Goal: Transaction & Acquisition: Purchase product/service

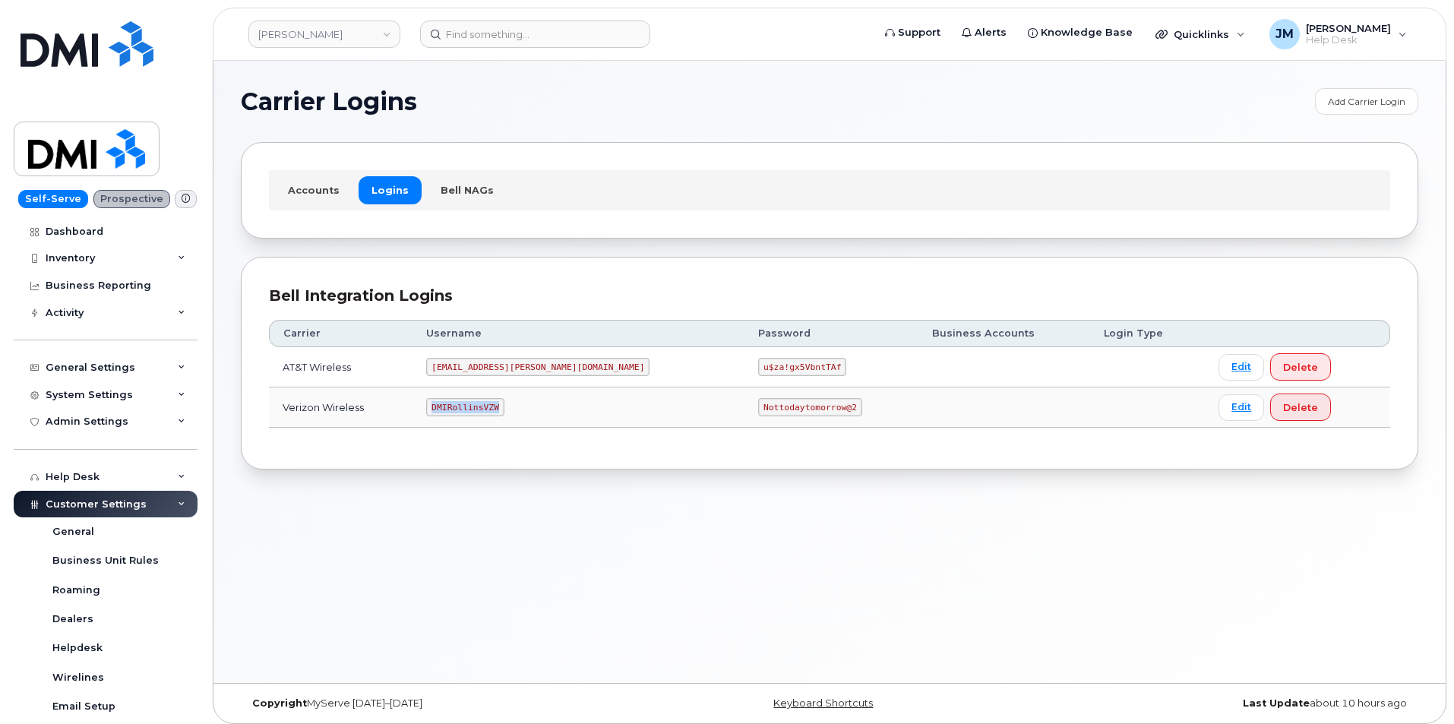
drag, startPoint x: 521, startPoint y: 408, endPoint x: 459, endPoint y: 409, distance: 62.3
click at [459, 409] on code "DMIRollinsVZW" at bounding box center [464, 407] width 77 height 18
copy code "DMIRollinsVZW"
drag, startPoint x: 758, startPoint y: 403, endPoint x: 671, endPoint y: 409, distance: 86.8
click at [758, 409] on code "Nottodaytomorrow@2" at bounding box center [809, 407] width 103 height 18
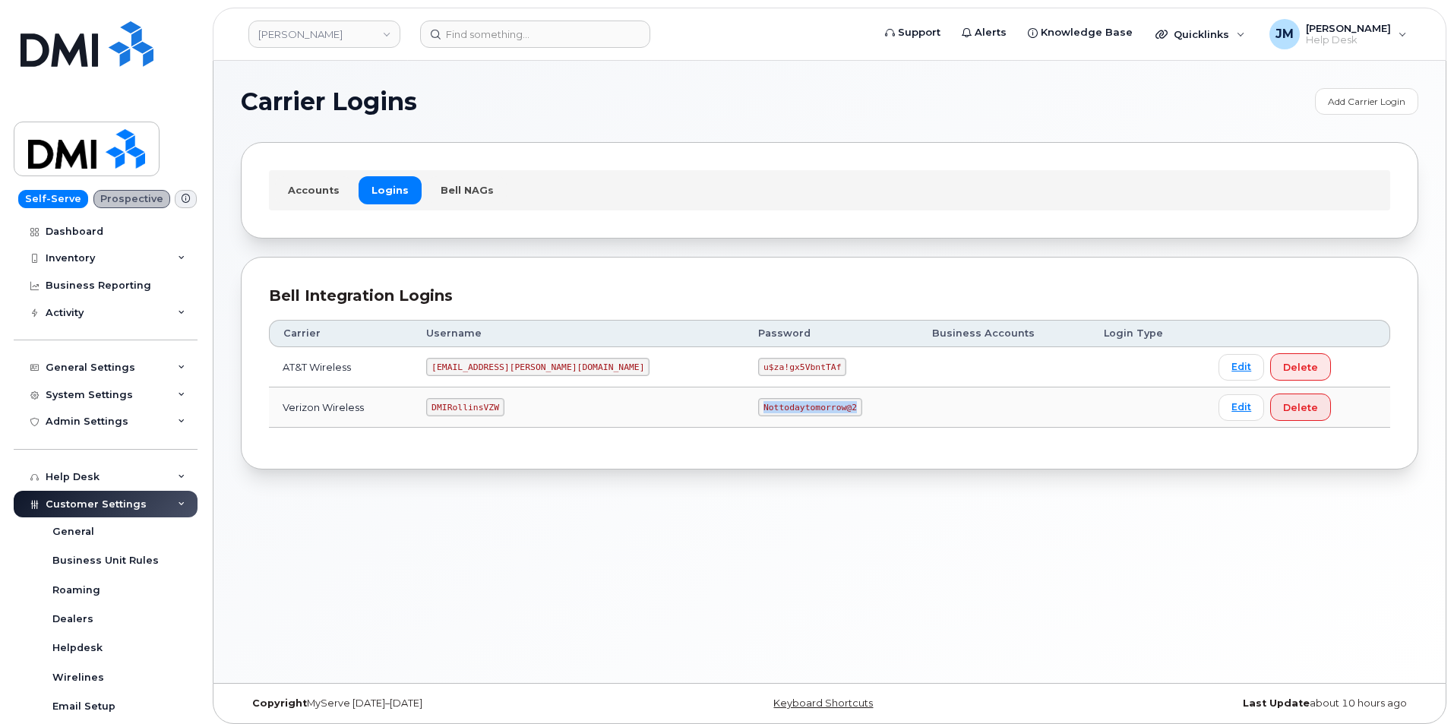
copy code "Nottodaytomorrow@2"
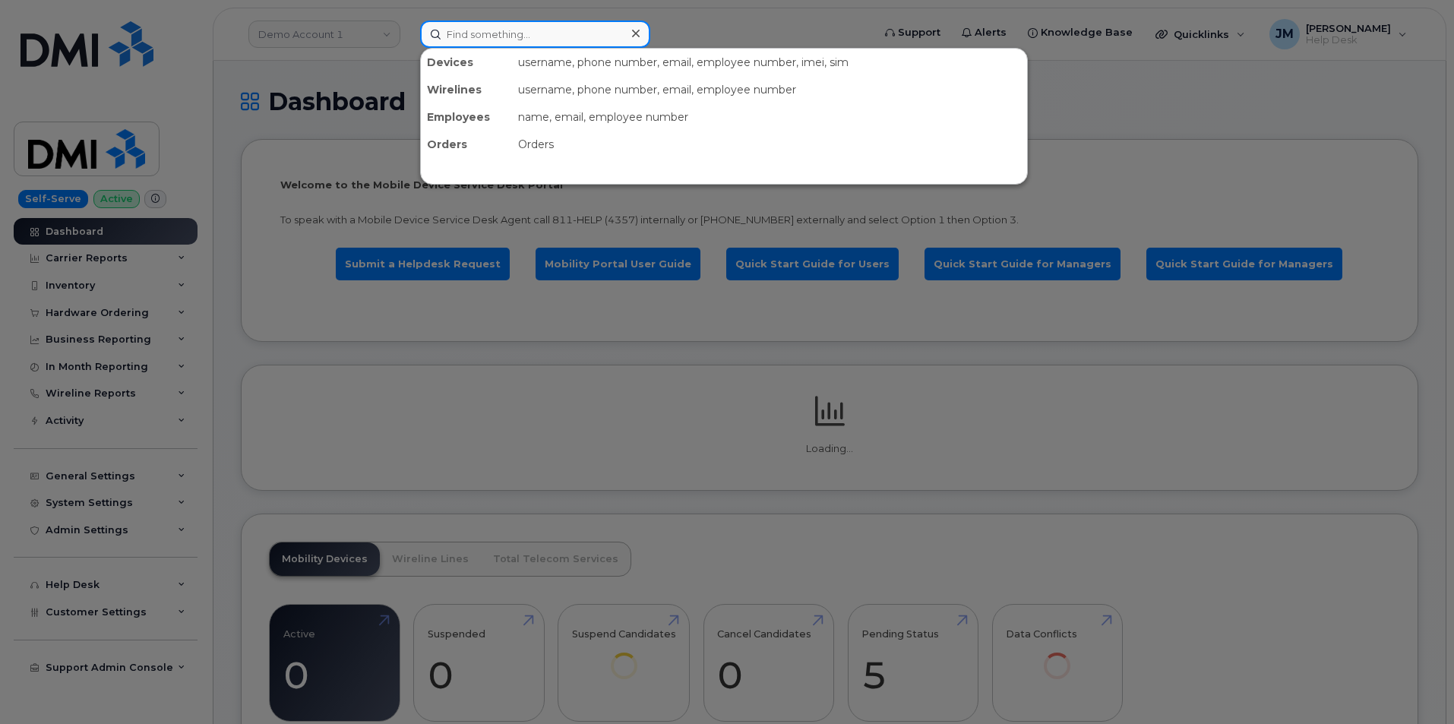
click at [542, 44] on input at bounding box center [535, 34] width 230 height 27
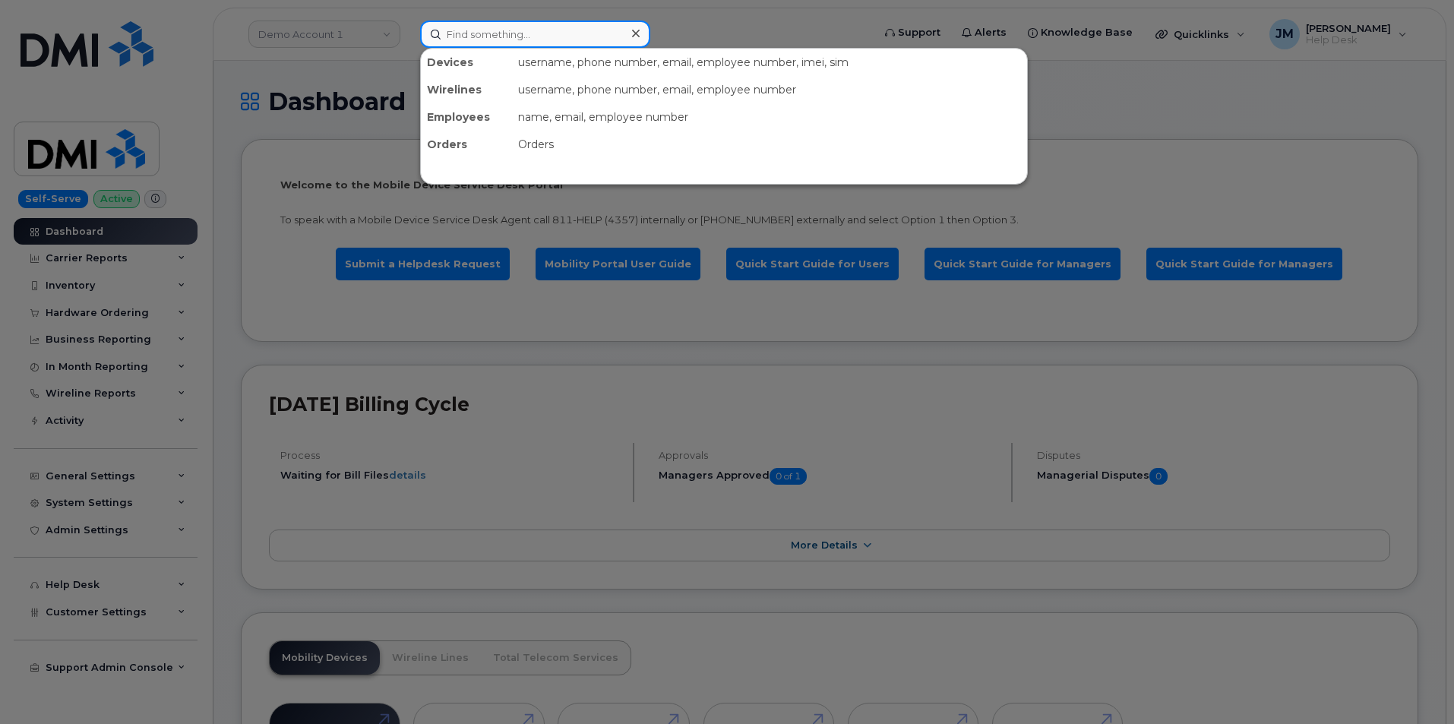
paste input "7132060212"
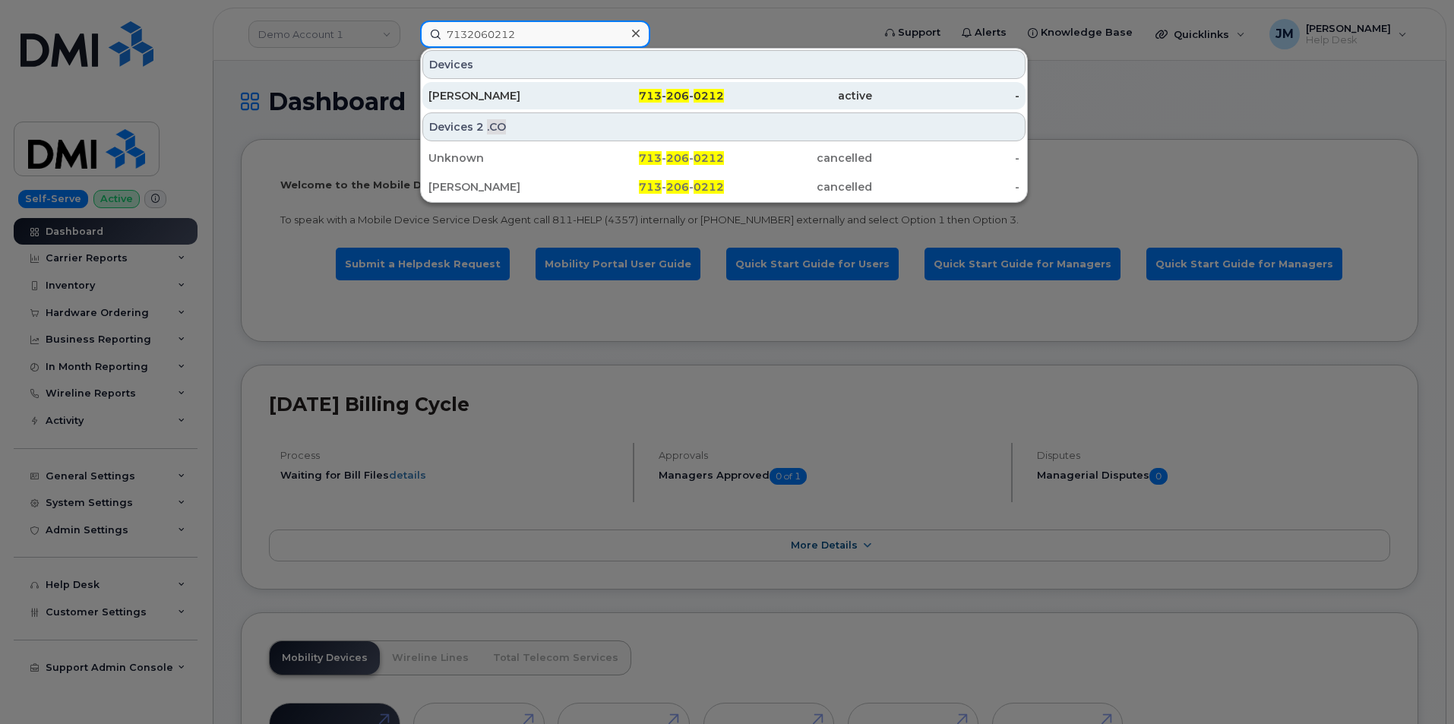
type input "7132060212"
click at [511, 97] on div "Tammie Allen" at bounding box center [502, 95] width 148 height 15
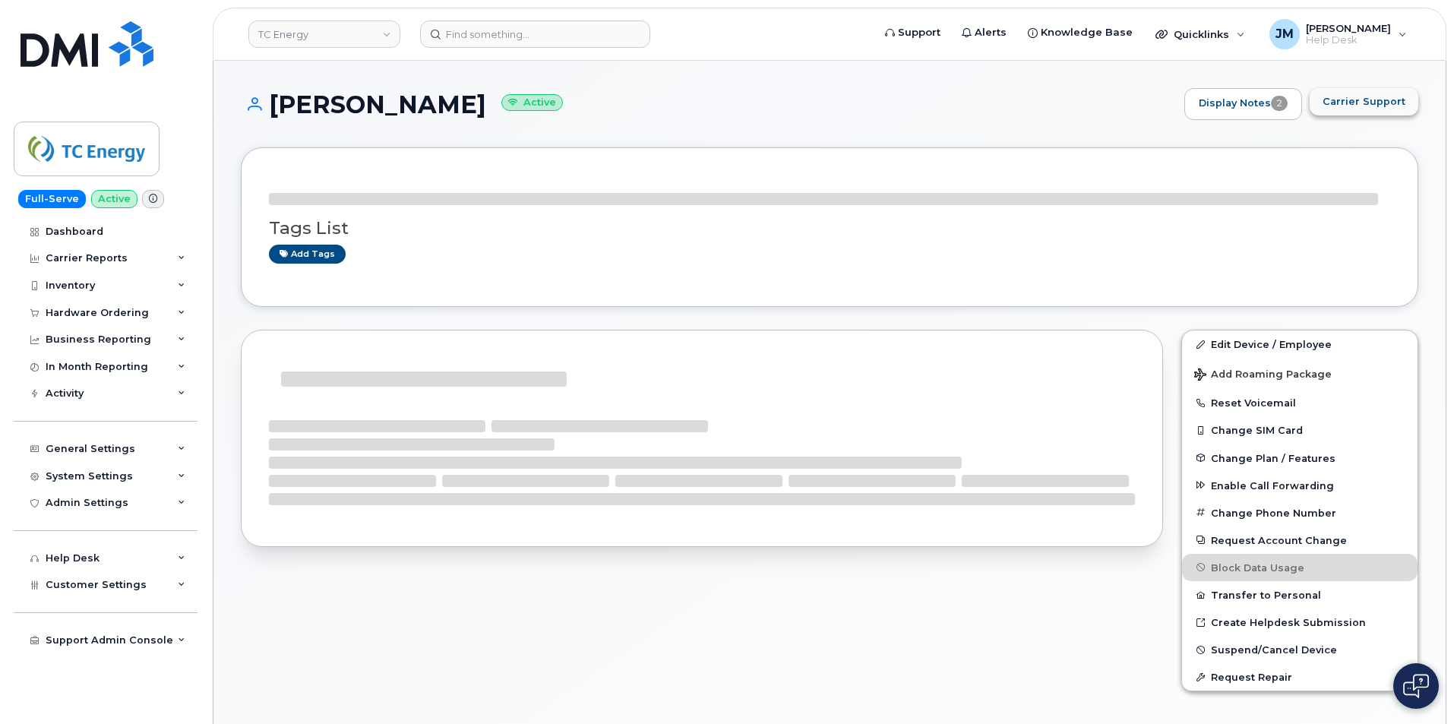
click at [1363, 107] on span "Carrier Support" at bounding box center [1363, 101] width 83 height 14
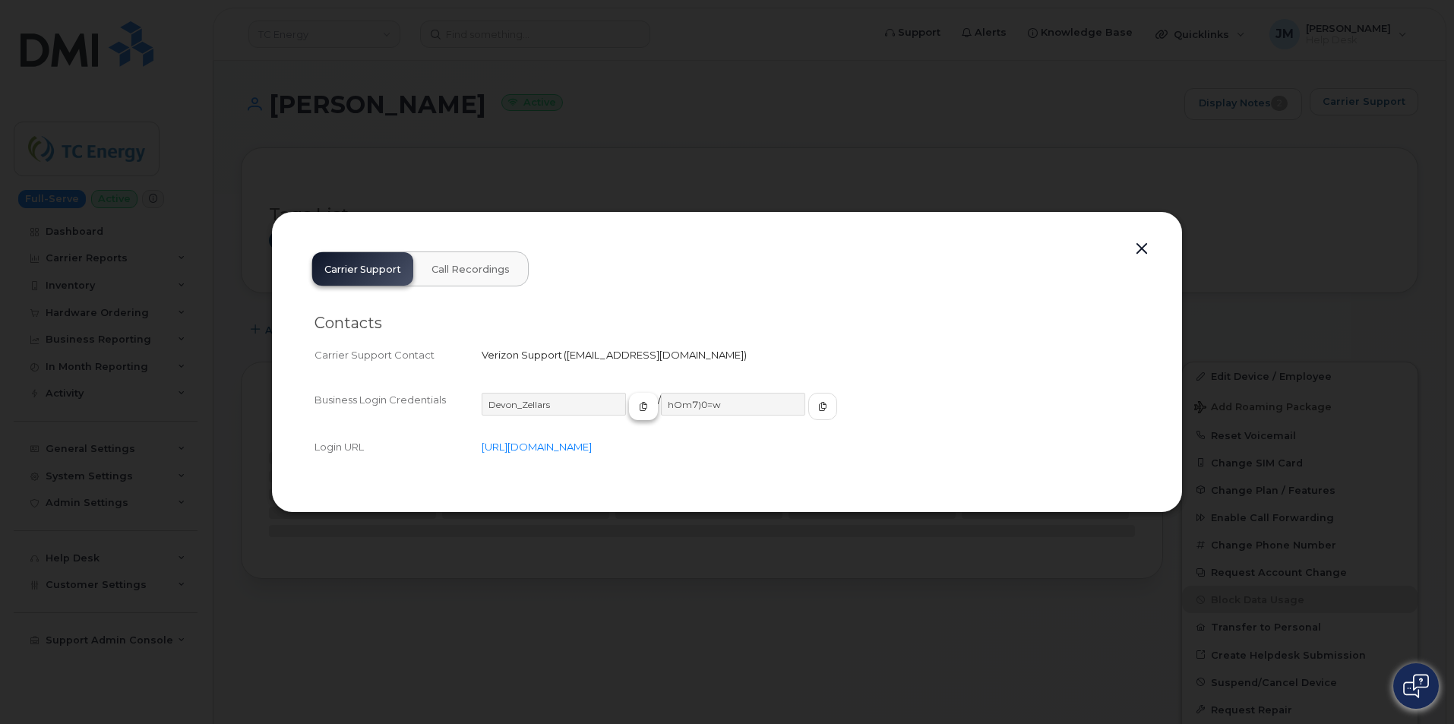
click at [639, 407] on icon "button" at bounding box center [643, 406] width 9 height 9
click at [818, 405] on icon "button" at bounding box center [822, 406] width 9 height 9
click at [495, 71] on div at bounding box center [727, 362] width 1454 height 724
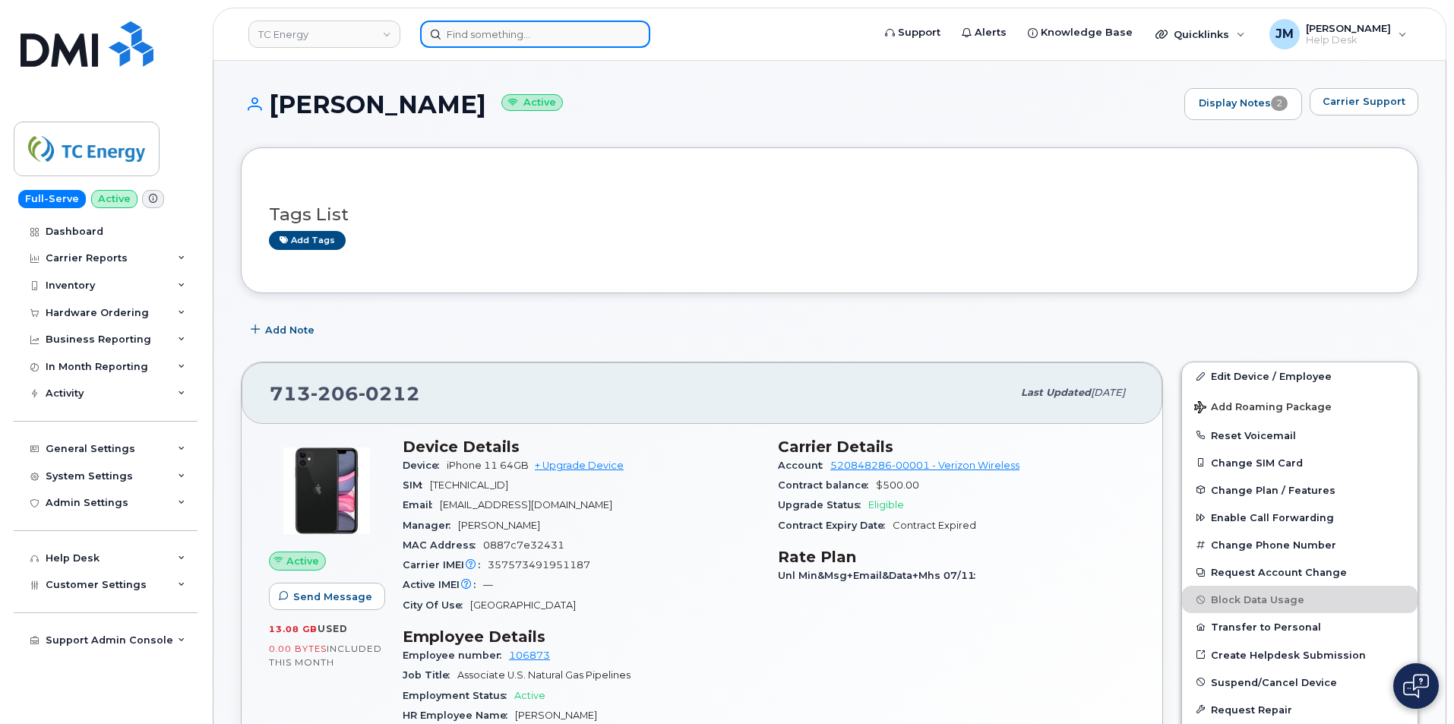
click at [552, 40] on input at bounding box center [535, 34] width 230 height 27
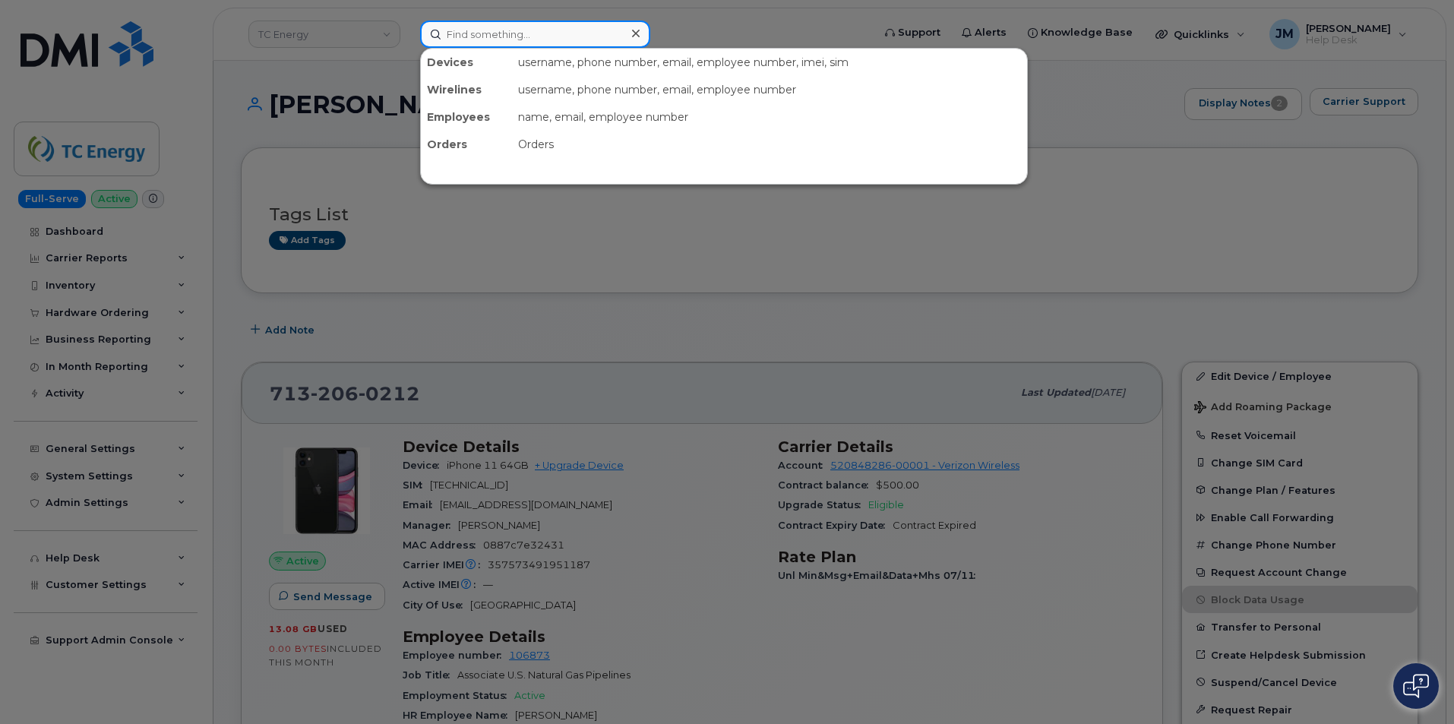
paste input "4104742659"
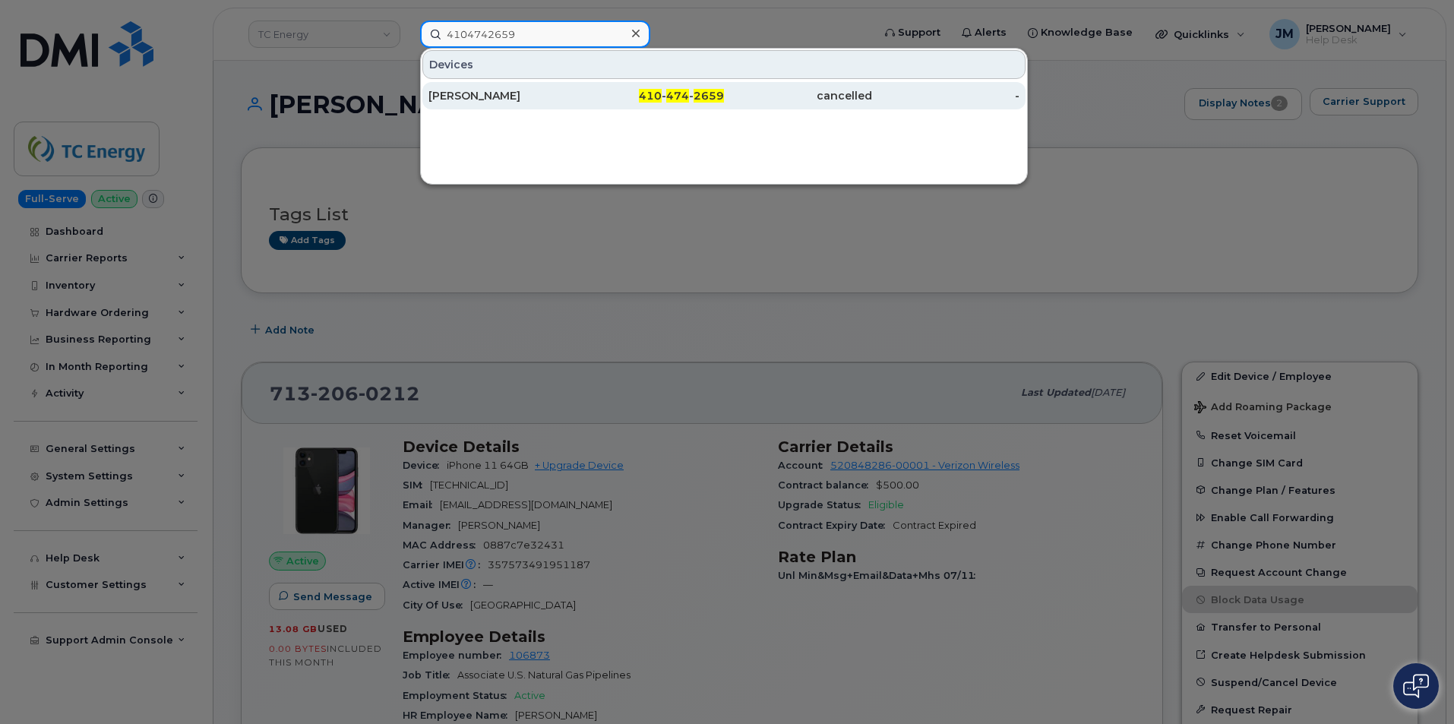
type input "4104742659"
click at [489, 90] on div "MOHAMED HIGAZY" at bounding box center [502, 95] width 148 height 15
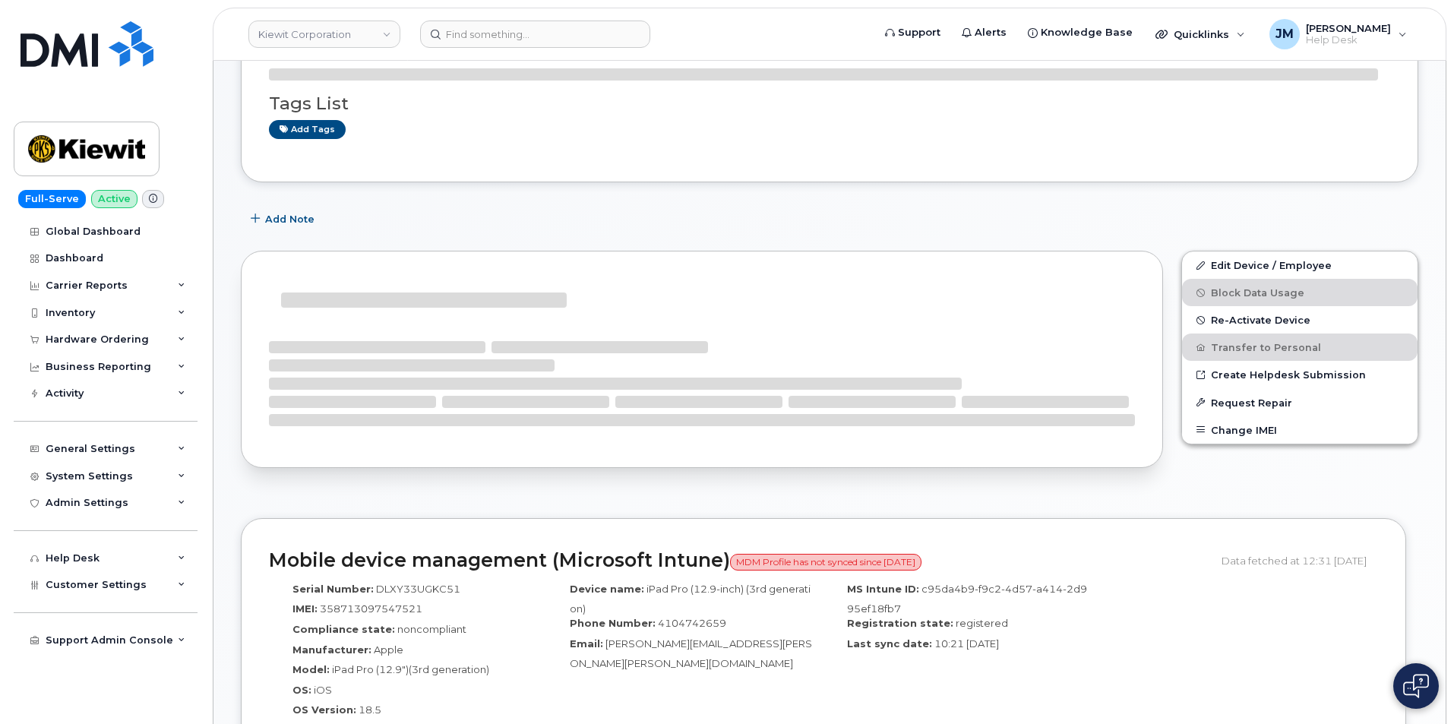
scroll to position [281, 0]
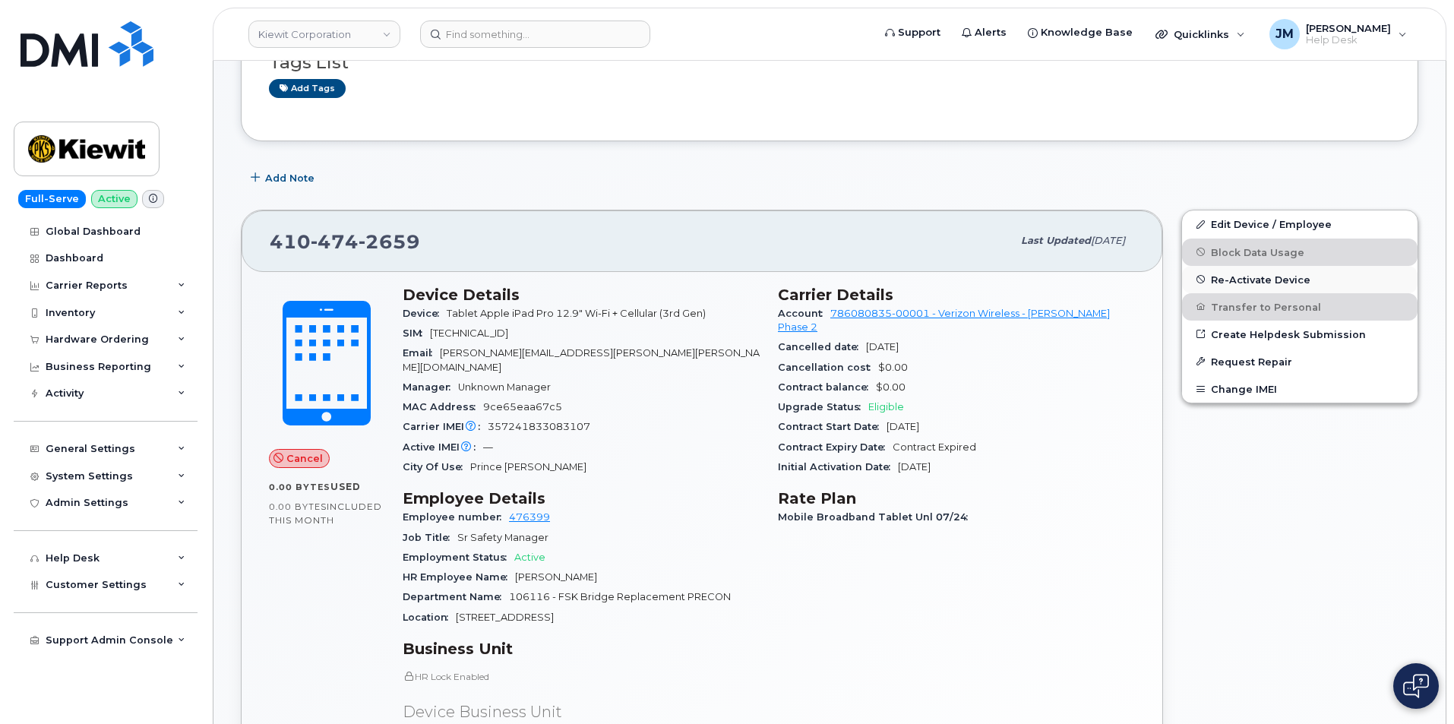
click at [1243, 276] on span "Re-Activate Device" at bounding box center [1260, 278] width 99 height 11
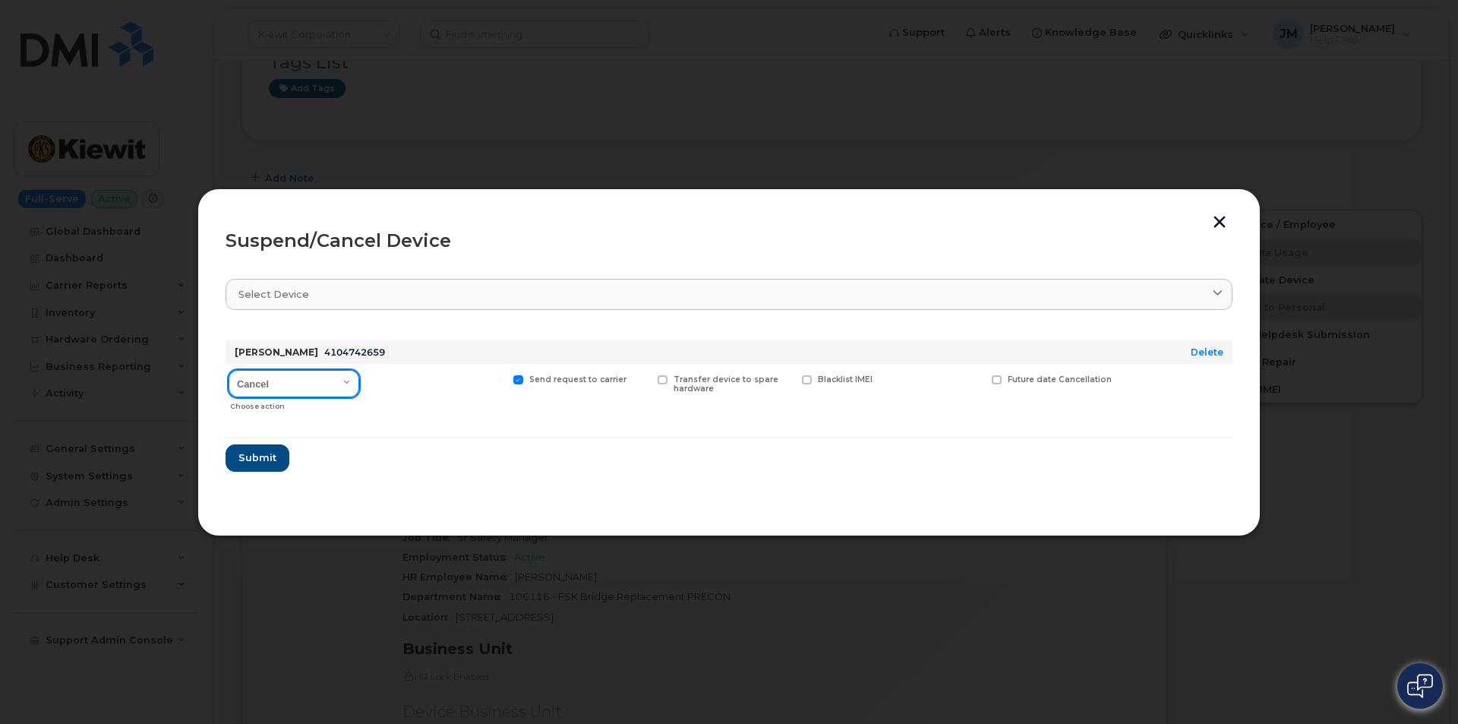
click at [346, 384] on select "Cancel Suspend - Reduced Rate Suspend - Full Rate Suspend - Lost Device/Stolen …" at bounding box center [294, 383] width 131 height 27
select select "[object Object]"
click at [229, 370] on select "Cancel Suspend - Reduced Rate Suspend - Full Rate Suspend - Lost Device/Stolen …" at bounding box center [294, 383] width 131 height 27
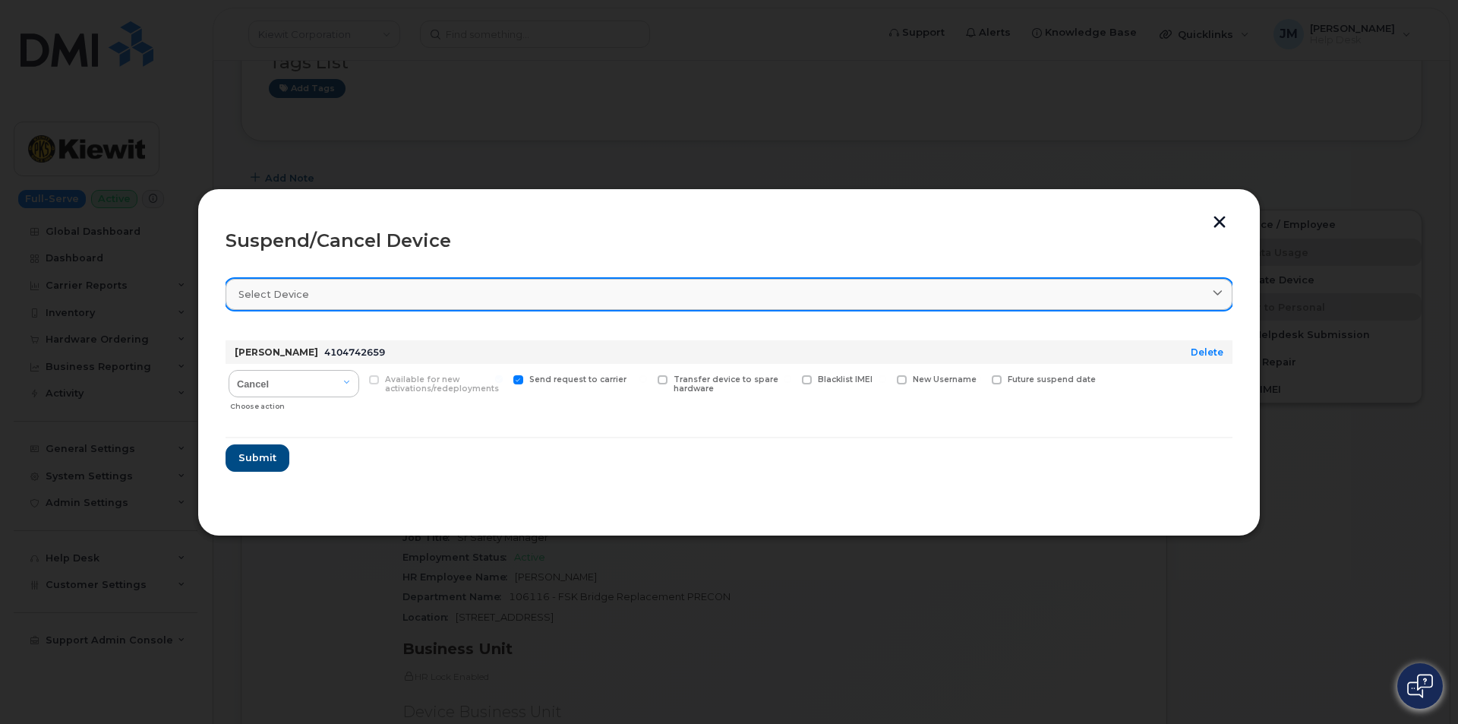
click at [393, 293] on div "Select device" at bounding box center [728, 294] width 981 height 14
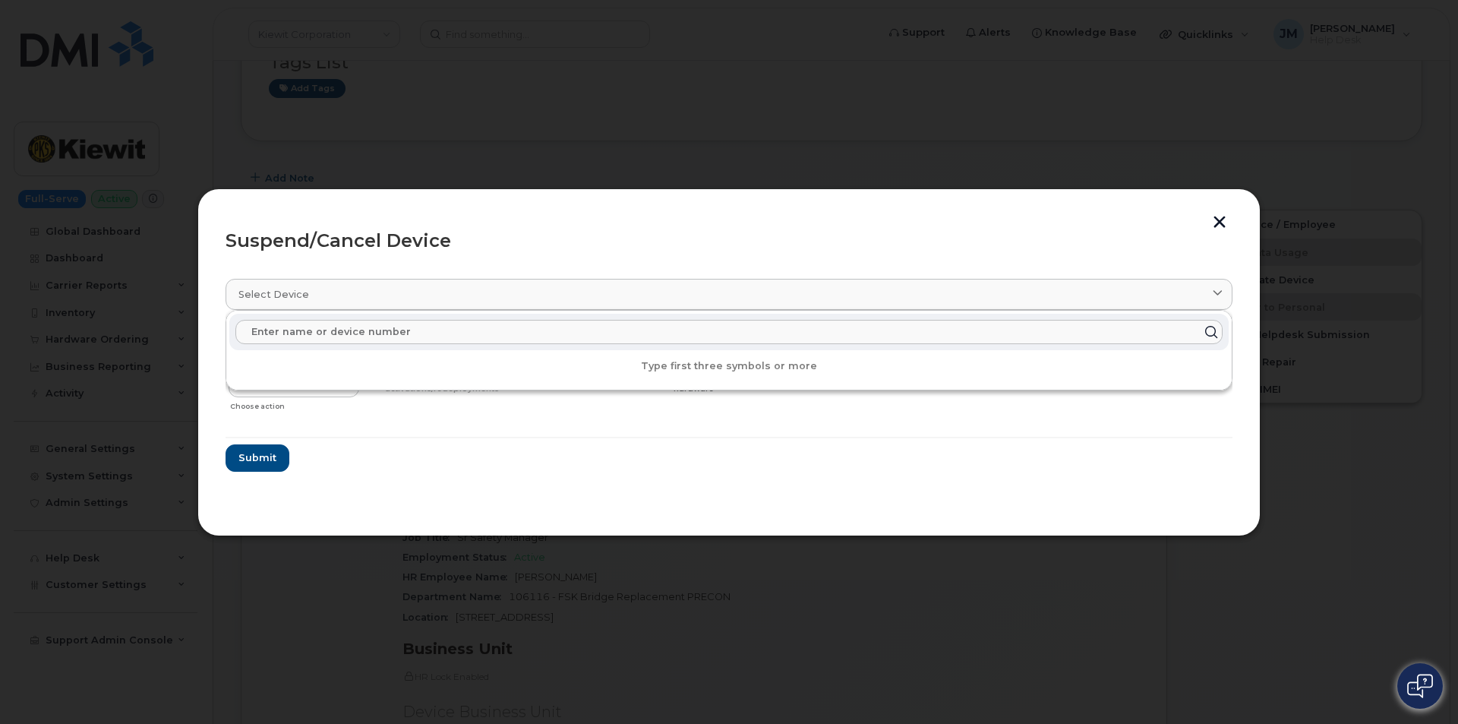
paste input "4104742659"
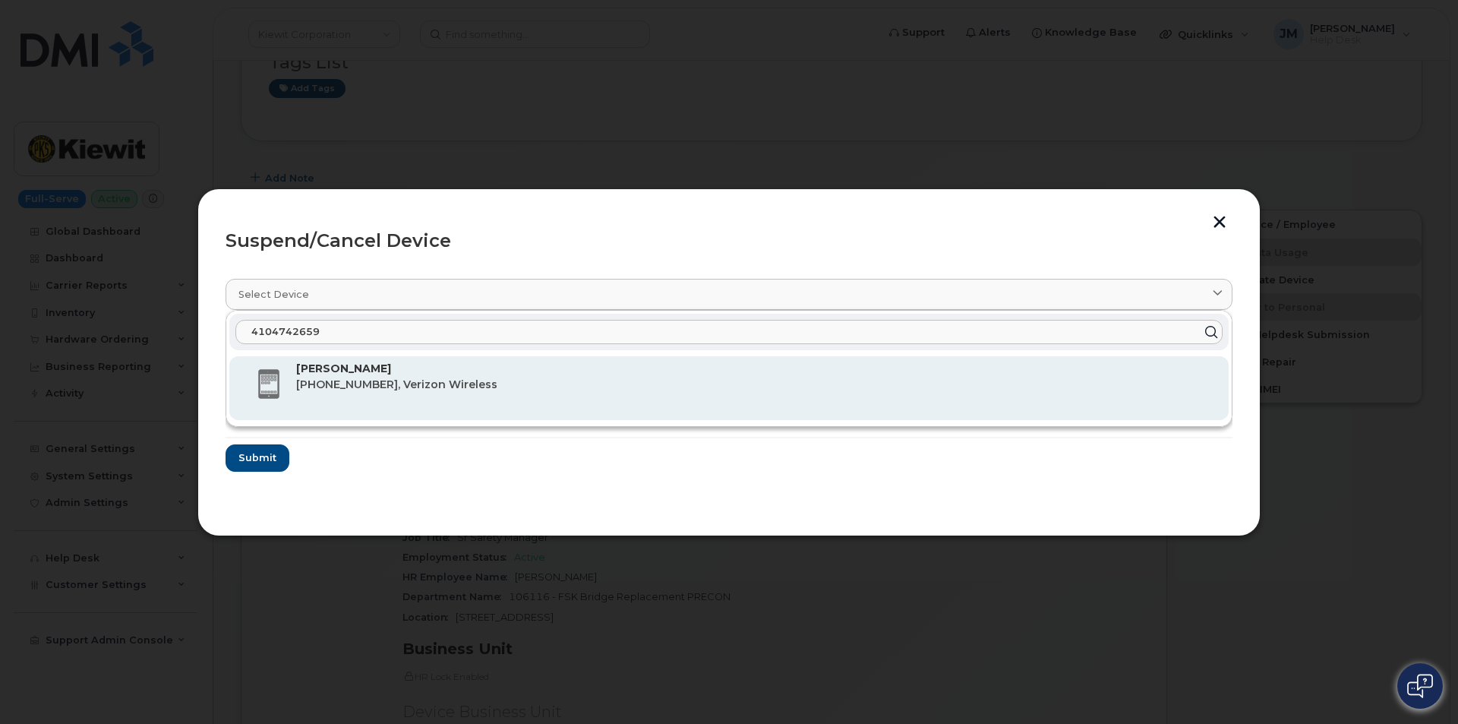
type input "4104742659"
click at [362, 387] on span "410-474-2659, Verizon Wireless" at bounding box center [396, 384] width 201 height 14
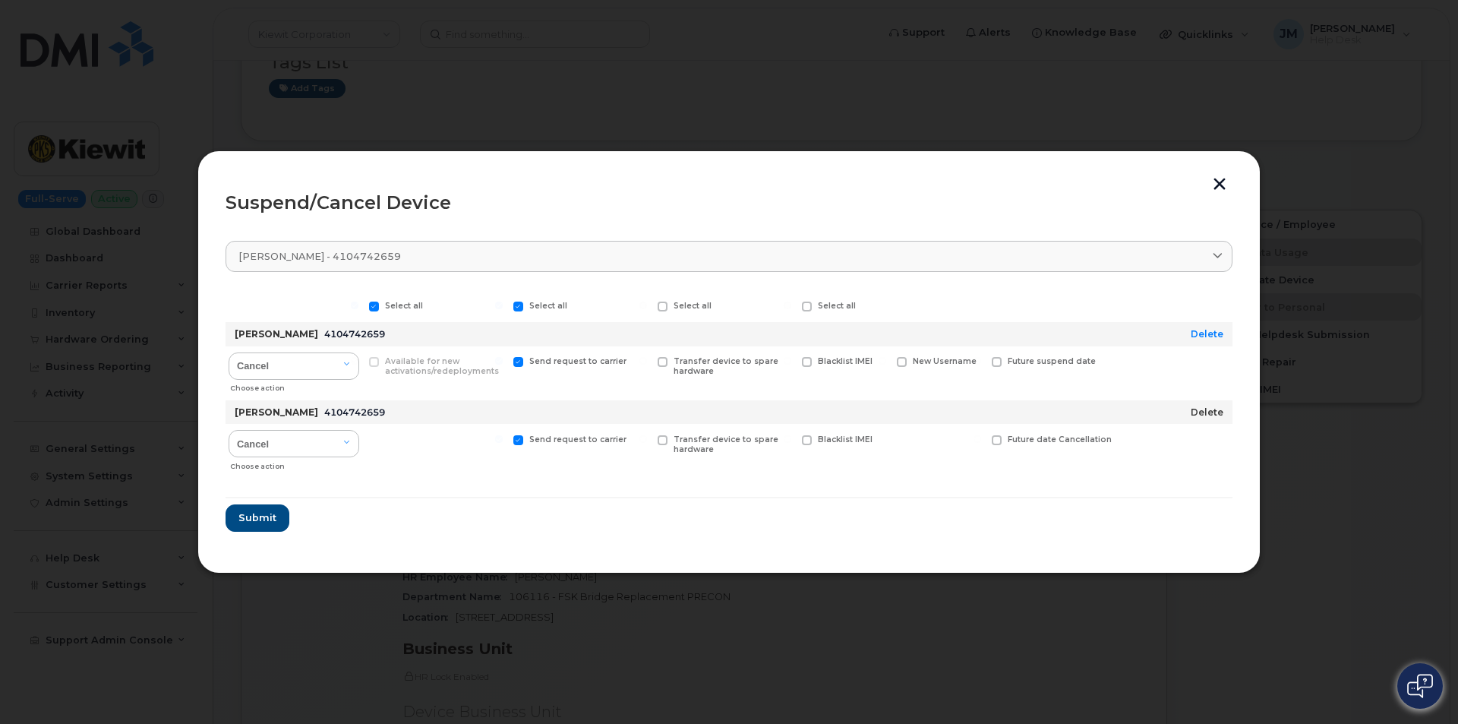
click at [1217, 412] on link "Delete" at bounding box center [1207, 411] width 33 height 11
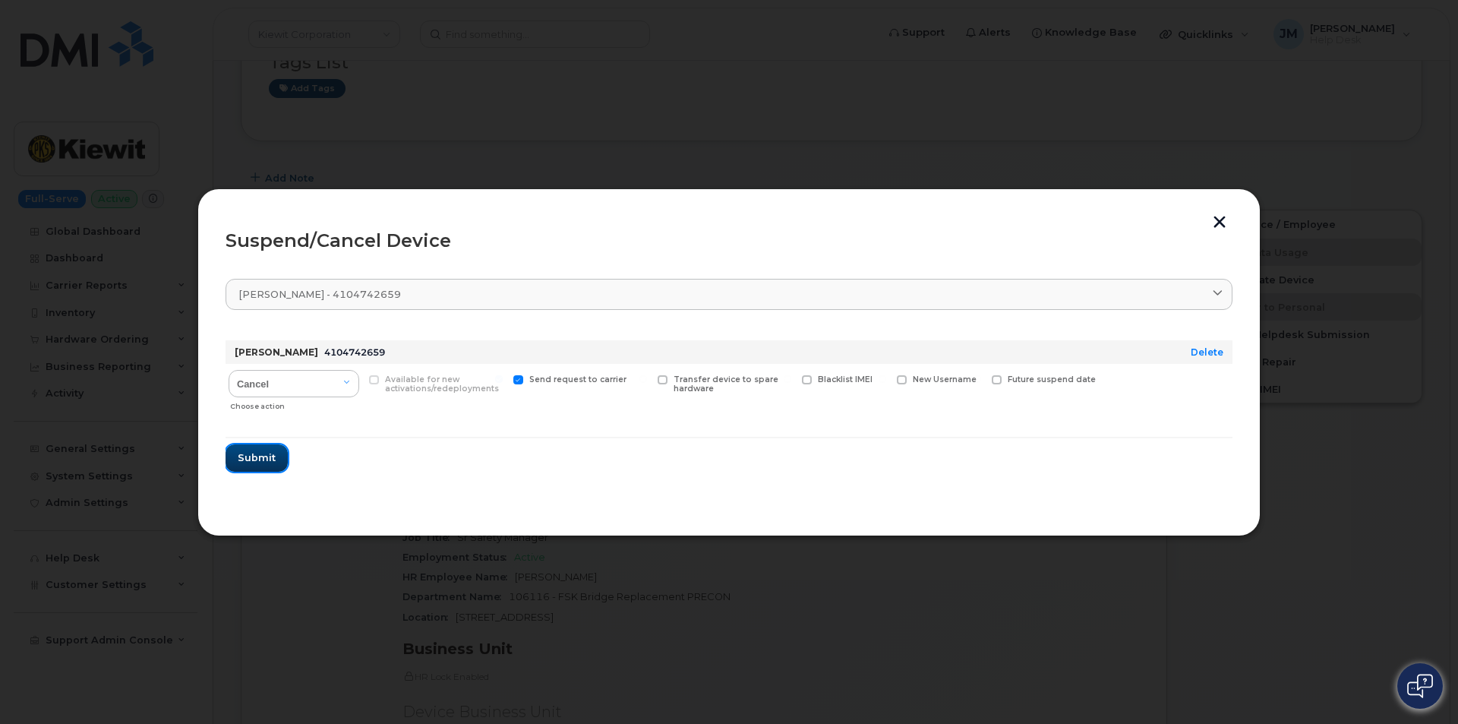
click at [254, 458] on span "Submit" at bounding box center [257, 457] width 38 height 14
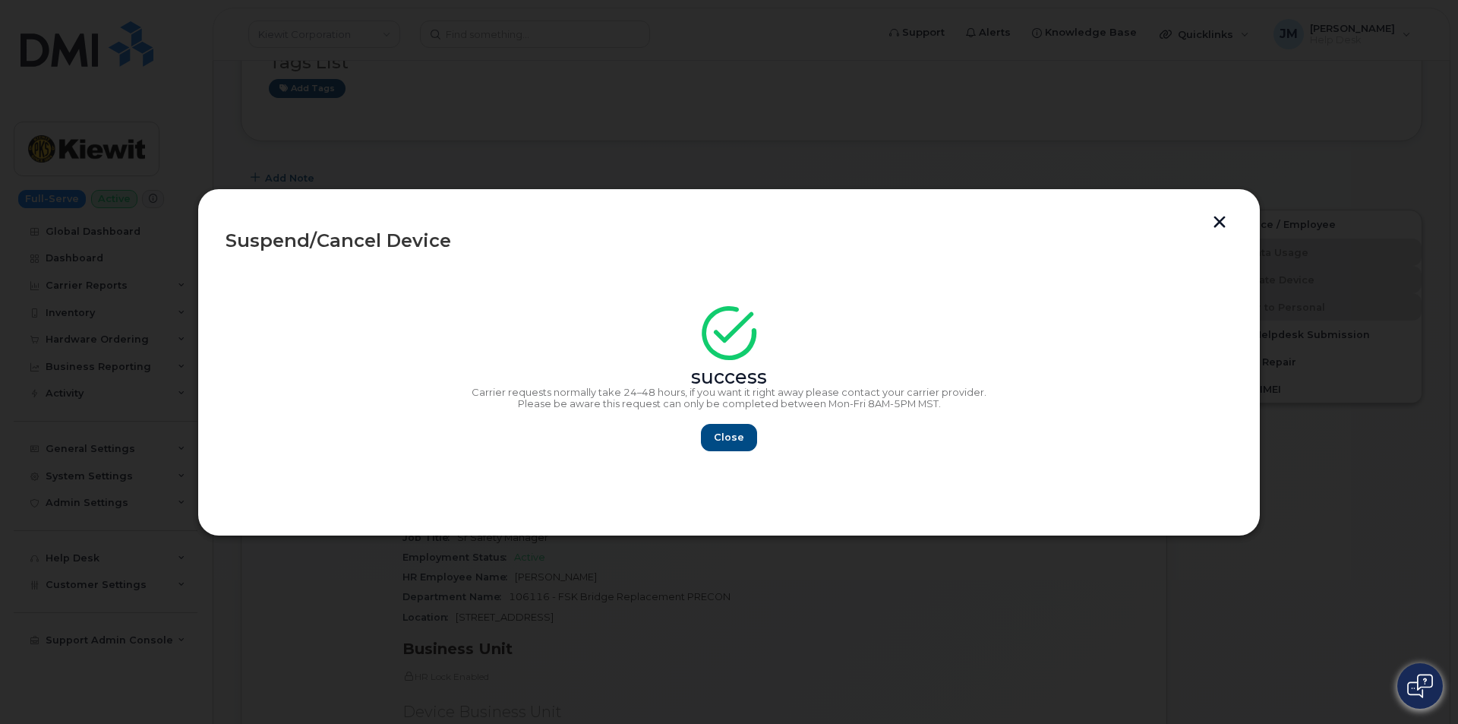
click at [1187, 143] on div at bounding box center [729, 362] width 1458 height 724
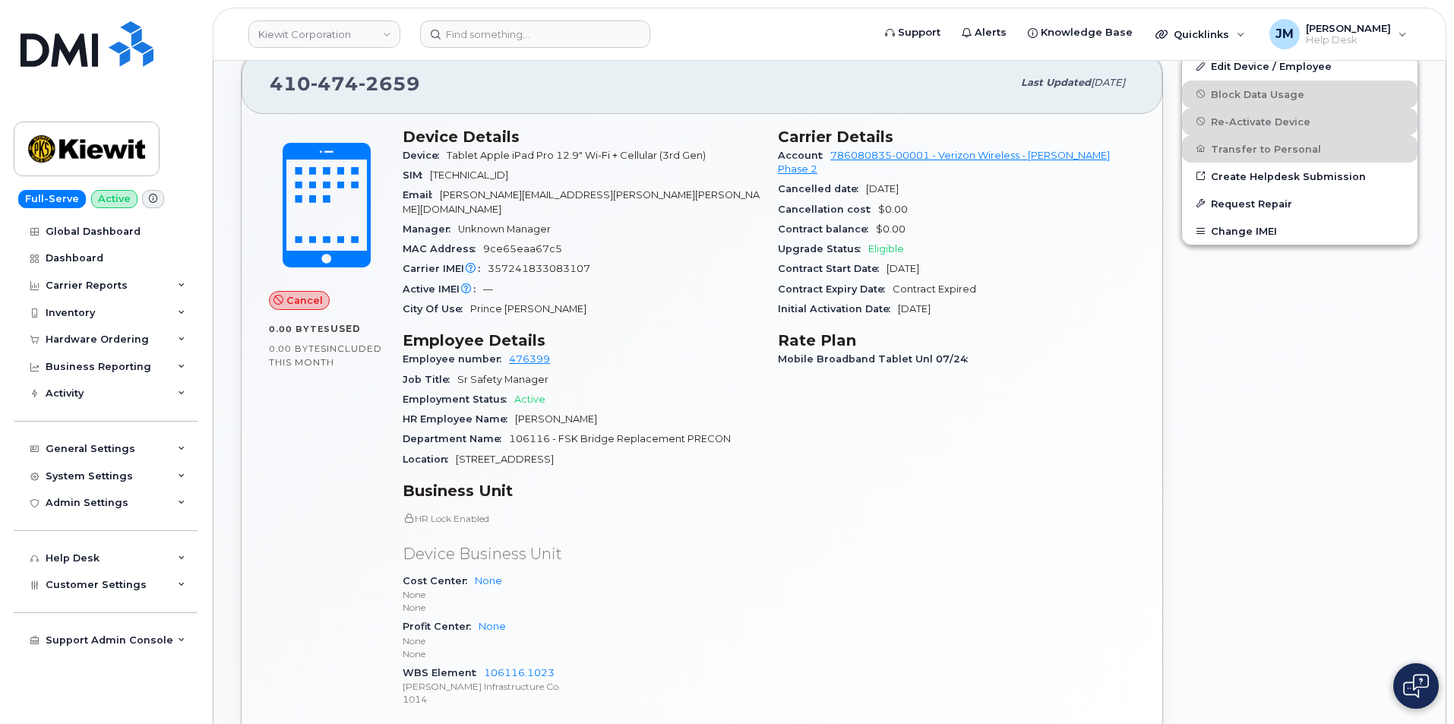
scroll to position [433, 0]
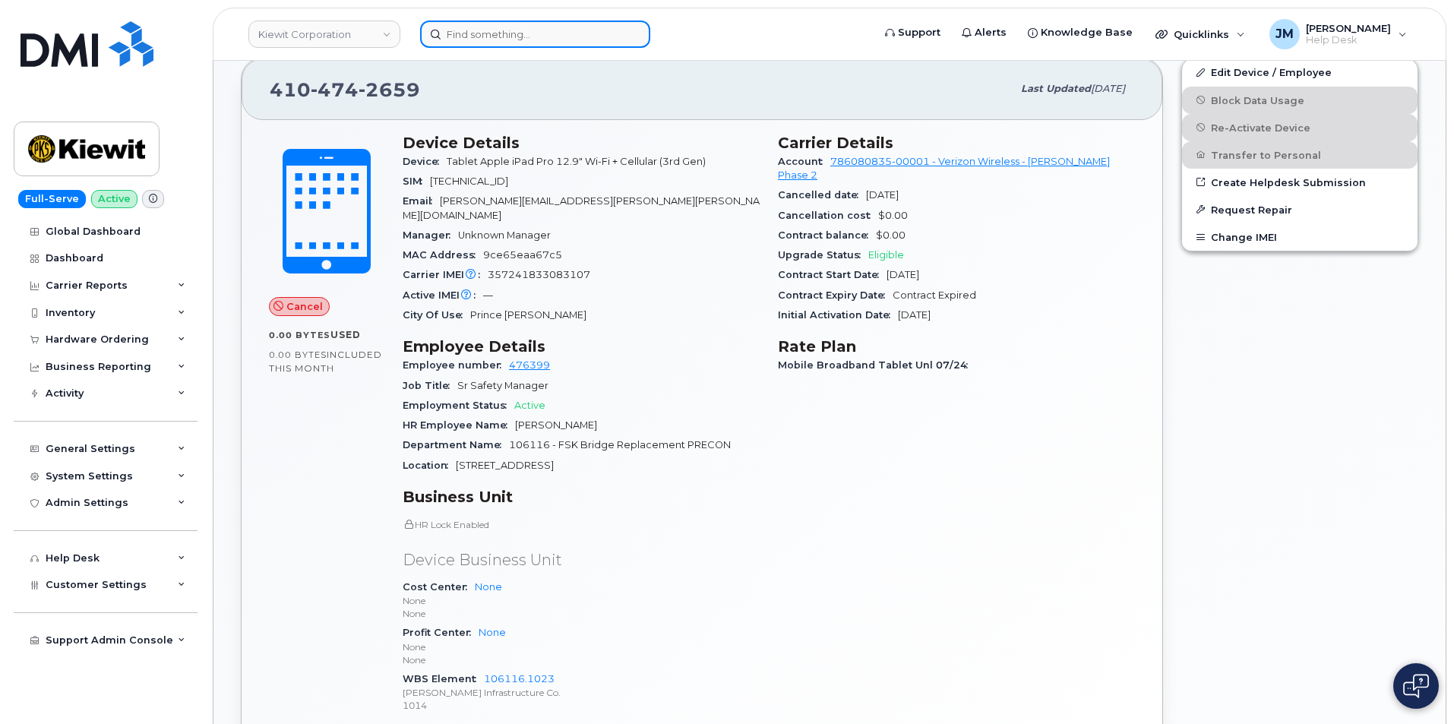
click at [490, 33] on input at bounding box center [535, 34] width 230 height 27
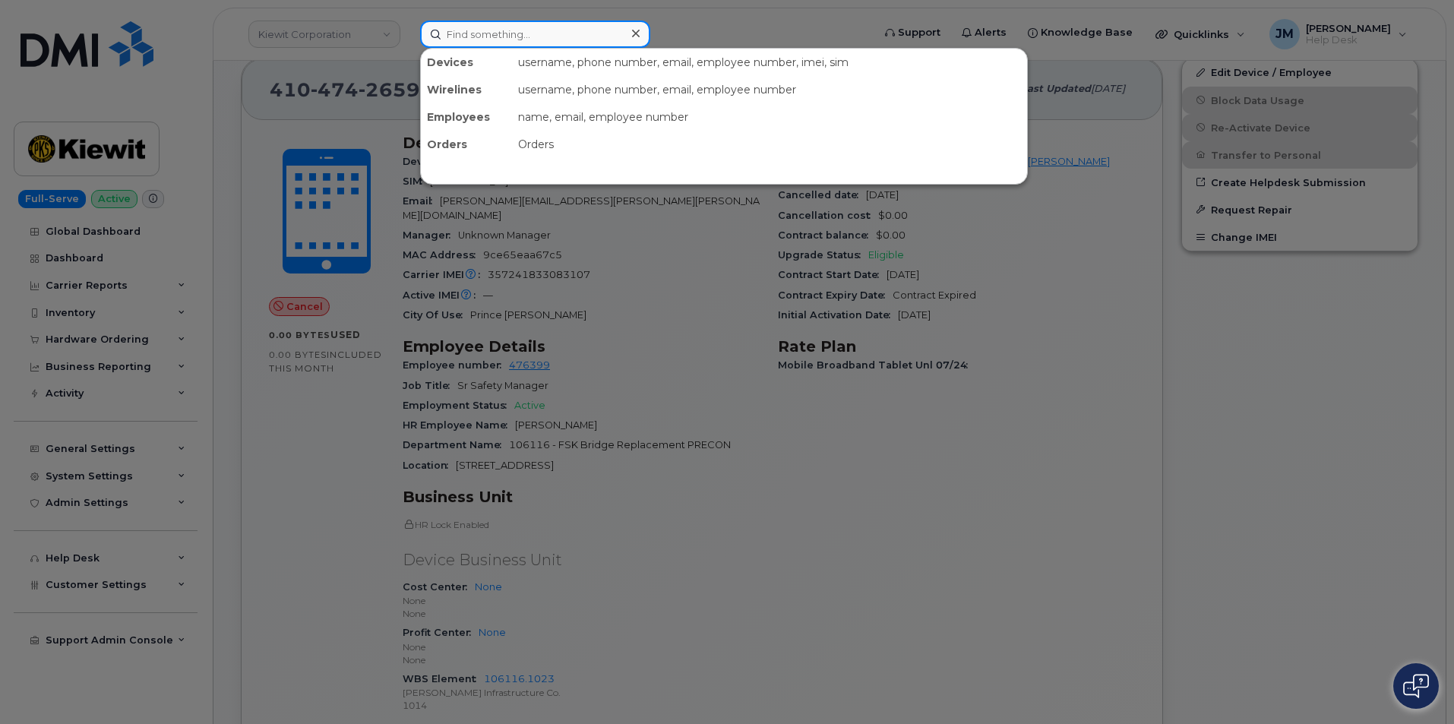
paste input "[PERSON_NAME]"
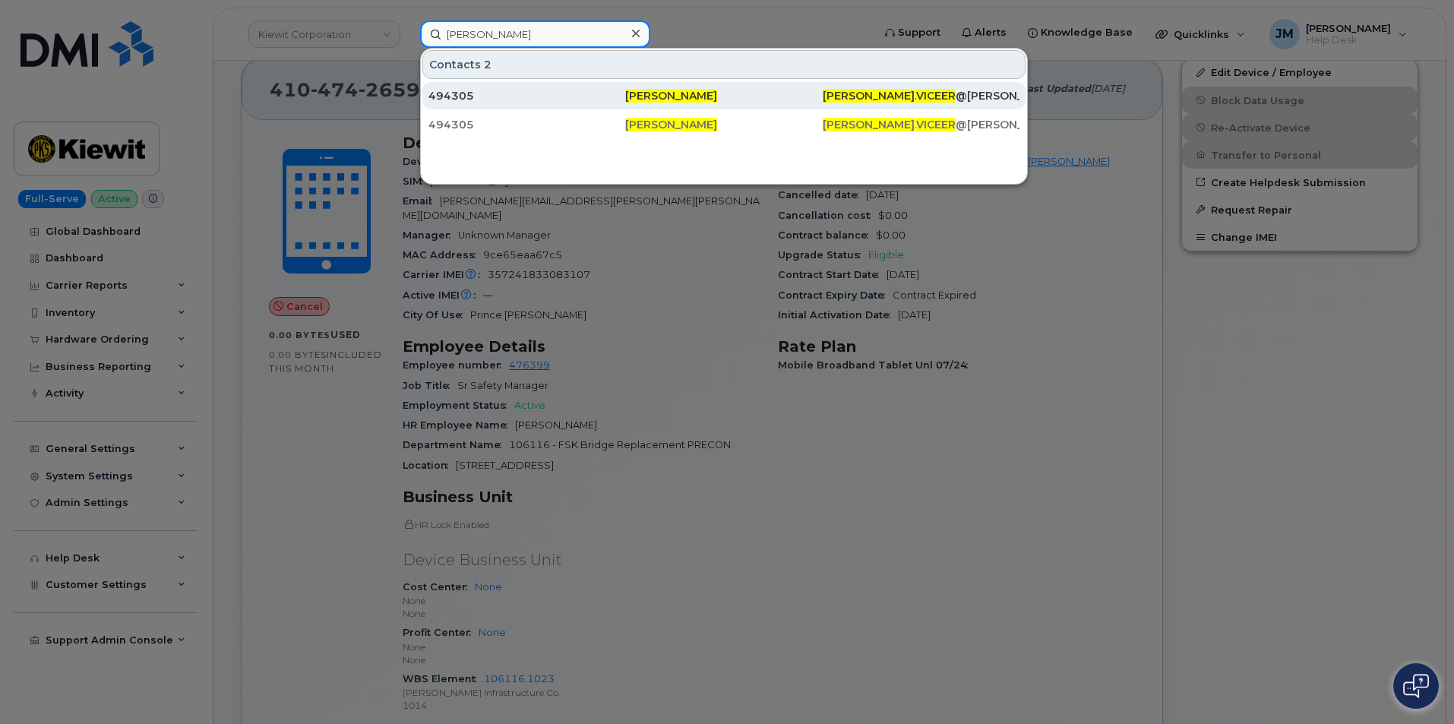
type input "[PERSON_NAME]"
click at [494, 91] on div "494305" at bounding box center [526, 95] width 197 height 15
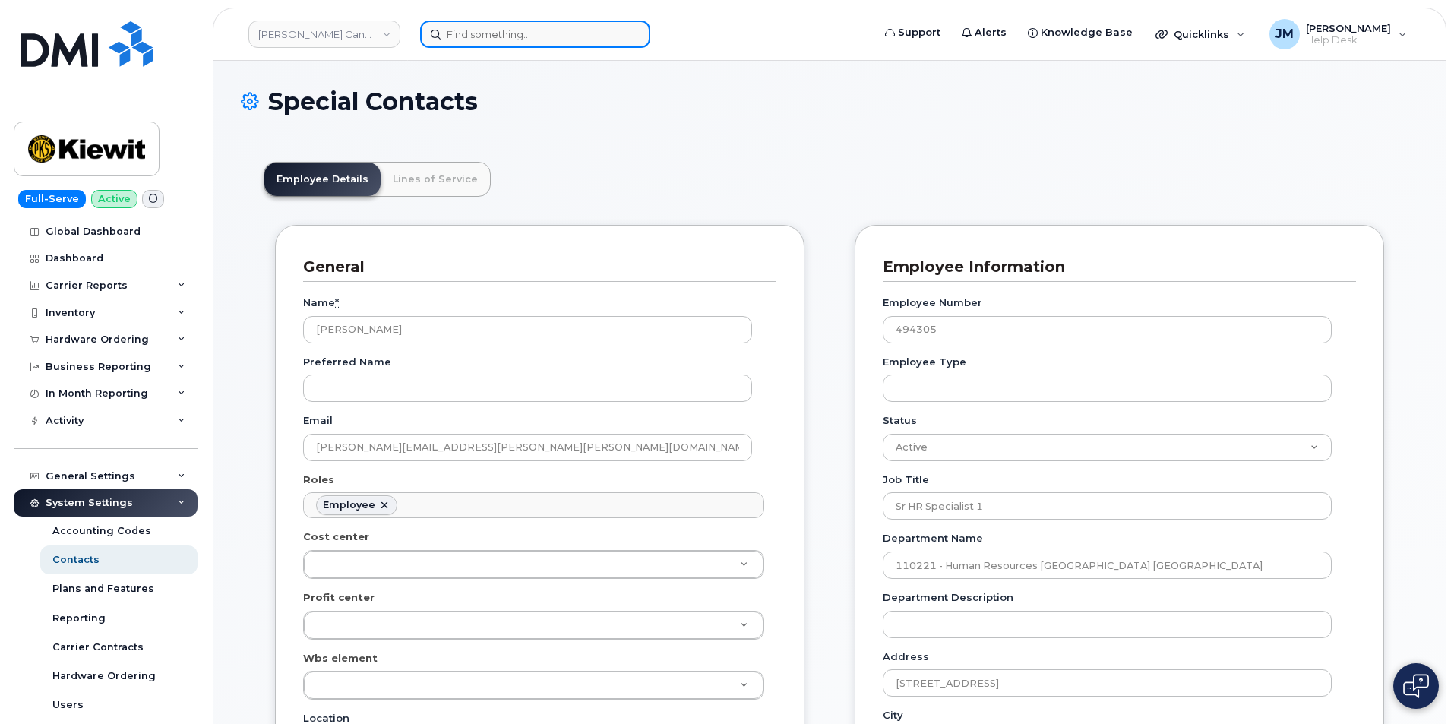
click at [463, 34] on input at bounding box center [535, 34] width 230 height 27
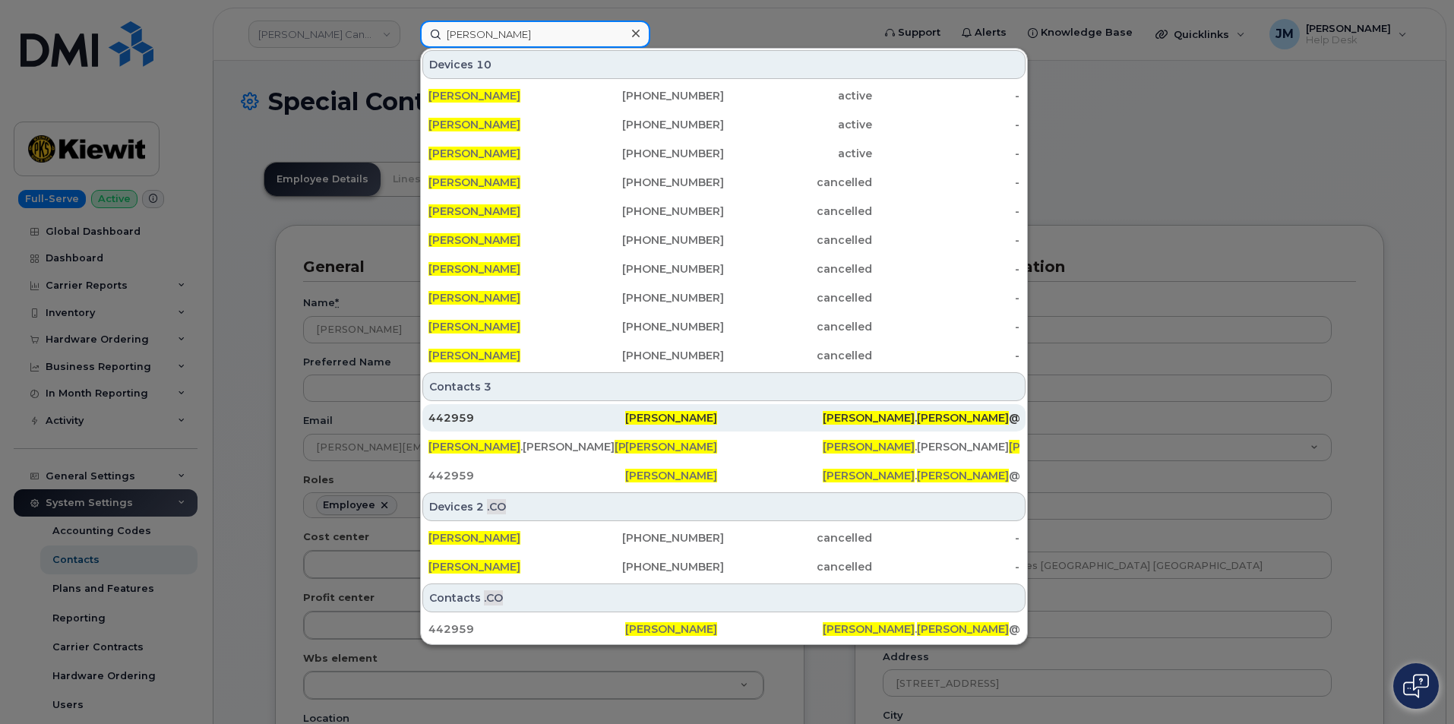
type input "lisa Doyle"
click at [460, 417] on div "442959" at bounding box center [526, 417] width 197 height 15
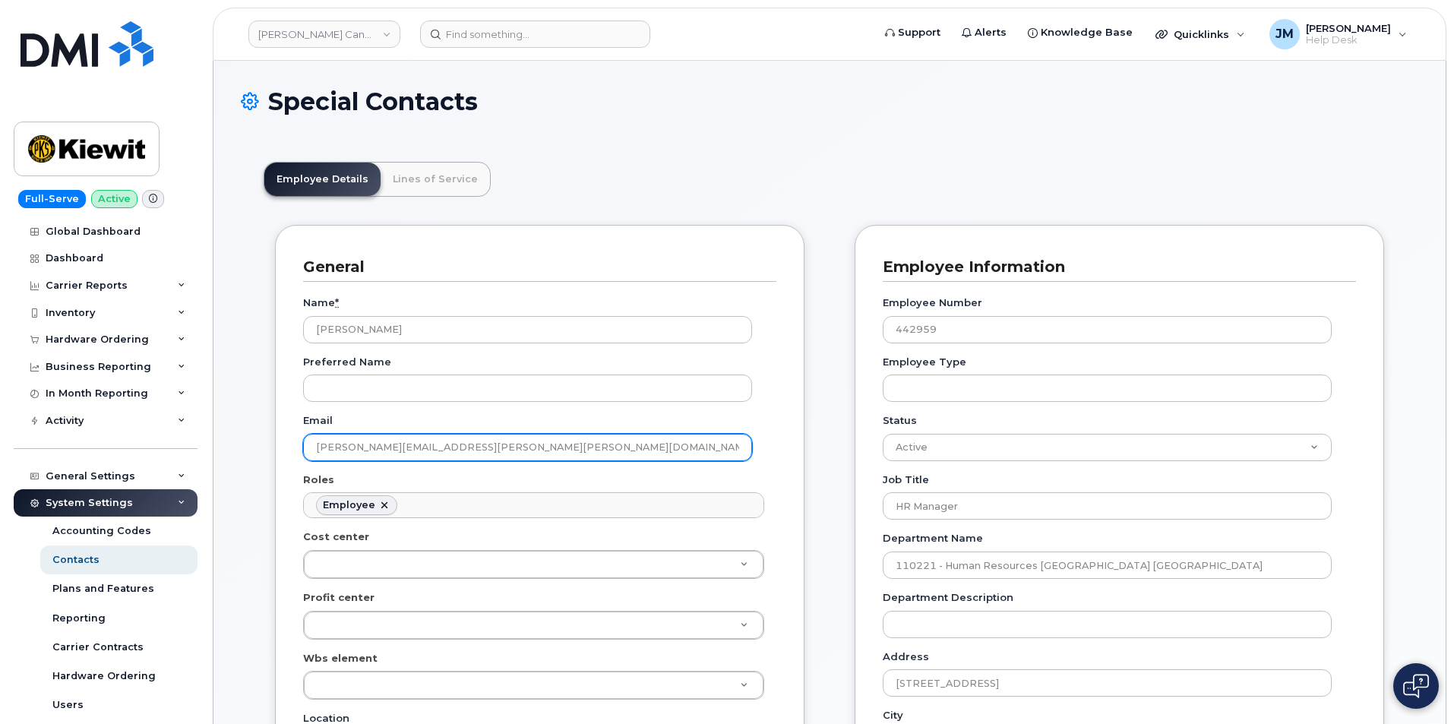
drag, startPoint x: 449, startPoint y: 446, endPoint x: 354, endPoint y: 439, distance: 95.2
click at [346, 441] on input "LISA.DOYLE@KIEWIT.COM" at bounding box center [527, 447] width 449 height 27
click at [371, 444] on input "LISA.DOYLE@KIEWIT.COM" at bounding box center [527, 447] width 449 height 27
click at [375, 448] on input "LISA.DOYLE@KIEWIT.COM" at bounding box center [527, 447] width 449 height 27
drag, startPoint x: 374, startPoint y: 447, endPoint x: 314, endPoint y: 446, distance: 60.0
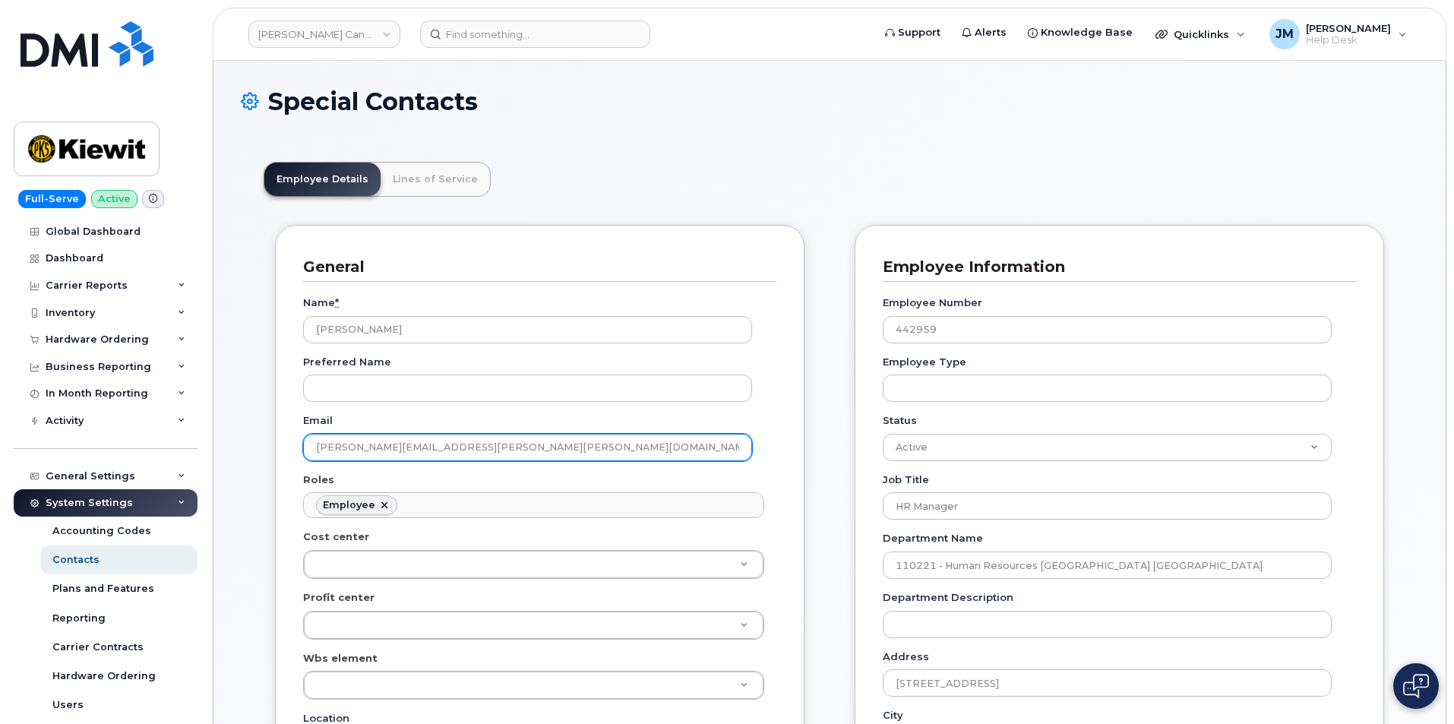
click at [314, 446] on input "LISA.DOYLE@KIEWIT.COM" at bounding box center [527, 447] width 449 height 27
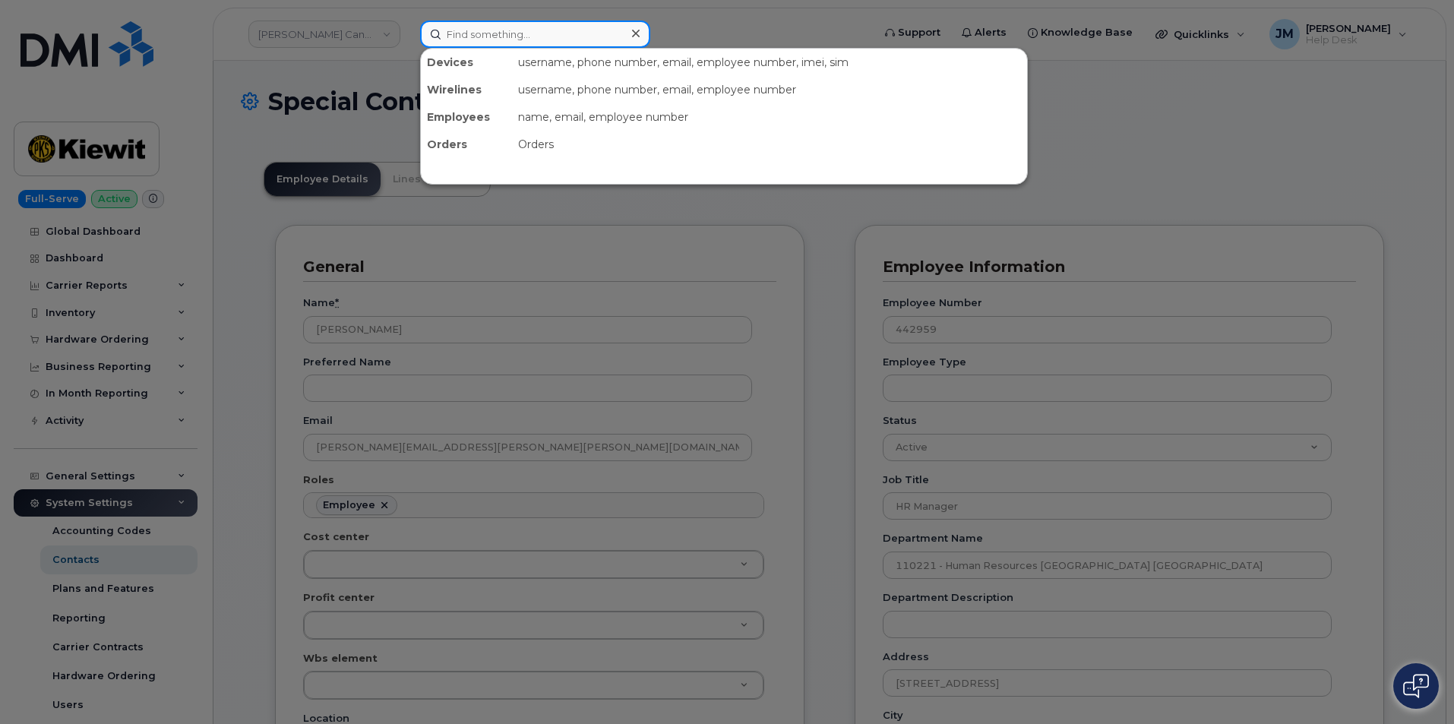
click at [516, 35] on input at bounding box center [535, 34] width 230 height 27
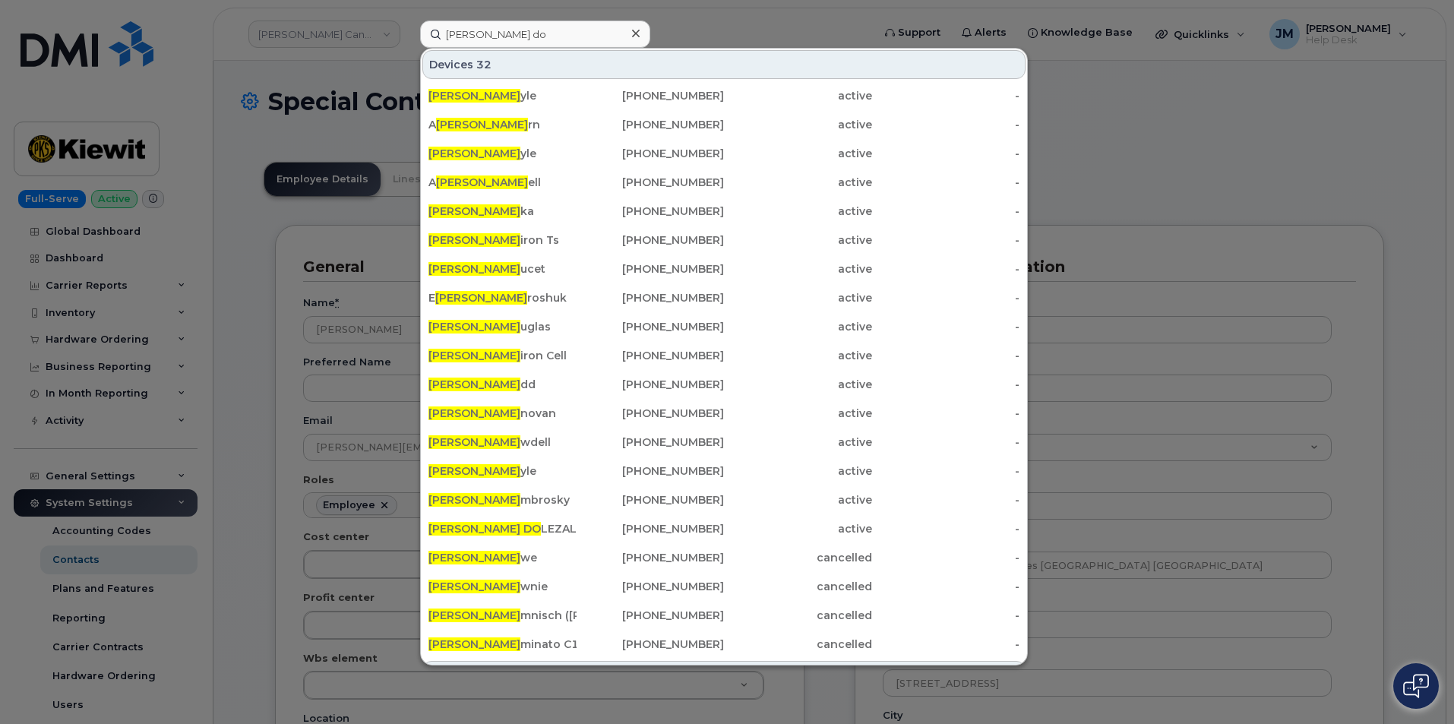
click at [400, 17] on div at bounding box center [727, 362] width 1454 height 724
drag, startPoint x: 530, startPoint y: 38, endPoint x: 418, endPoint y: 33, distance: 111.7
click at [418, 33] on div "lisa do Devices 32 Lisa Do yle 902-476-2892 active - A lisa Do rn 780-399-1943 …" at bounding box center [641, 34] width 466 height 27
paste input "[PERSON_NAME]"
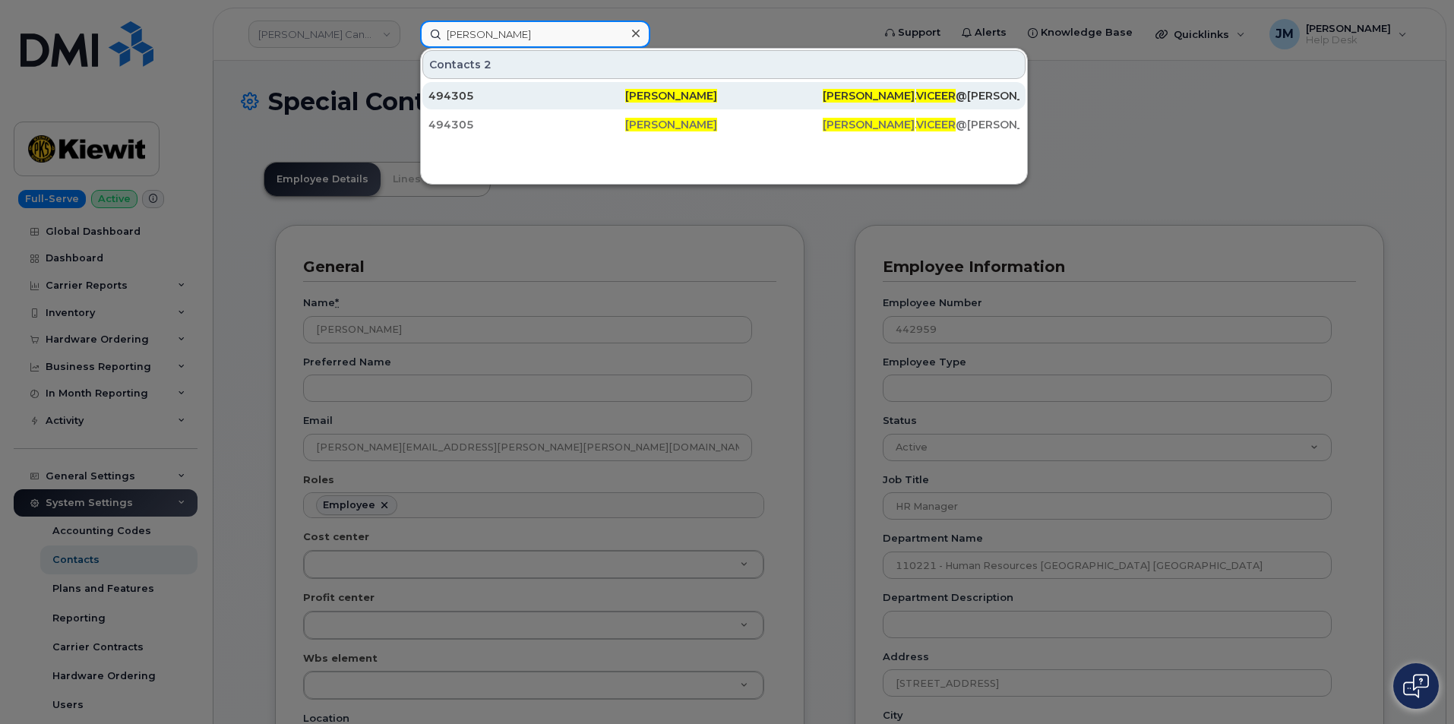
type input "[PERSON_NAME]"
click at [485, 95] on div "494305" at bounding box center [526, 95] width 197 height 15
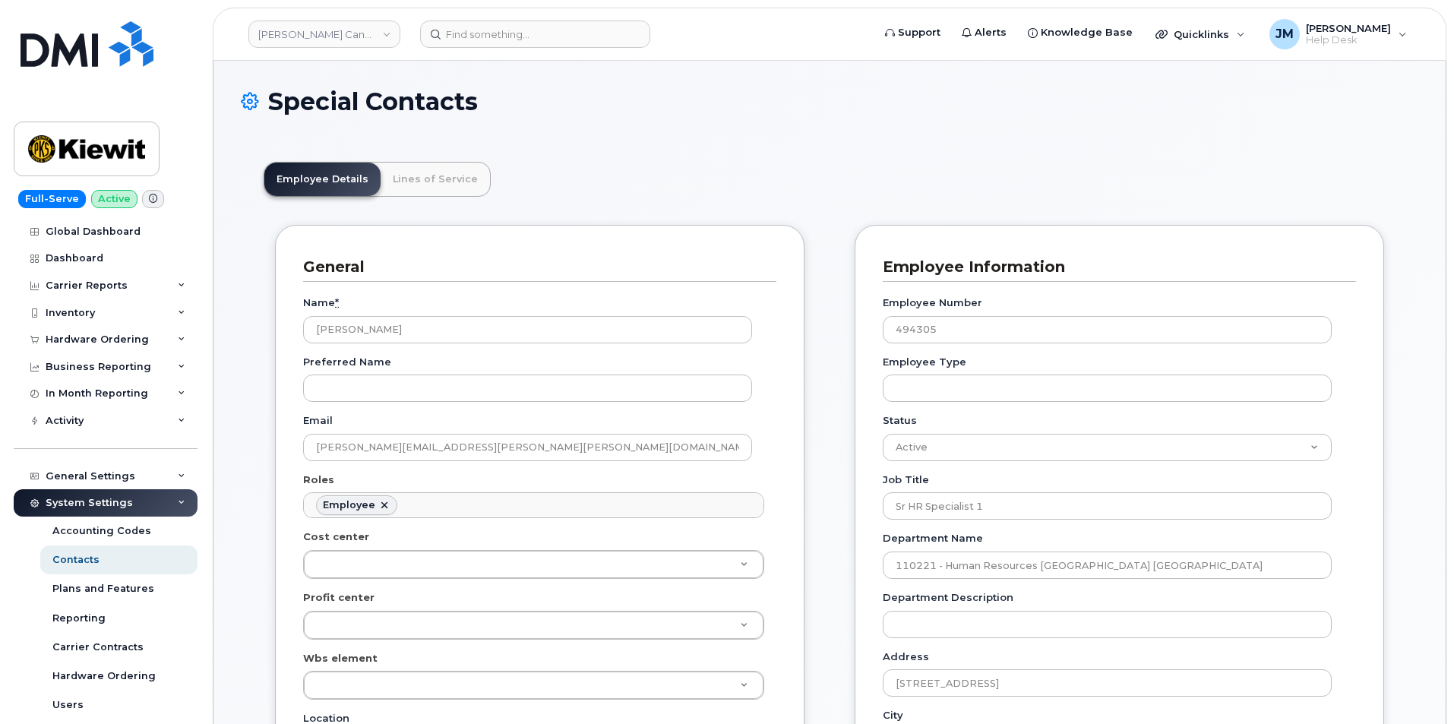
scroll to position [45, 0]
click at [86, 336] on div "Hardware Ordering" at bounding box center [97, 339] width 103 height 12
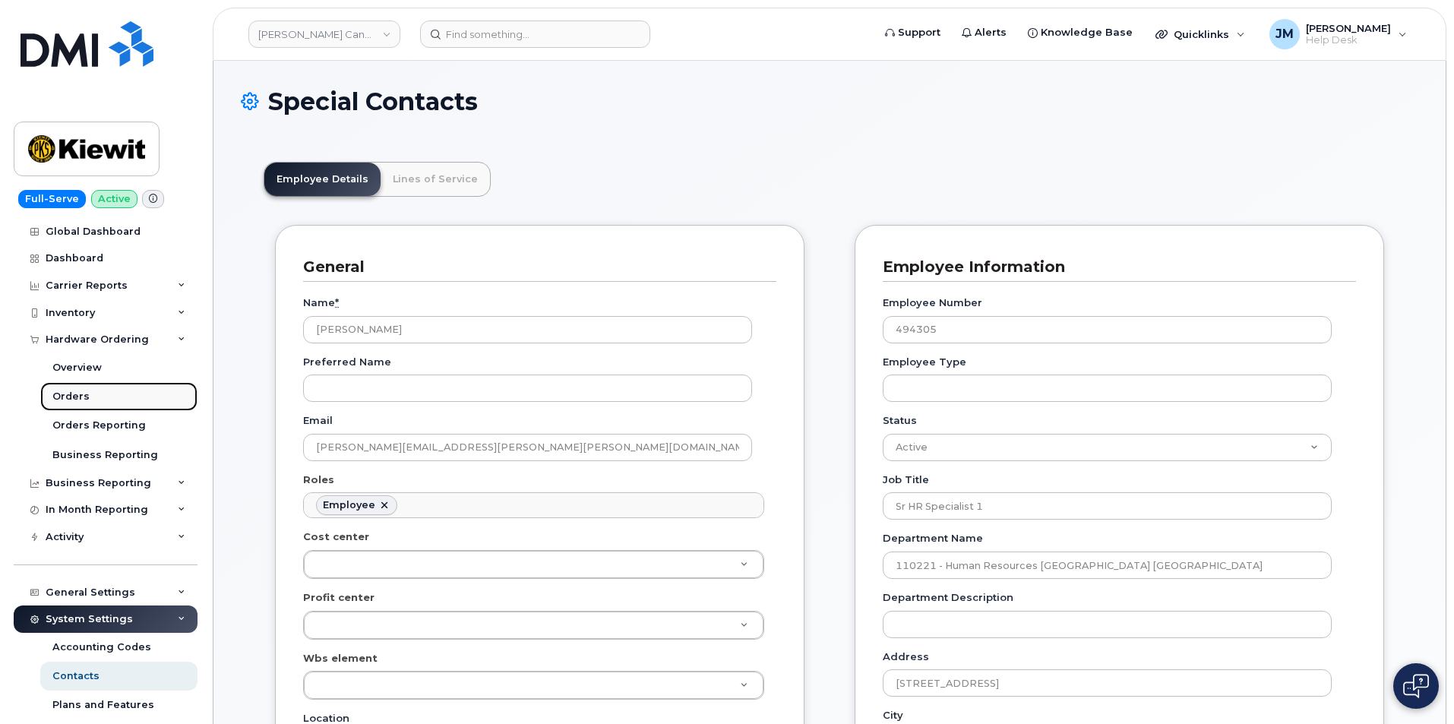
click at [72, 395] on div "Orders" at bounding box center [70, 397] width 37 height 14
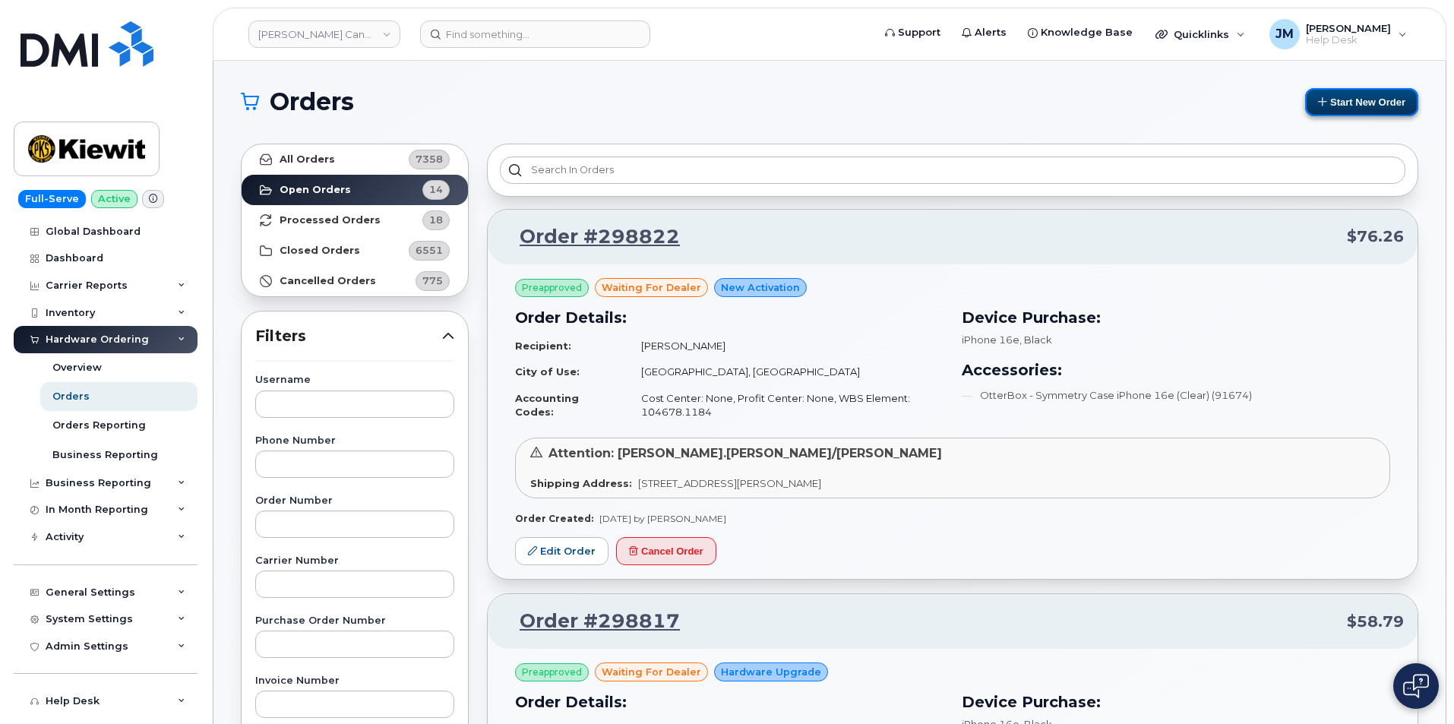
click at [1376, 105] on button "Start New Order" at bounding box center [1361, 102] width 113 height 28
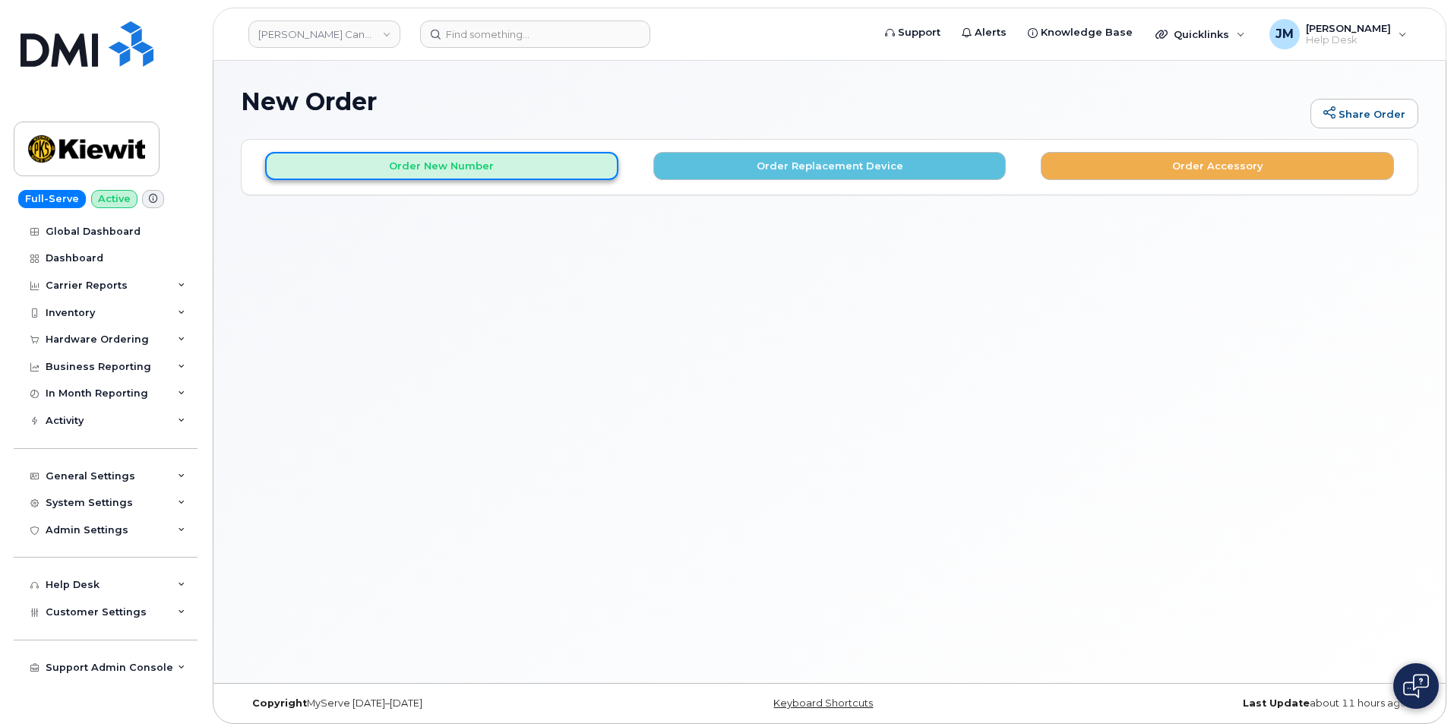
click at [435, 171] on button "Order New Number" at bounding box center [441, 166] width 353 height 28
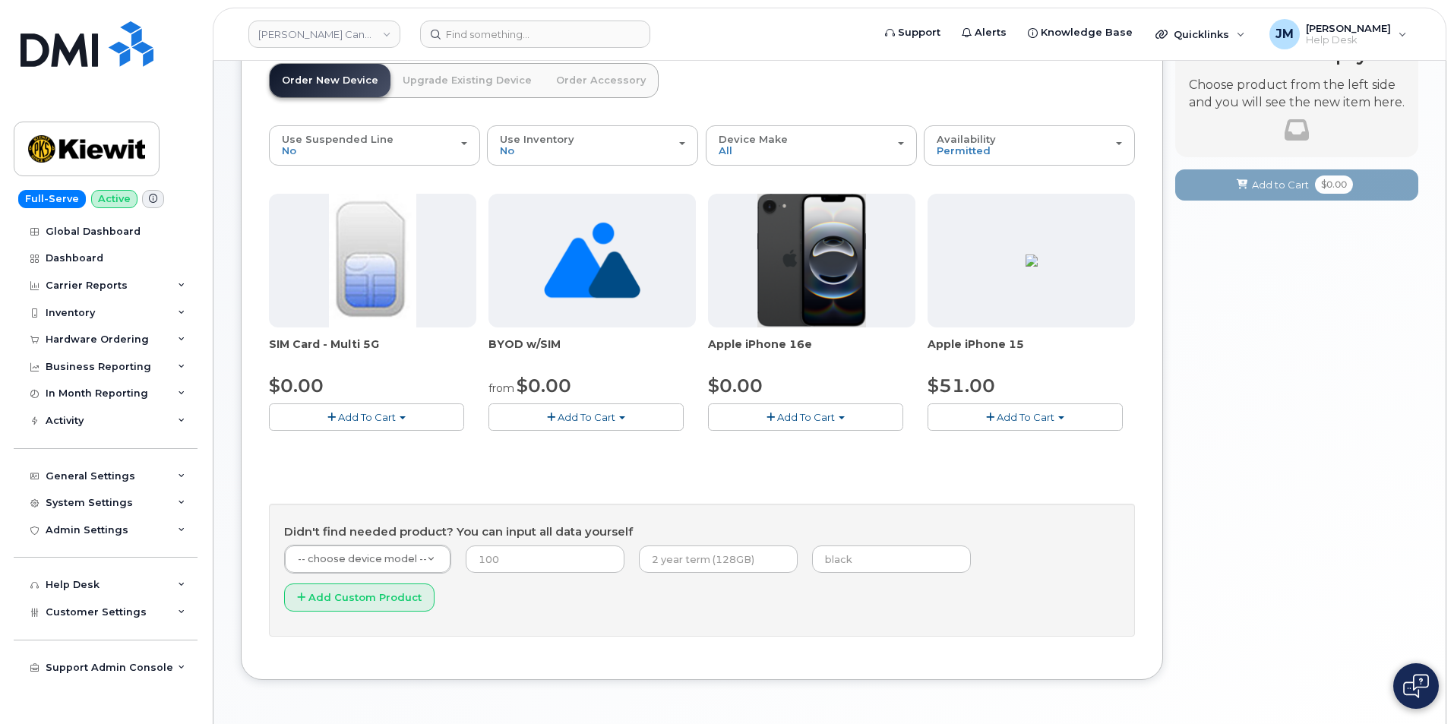
scroll to position [121, 0]
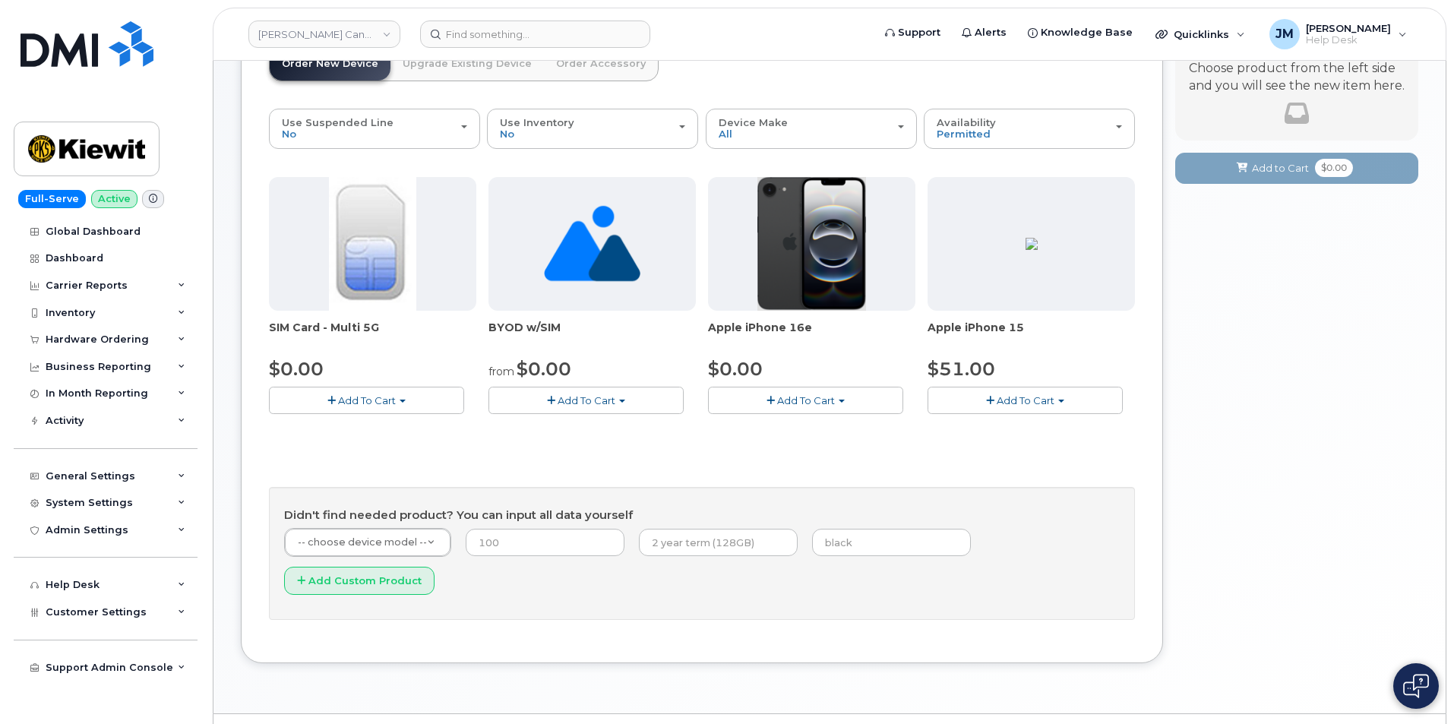
click at [815, 398] on span "Add To Cart" at bounding box center [806, 400] width 58 height 12
click at [809, 431] on link "$0.00 - 3 Year Activation (128GB)" at bounding box center [810, 428] width 196 height 19
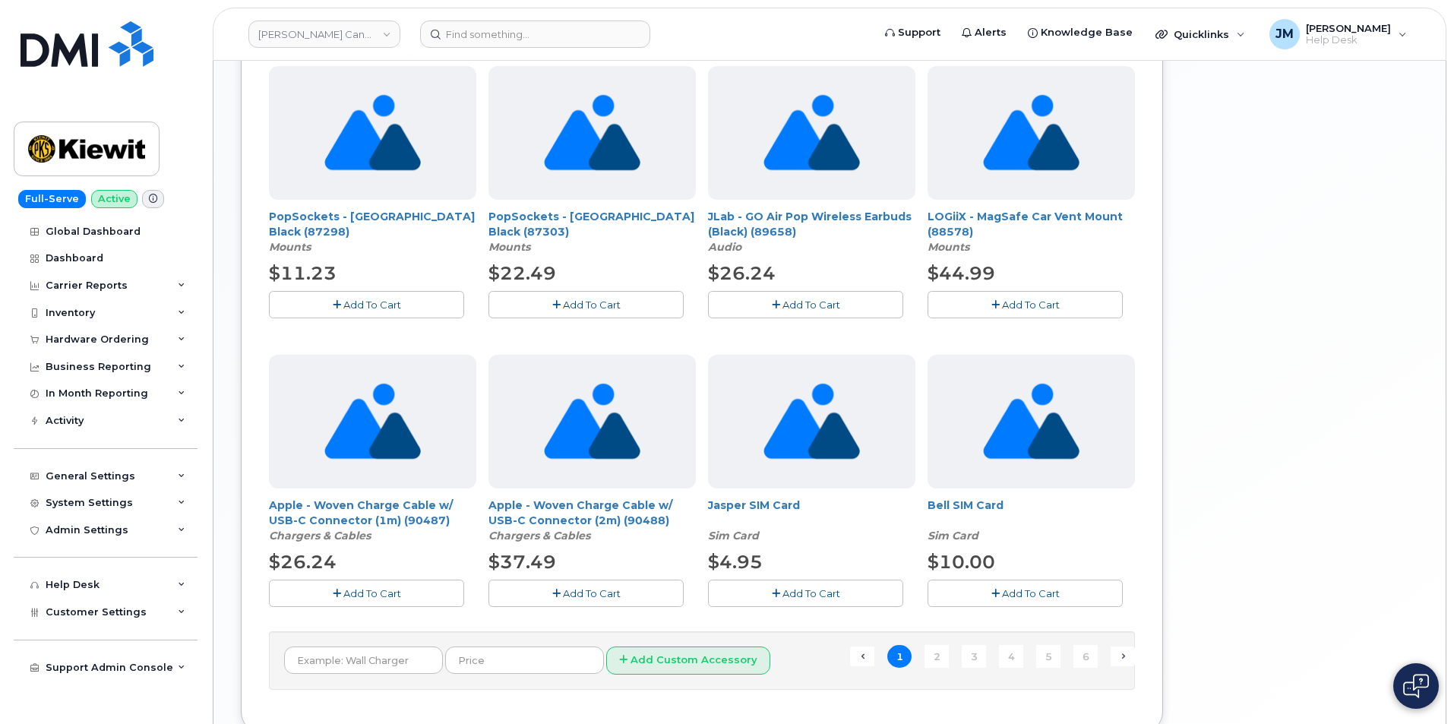
scroll to position [963, 0]
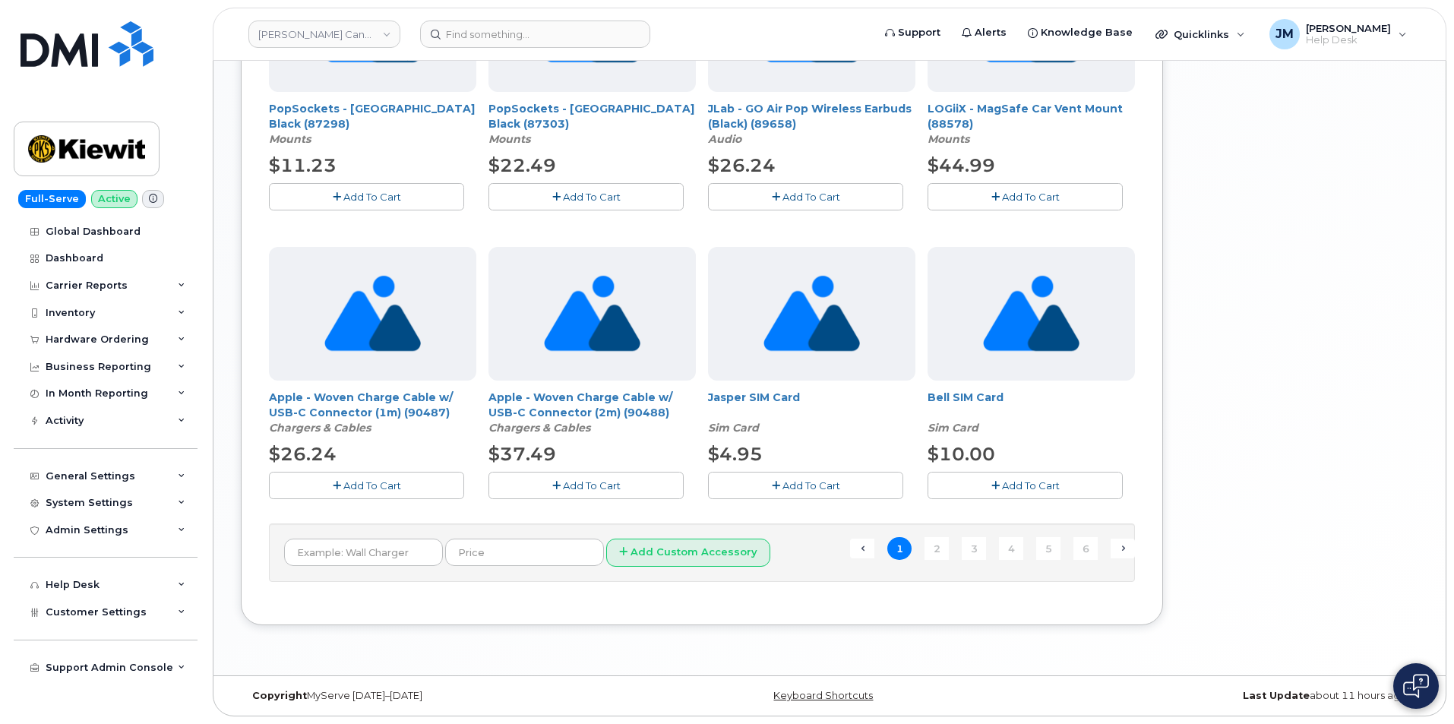
click at [1013, 481] on span "Add To Cart" at bounding box center [1031, 485] width 58 height 12
click at [371, 550] on input "text" at bounding box center [363, 552] width 159 height 27
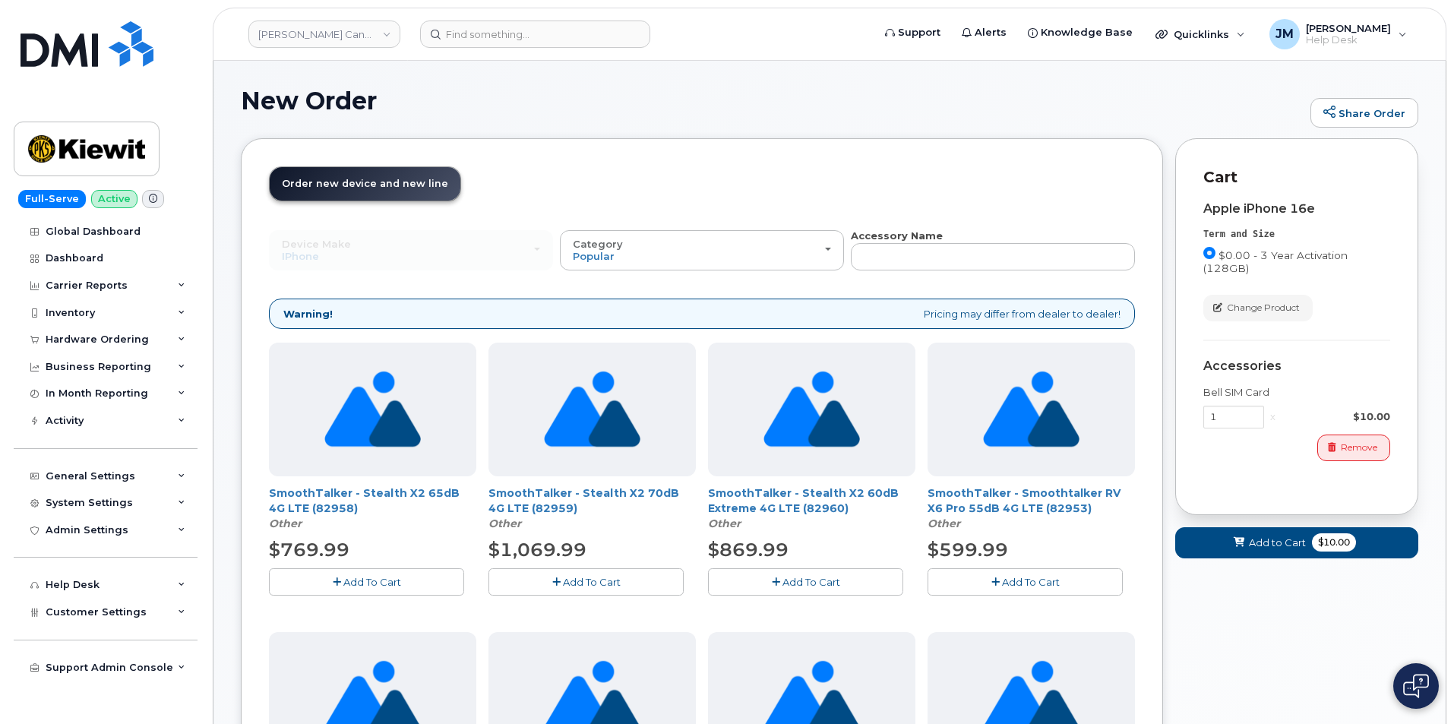
scroll to position [0, 0]
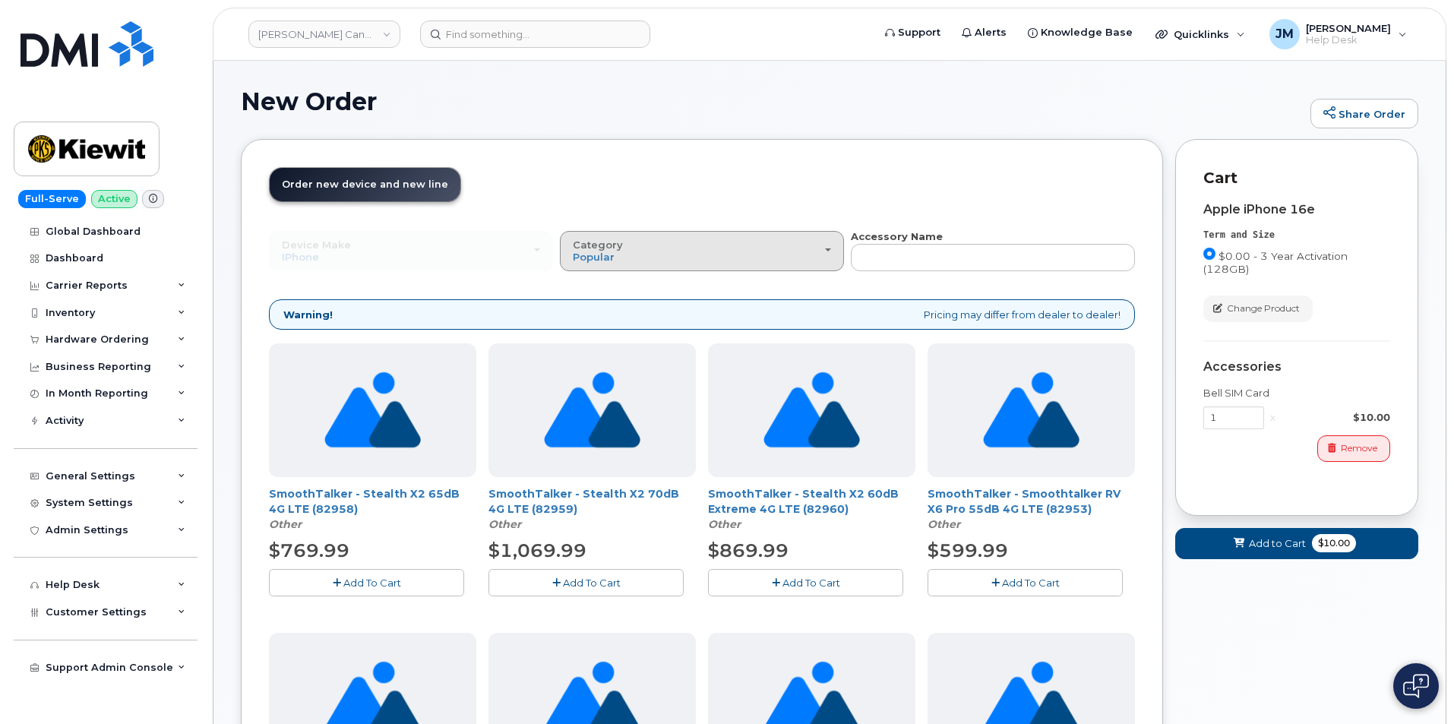
click at [828, 250] on span "button" at bounding box center [828, 249] width 6 height 3
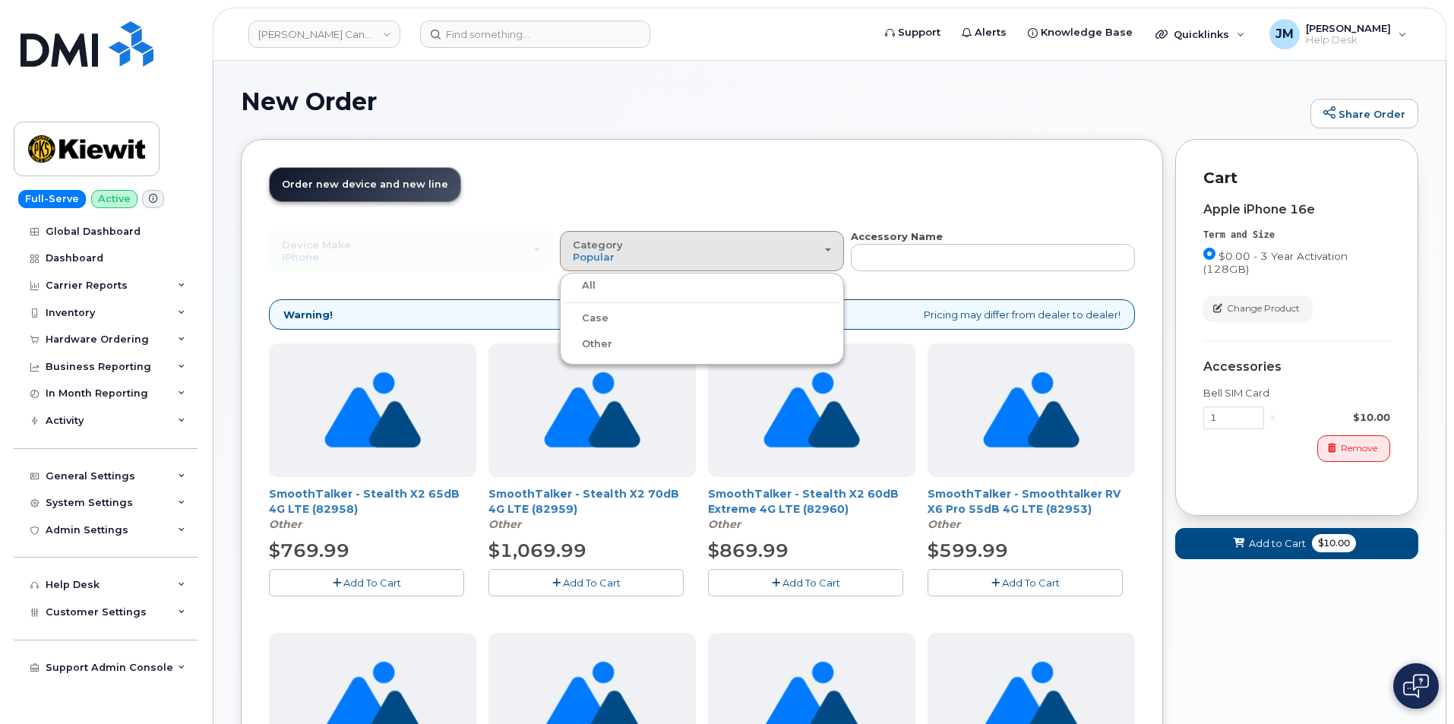
click at [598, 319] on label "Case" at bounding box center [586, 318] width 45 height 18
click at [0, 0] on input "Case" at bounding box center [0, 0] width 0 height 0
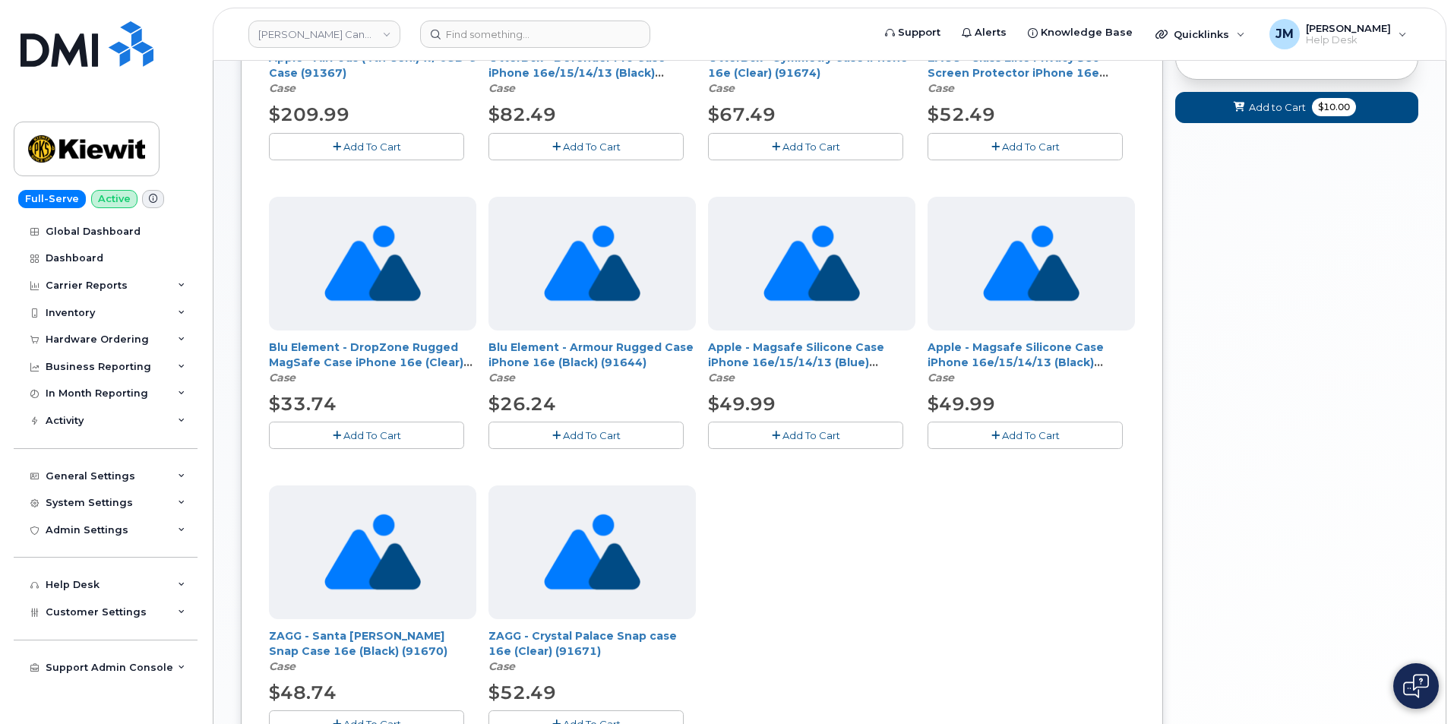
scroll to position [380, 0]
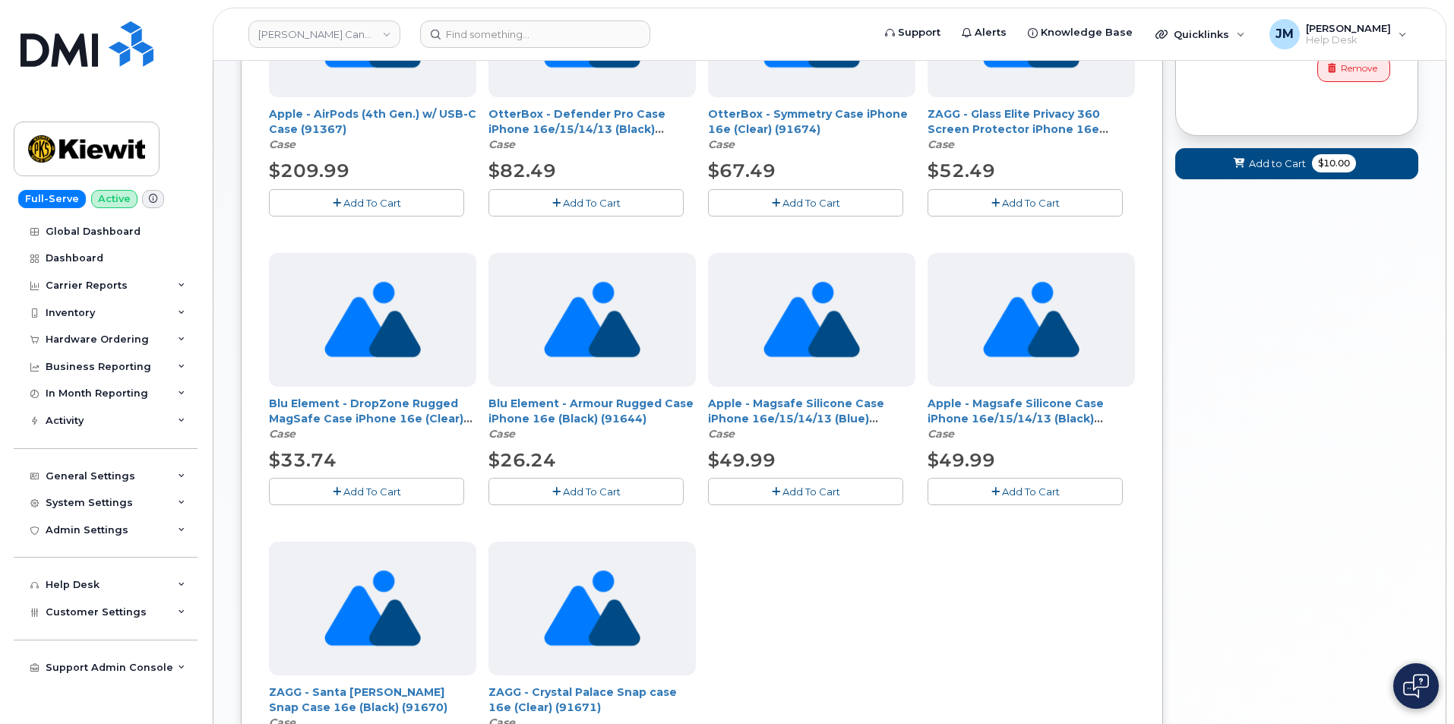
click at [993, 494] on icon "button" at bounding box center [995, 492] width 8 height 10
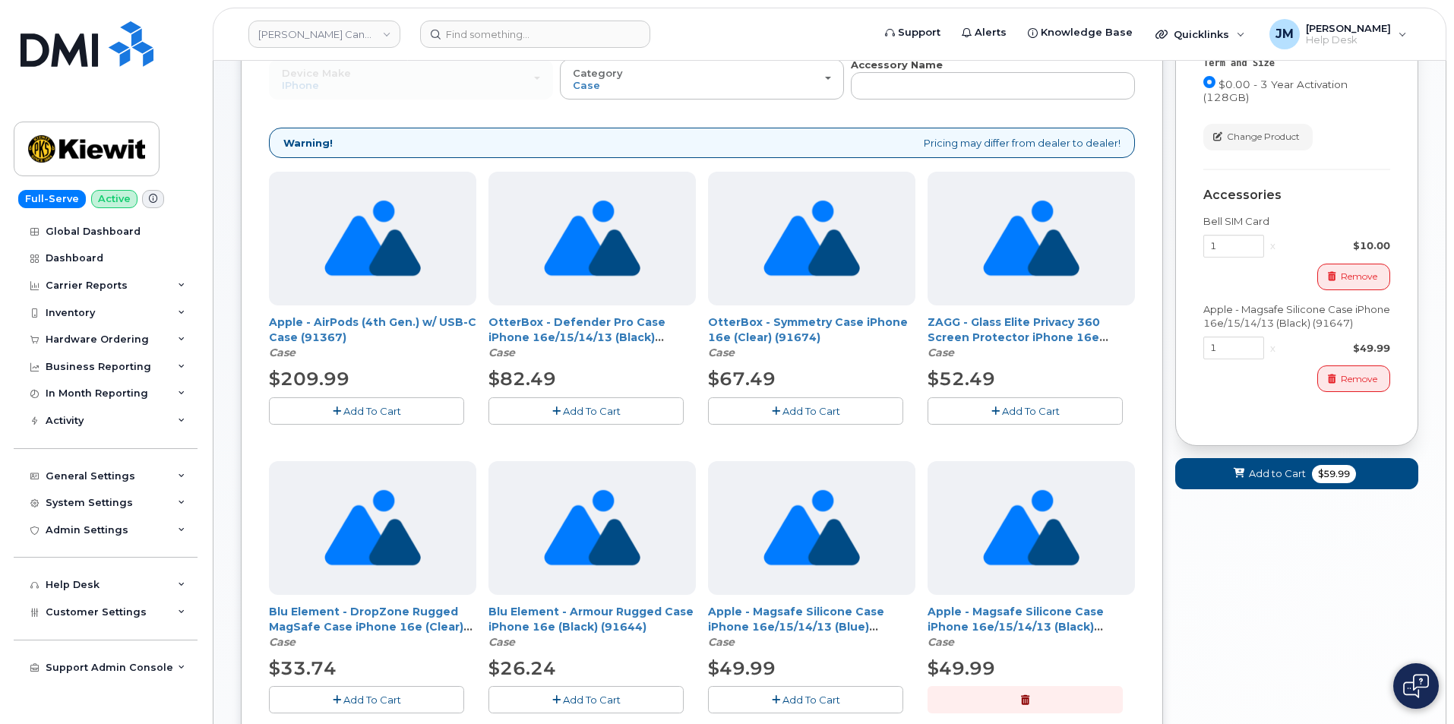
scroll to position [152, 0]
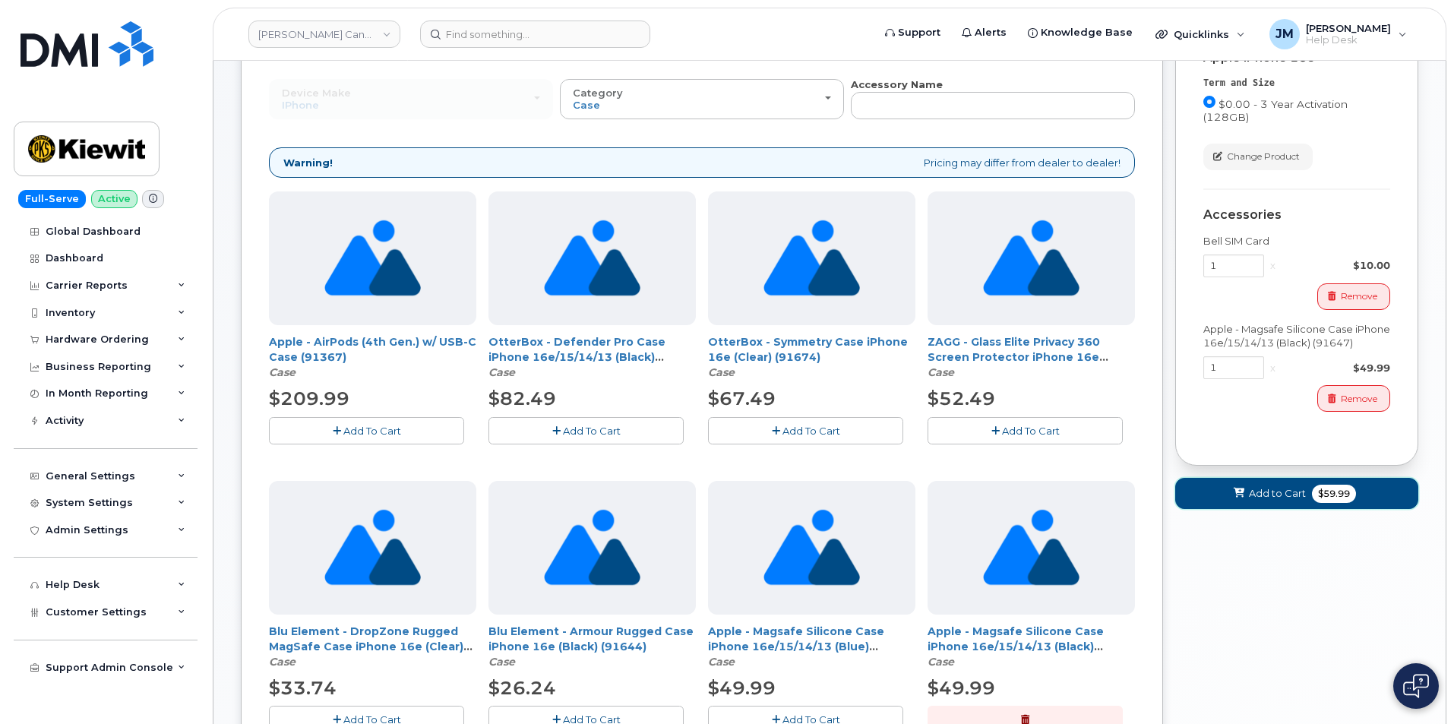
click at [1264, 490] on span "Add to Cart" at bounding box center [1277, 493] width 57 height 14
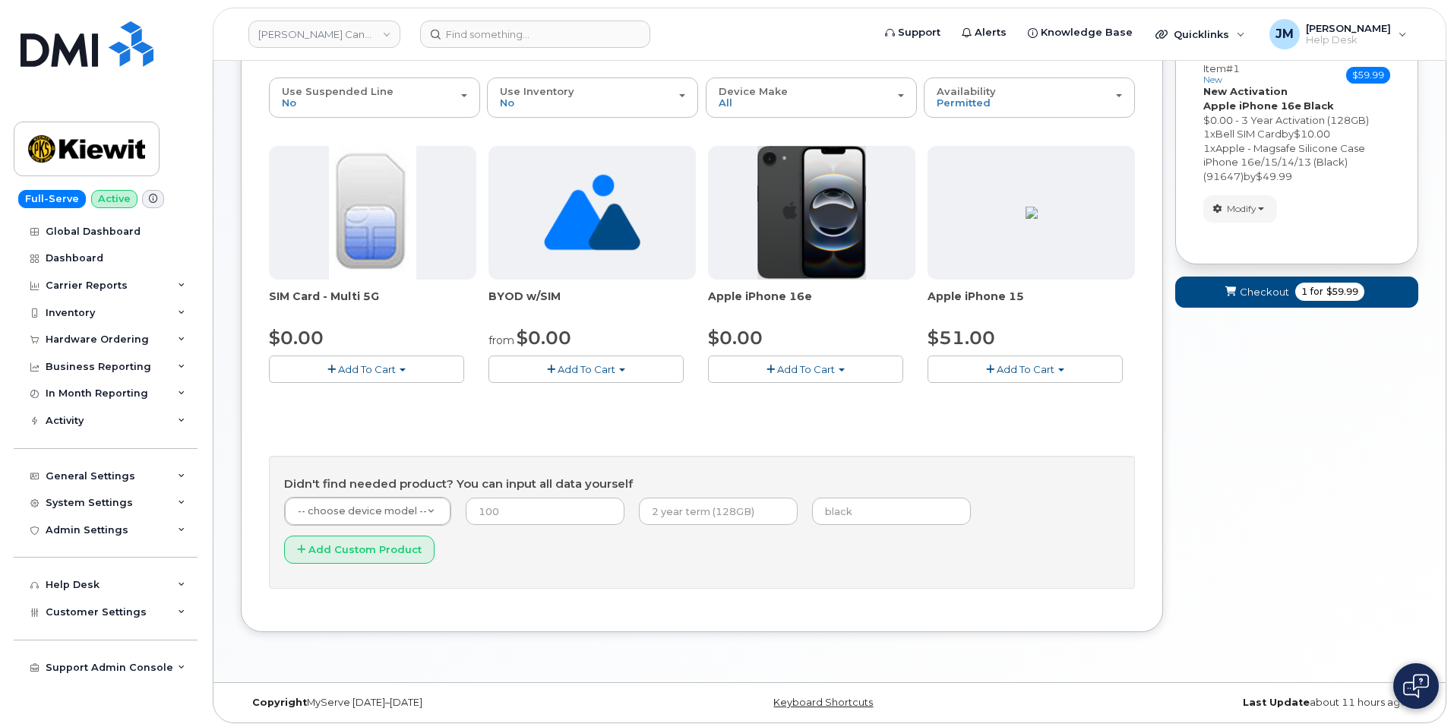
scroll to position [121, 0]
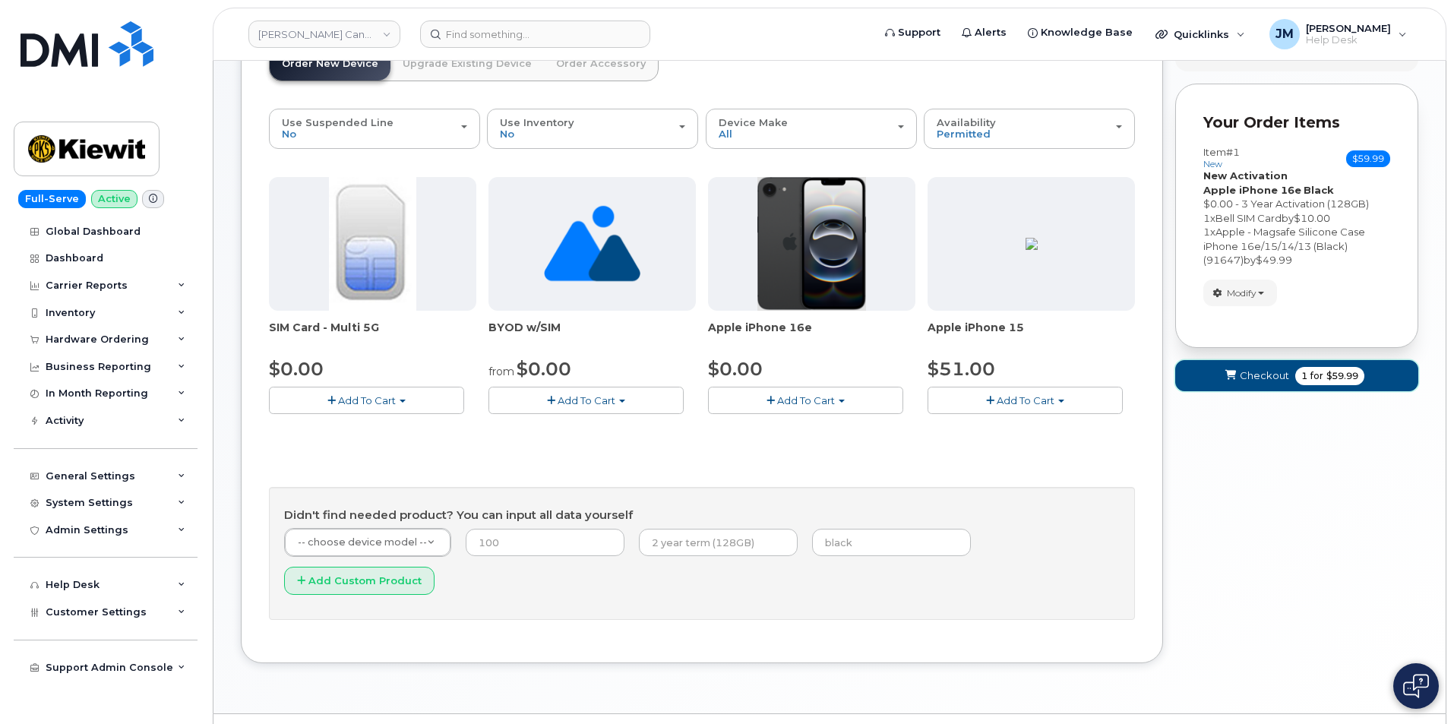
click at [1274, 371] on span "Checkout" at bounding box center [1264, 375] width 49 height 14
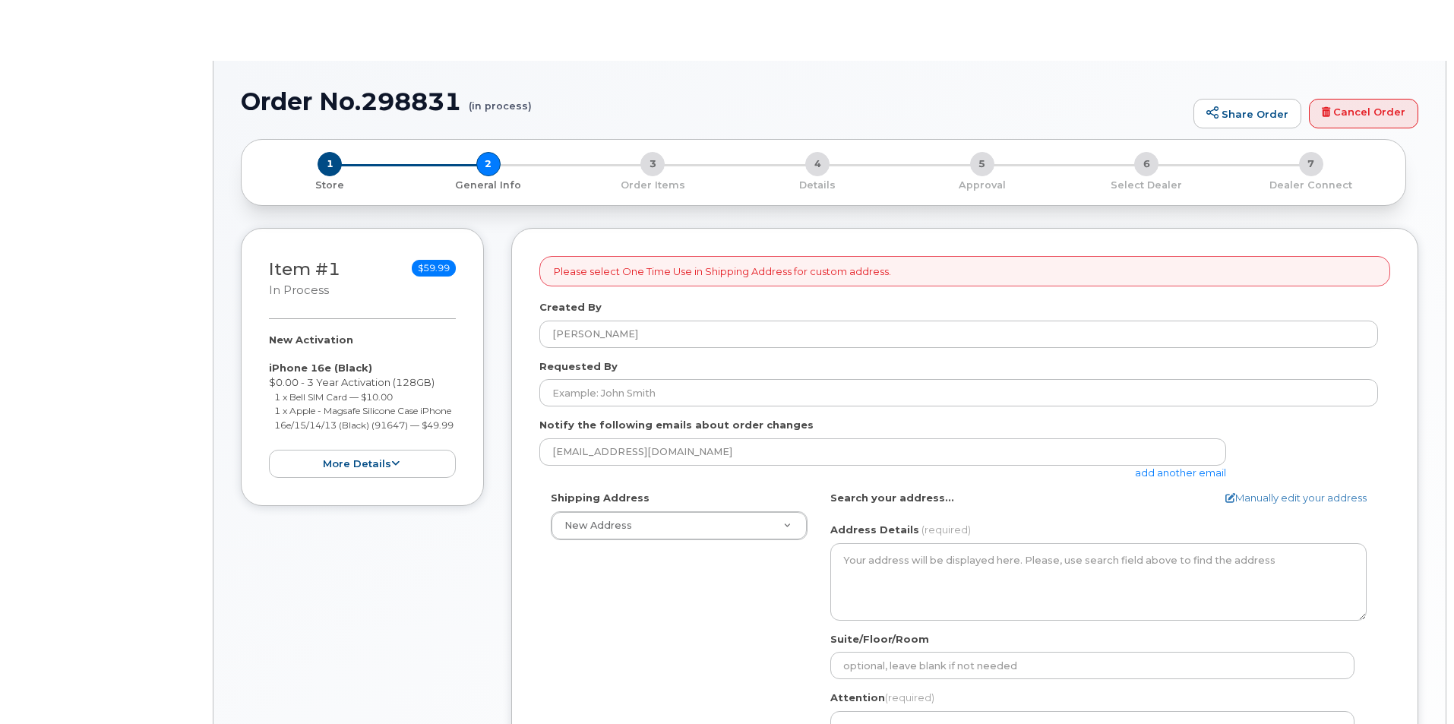
select select
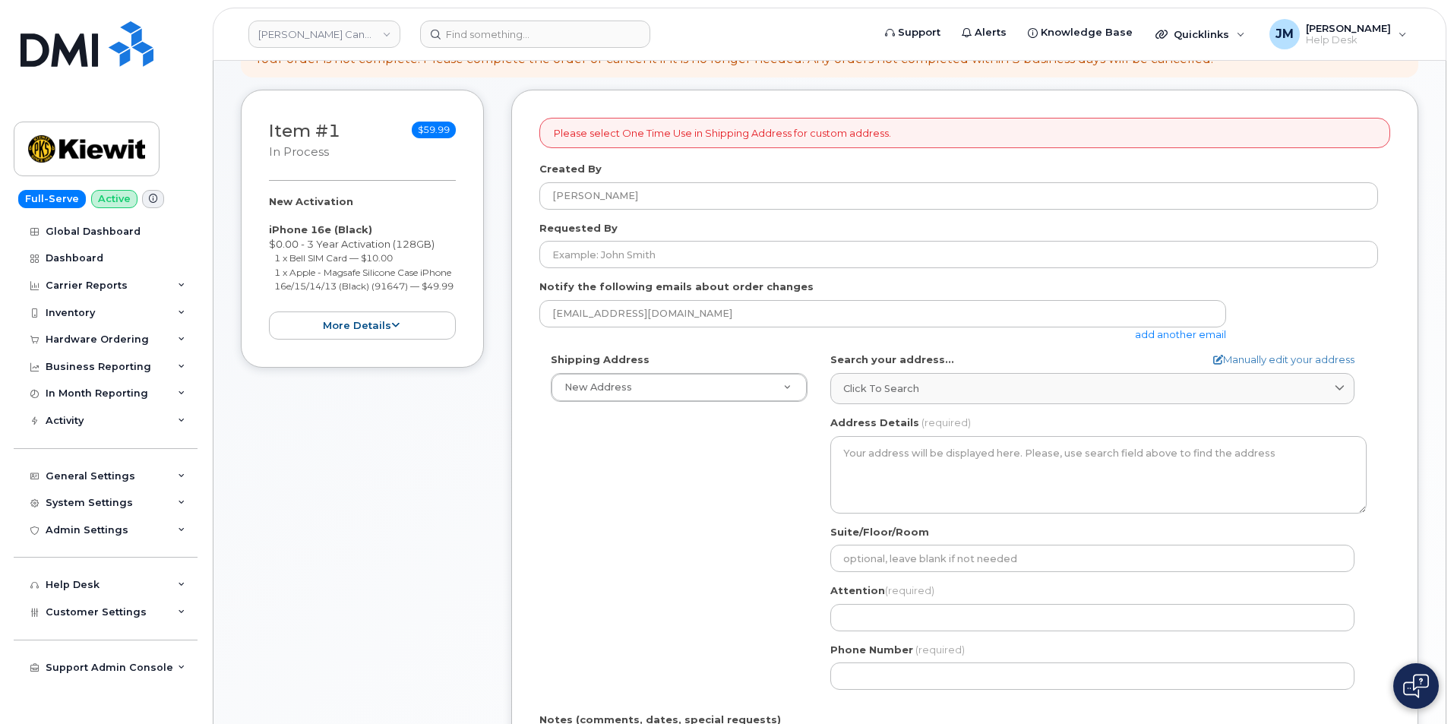
scroll to position [228, 0]
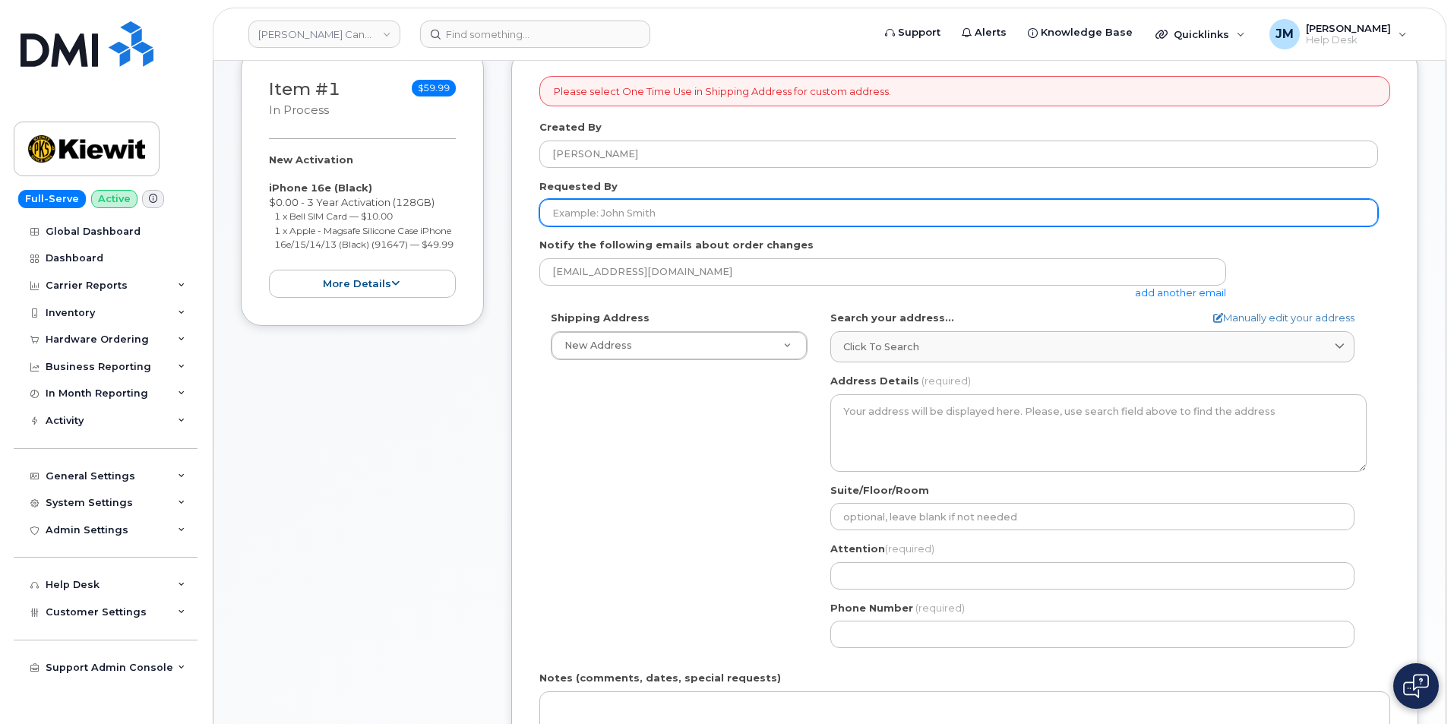
paste input "[PERSON_NAME]"
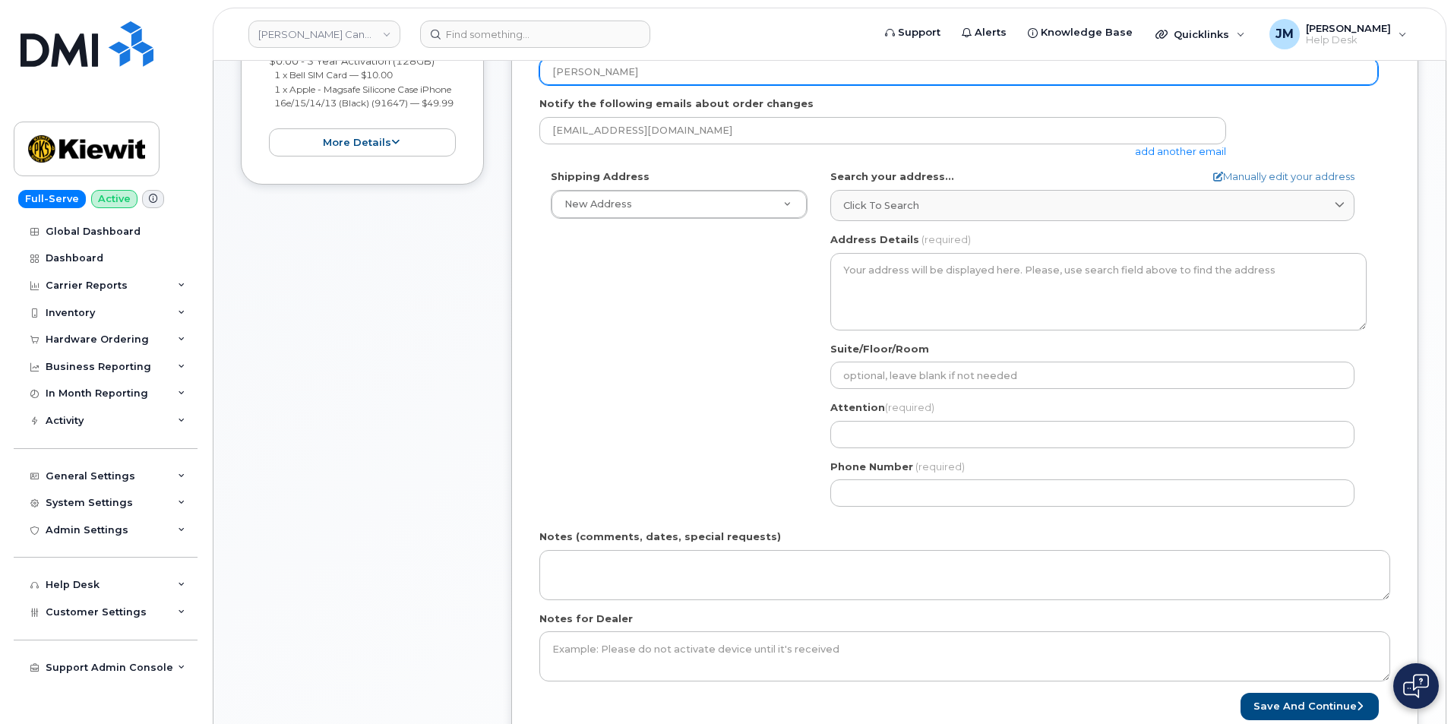
scroll to position [380, 0]
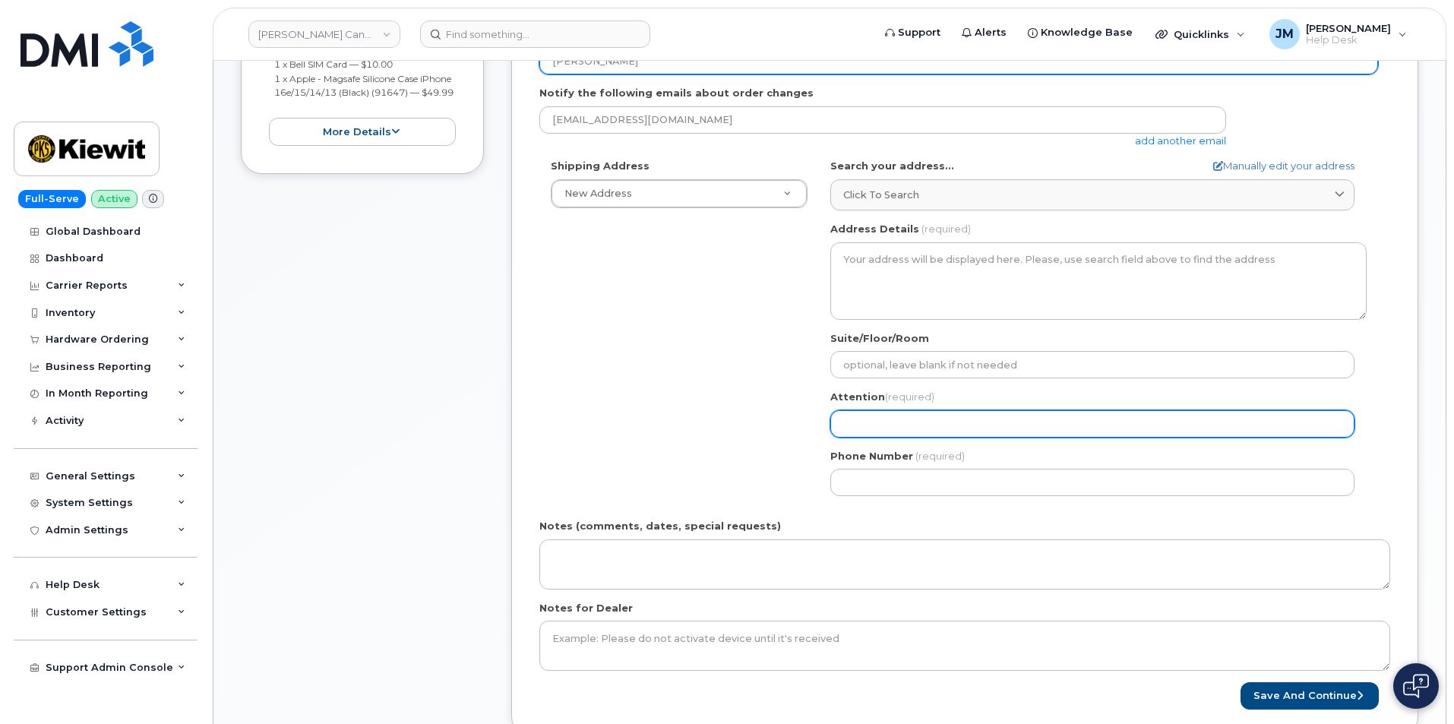
type input "[PERSON_NAME]"
click at [872, 422] on input "Attention (required)" at bounding box center [1092, 423] width 524 height 27
paste input "[PERSON_NAME]"
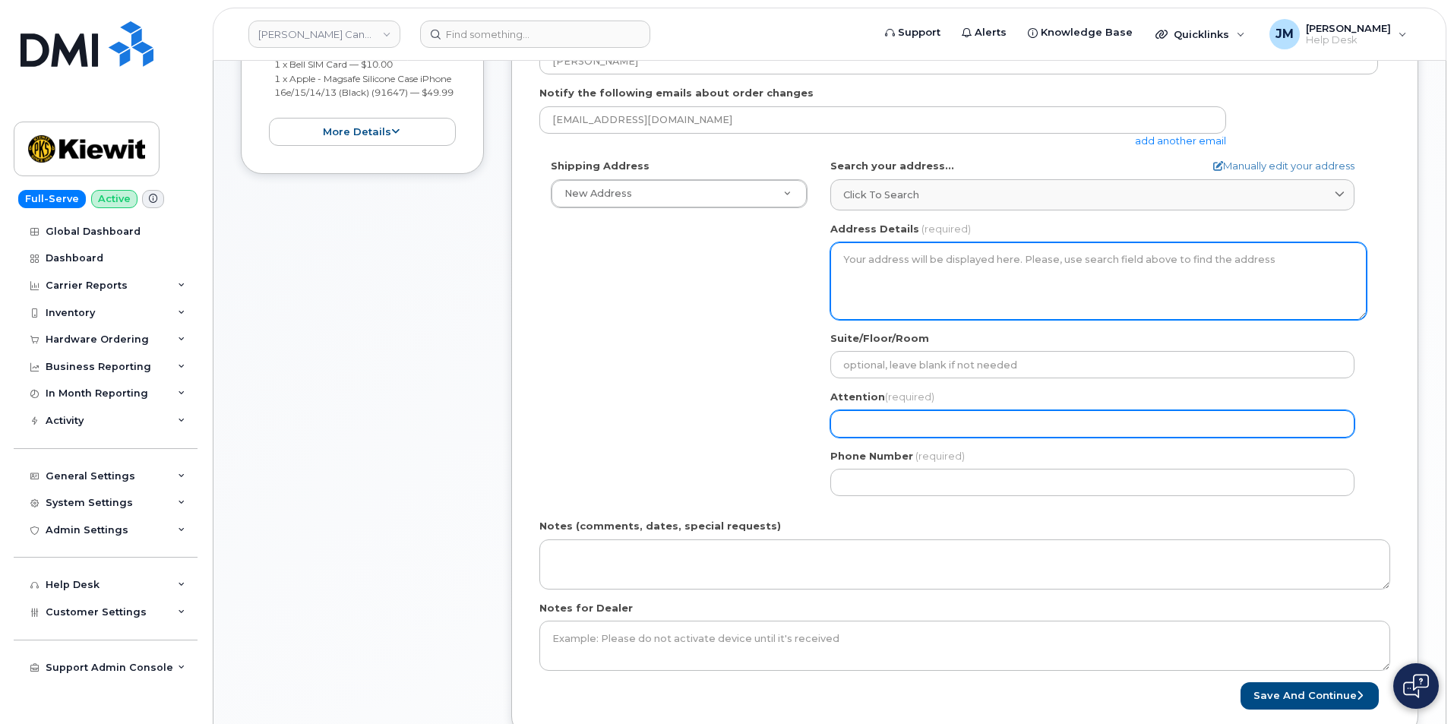
select select
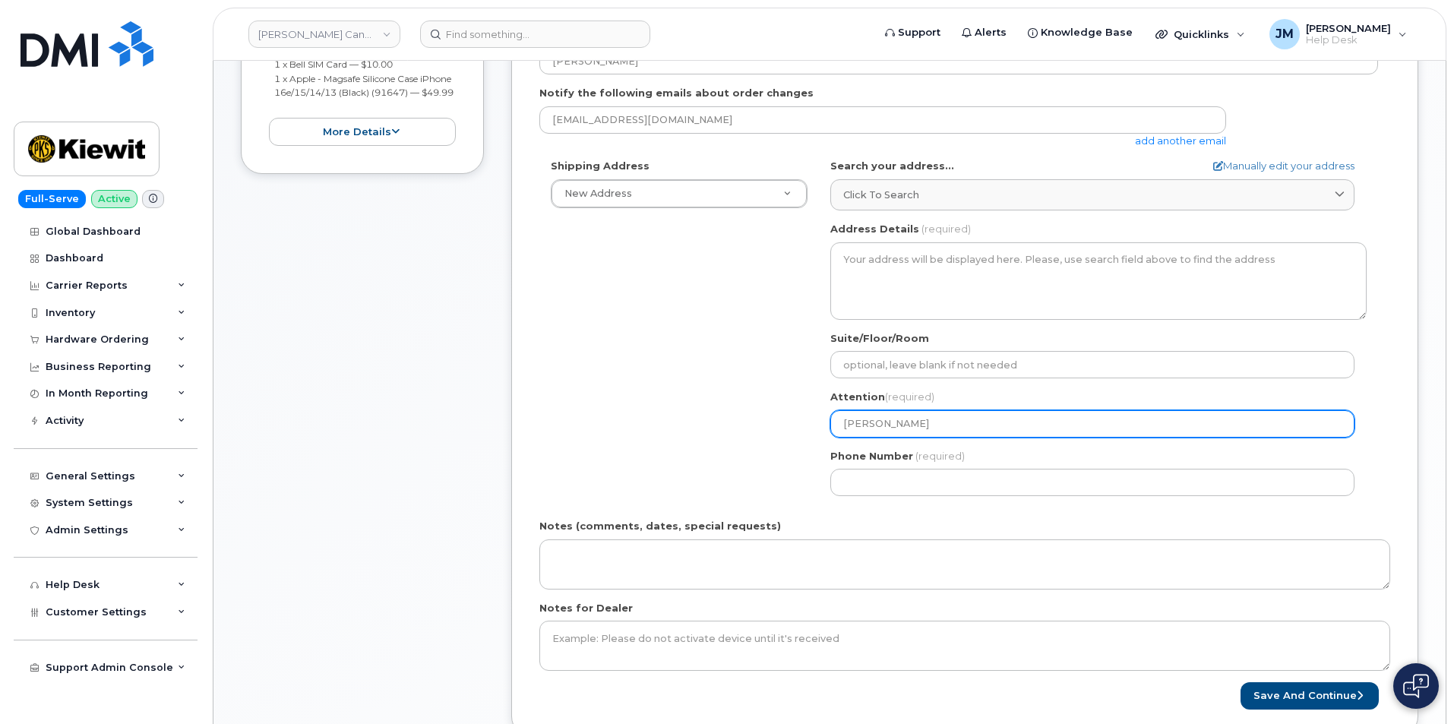
type input "[PERSON_NAME]"
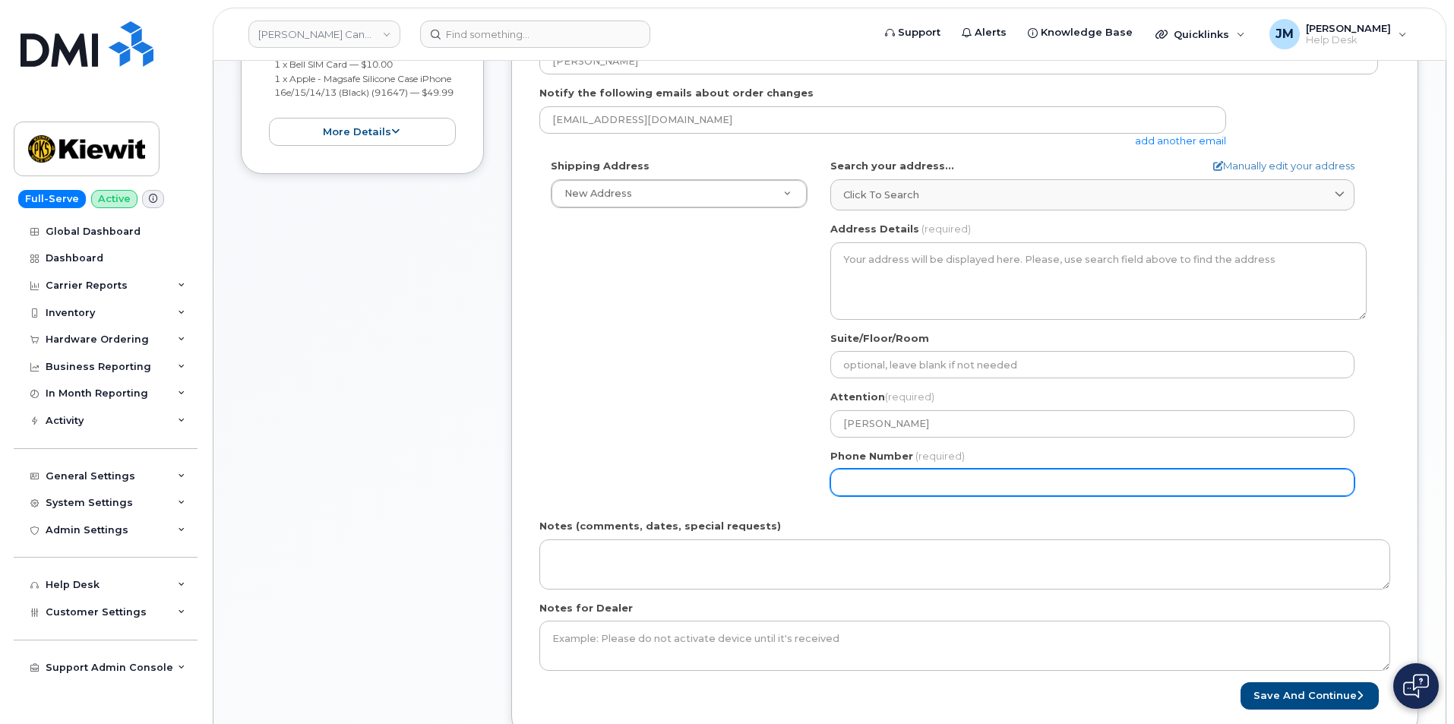
click at [866, 483] on input "Phone Number" at bounding box center [1092, 482] width 524 height 27
paste input "4037242926"
select select
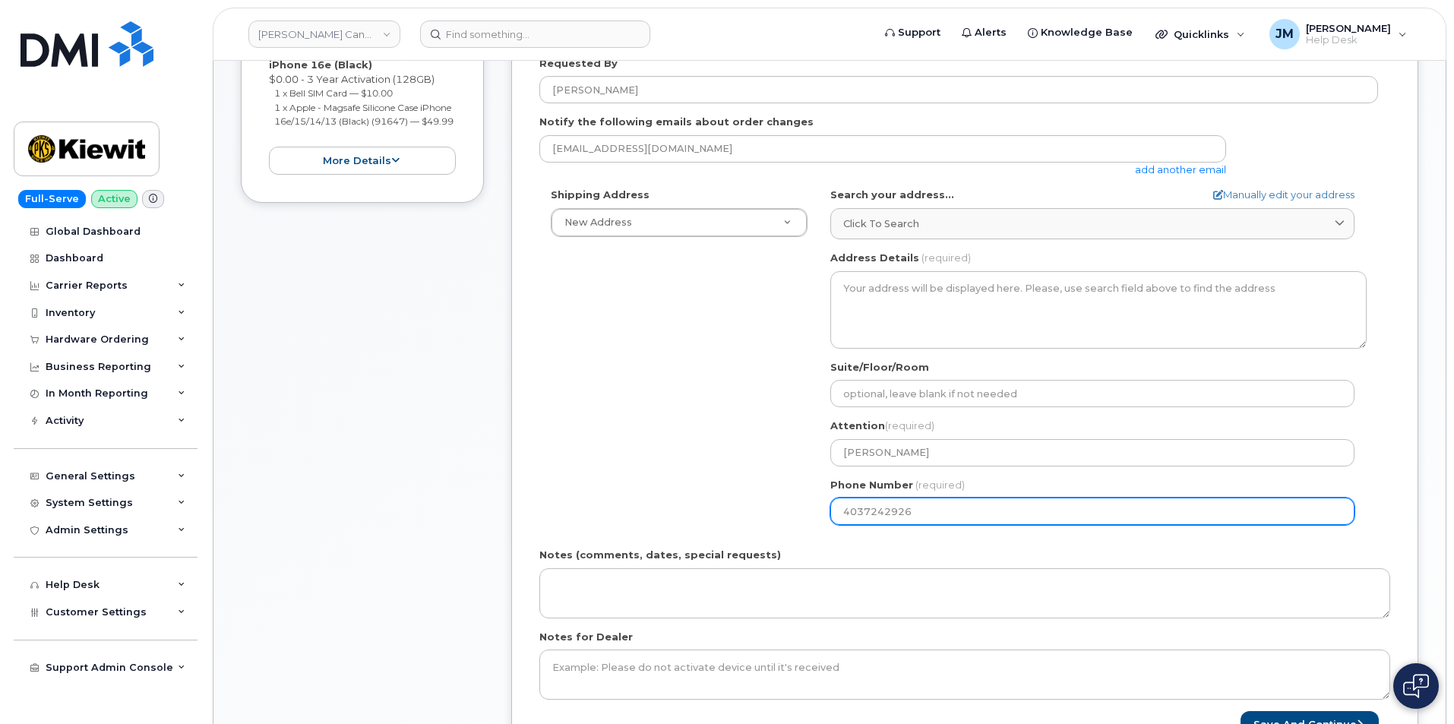
scroll to position [304, 0]
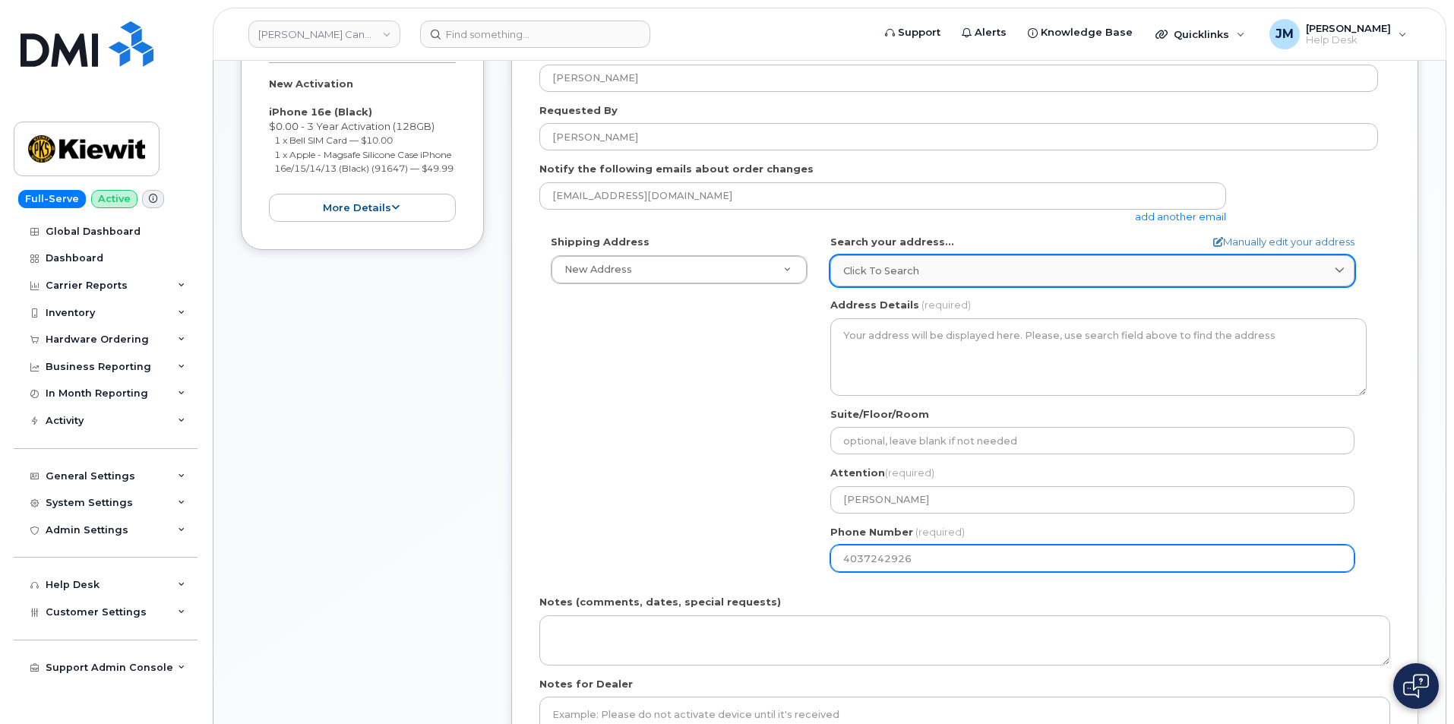
type input "4037242926"
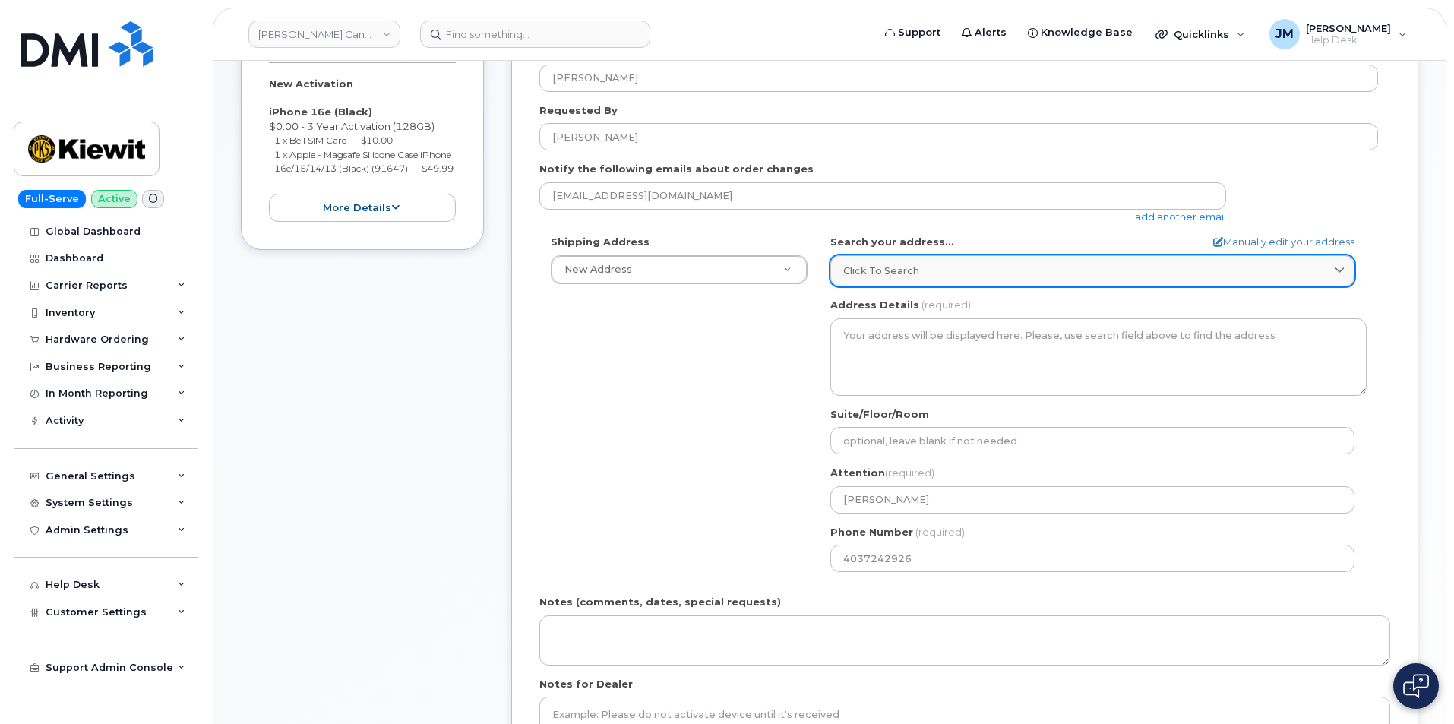
click at [1097, 282] on link "Click to search" at bounding box center [1092, 270] width 524 height 31
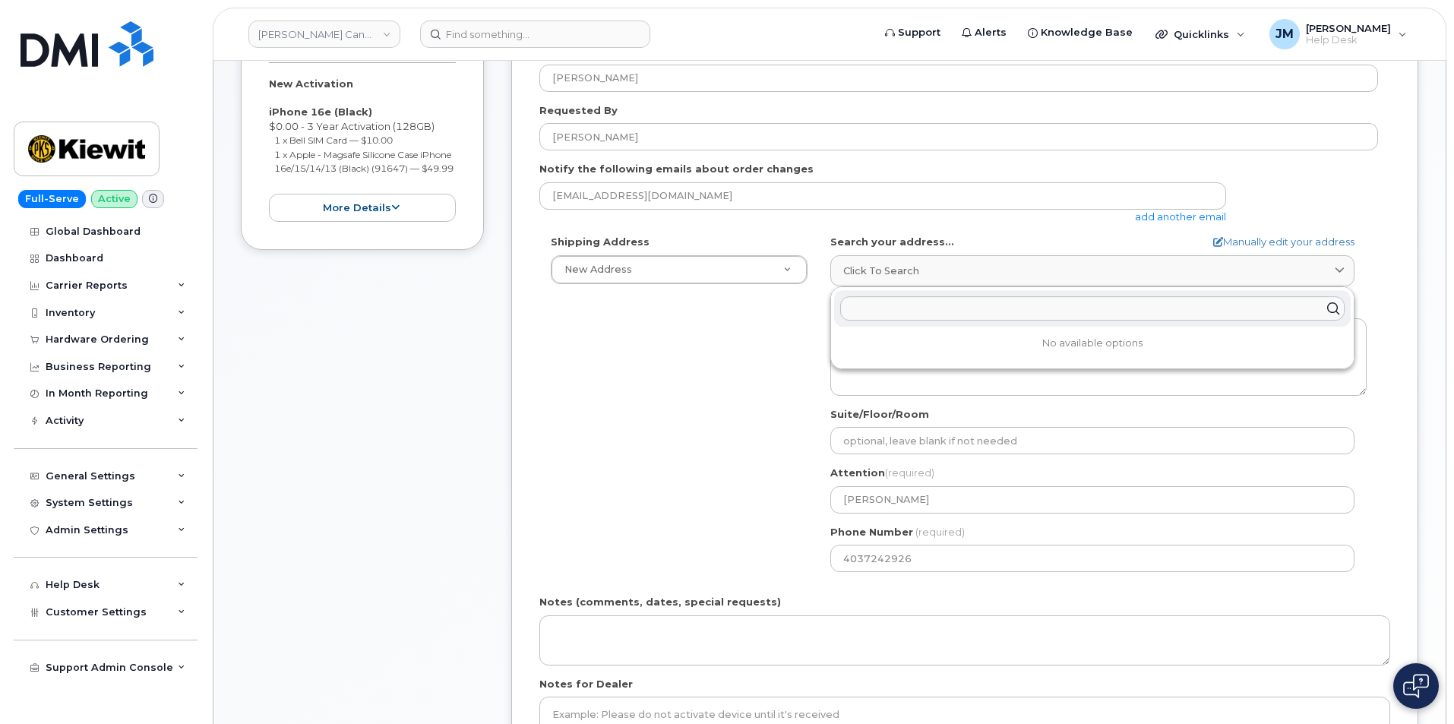
click at [897, 308] on input "text" at bounding box center [1092, 308] width 504 height 24
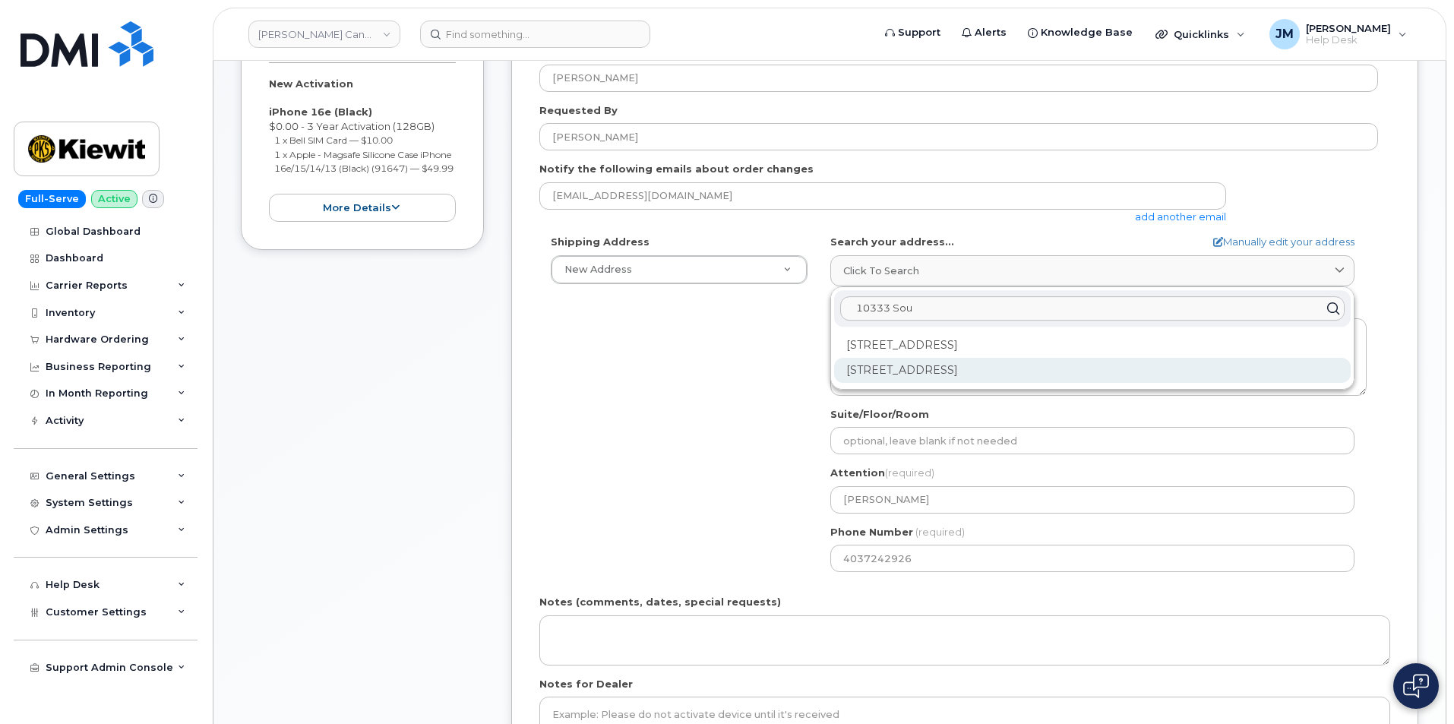
type input "10333 Sou"
click at [1074, 371] on div "[STREET_ADDRESS]" at bounding box center [1092, 370] width 516 height 25
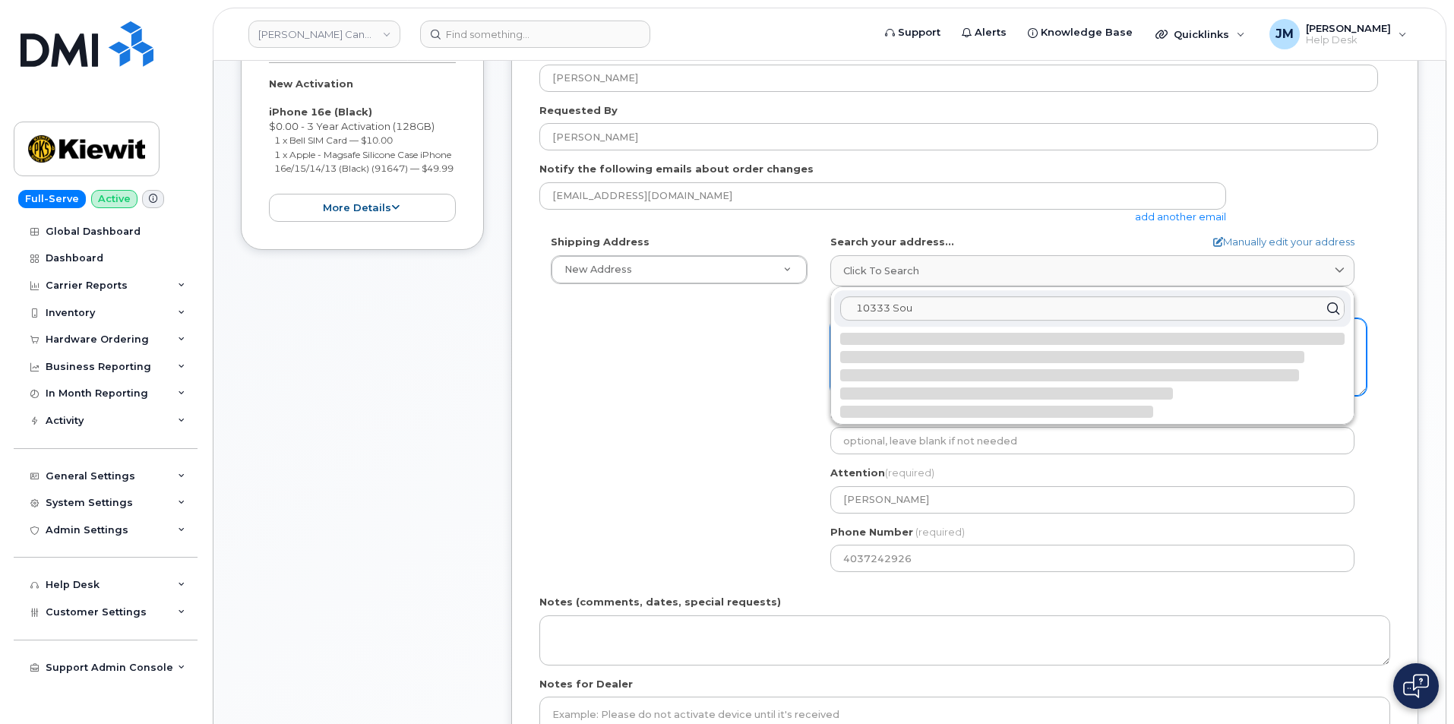
select select
type textarea "[STREET_ADDRESS]"
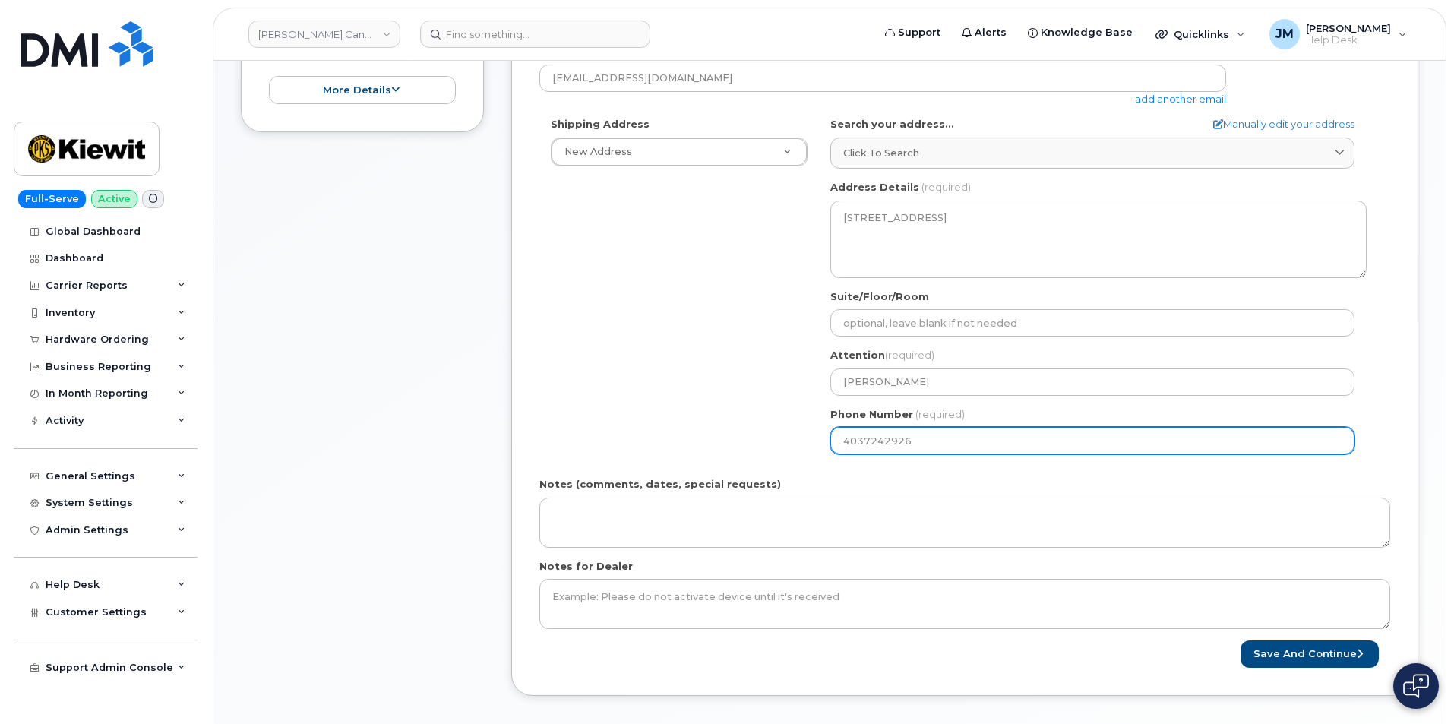
scroll to position [532, 0]
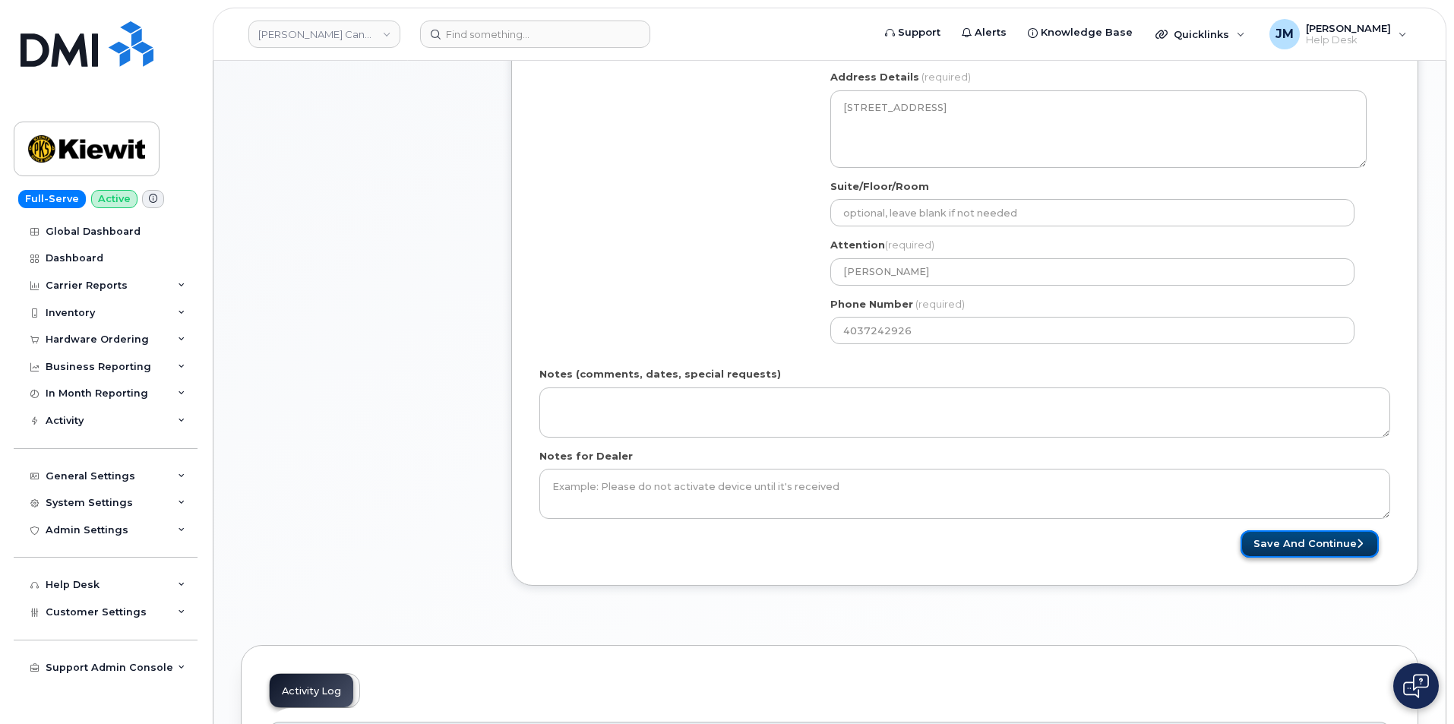
click at [1290, 547] on button "Save and Continue" at bounding box center [1309, 544] width 138 height 28
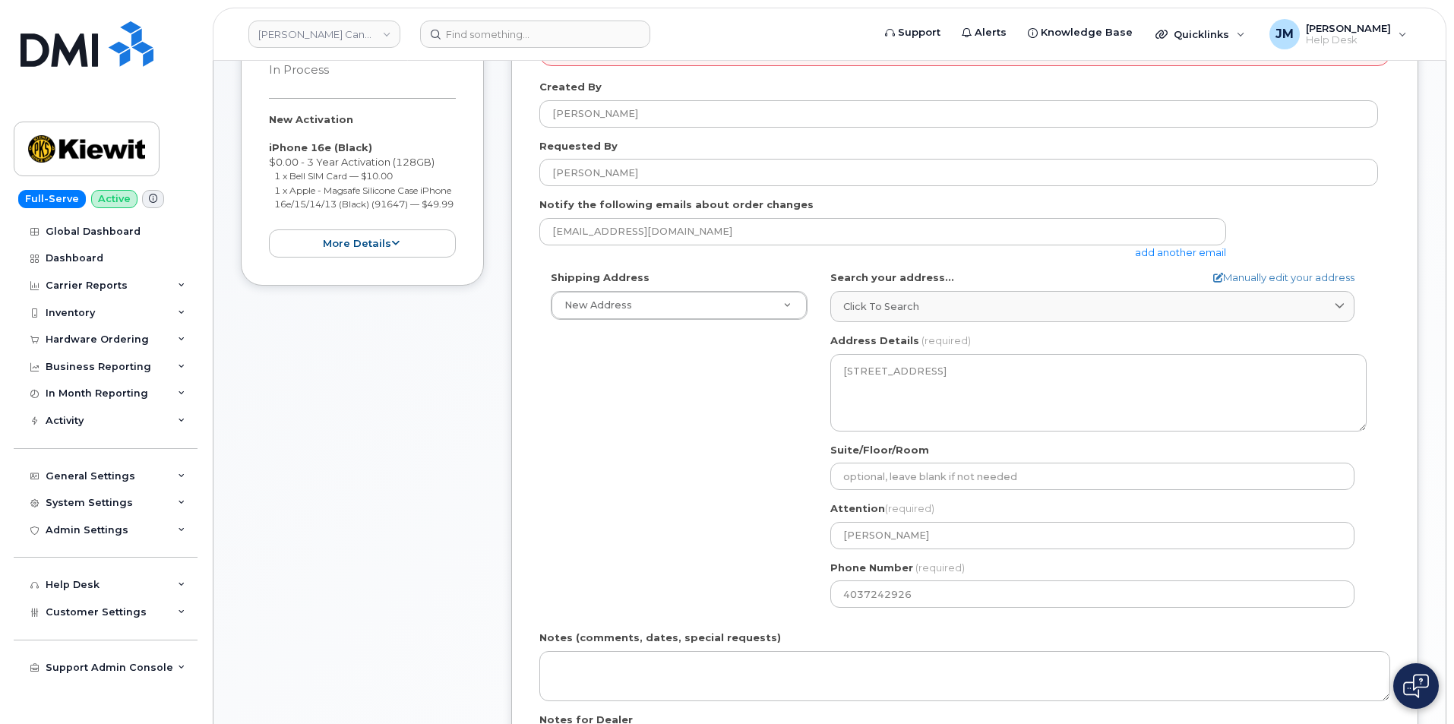
scroll to position [228, 0]
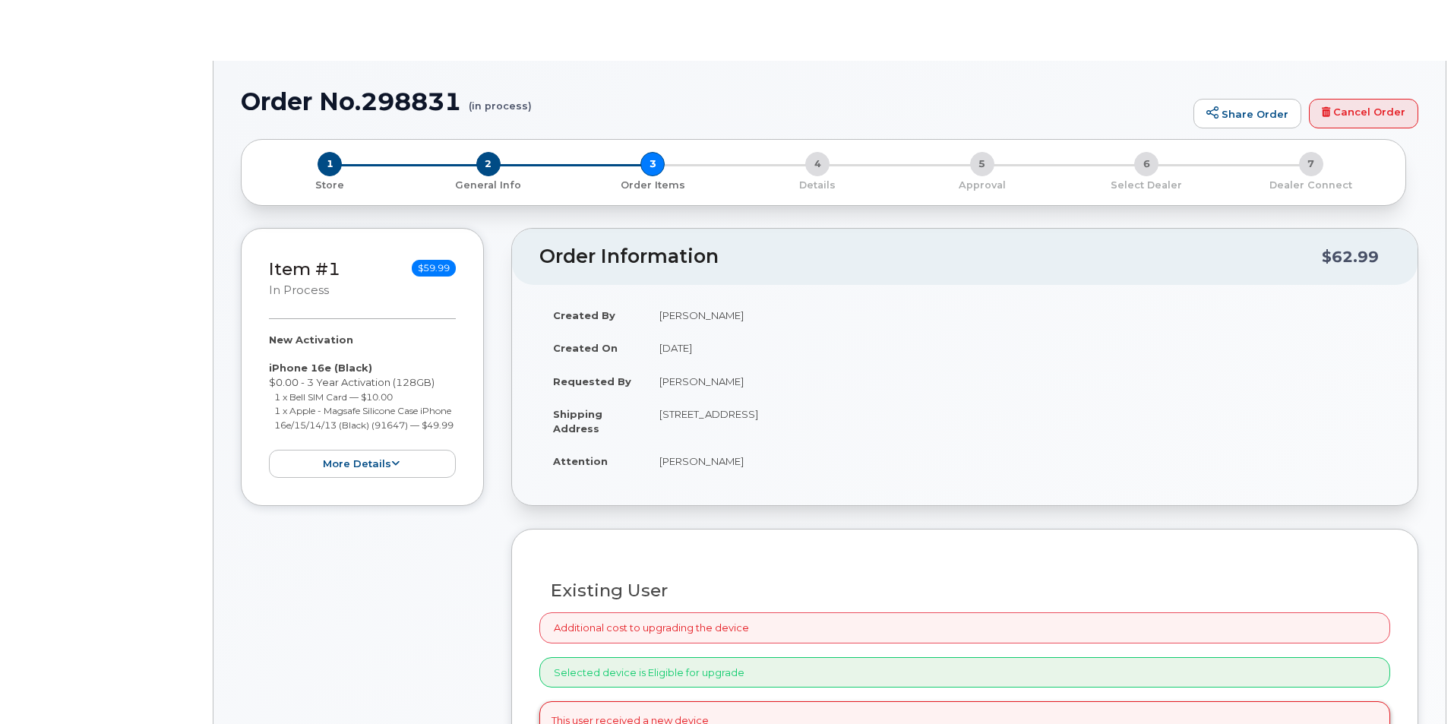
radio input "true"
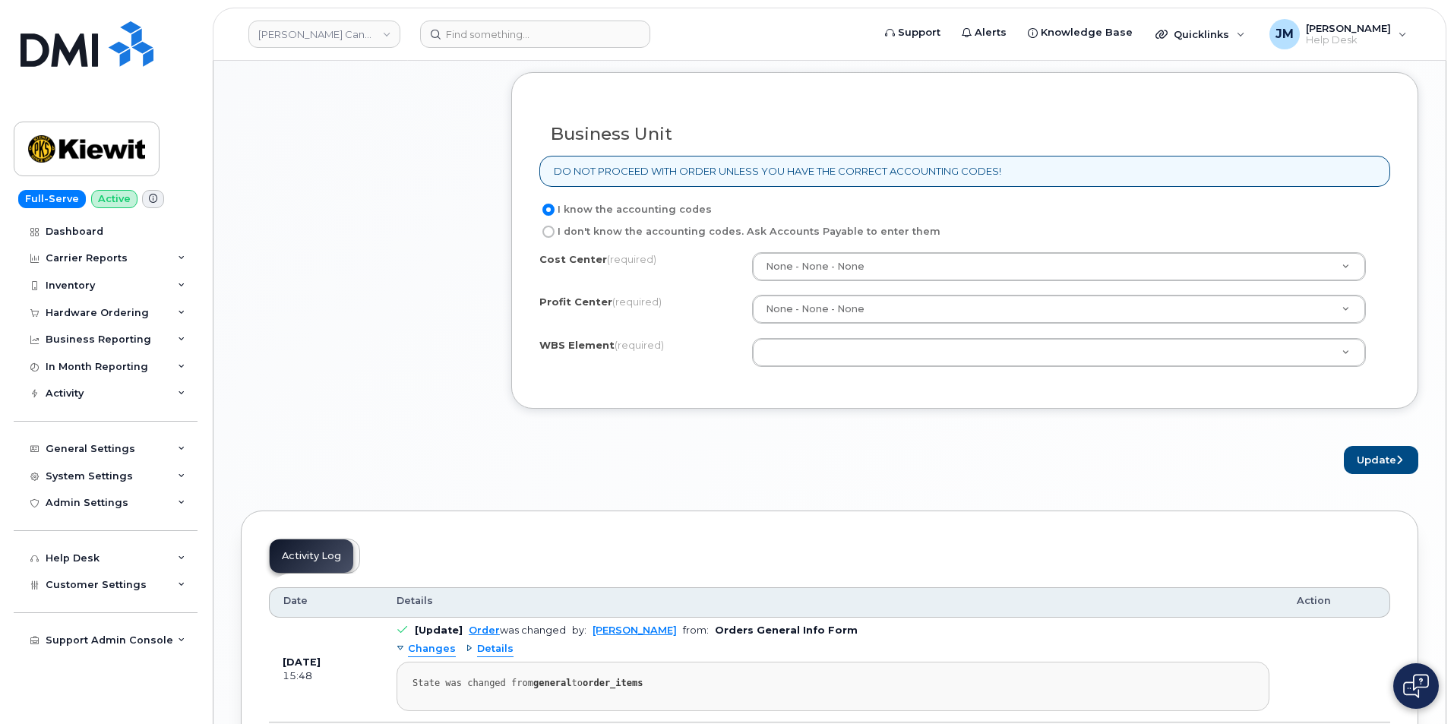
scroll to position [1215, 0]
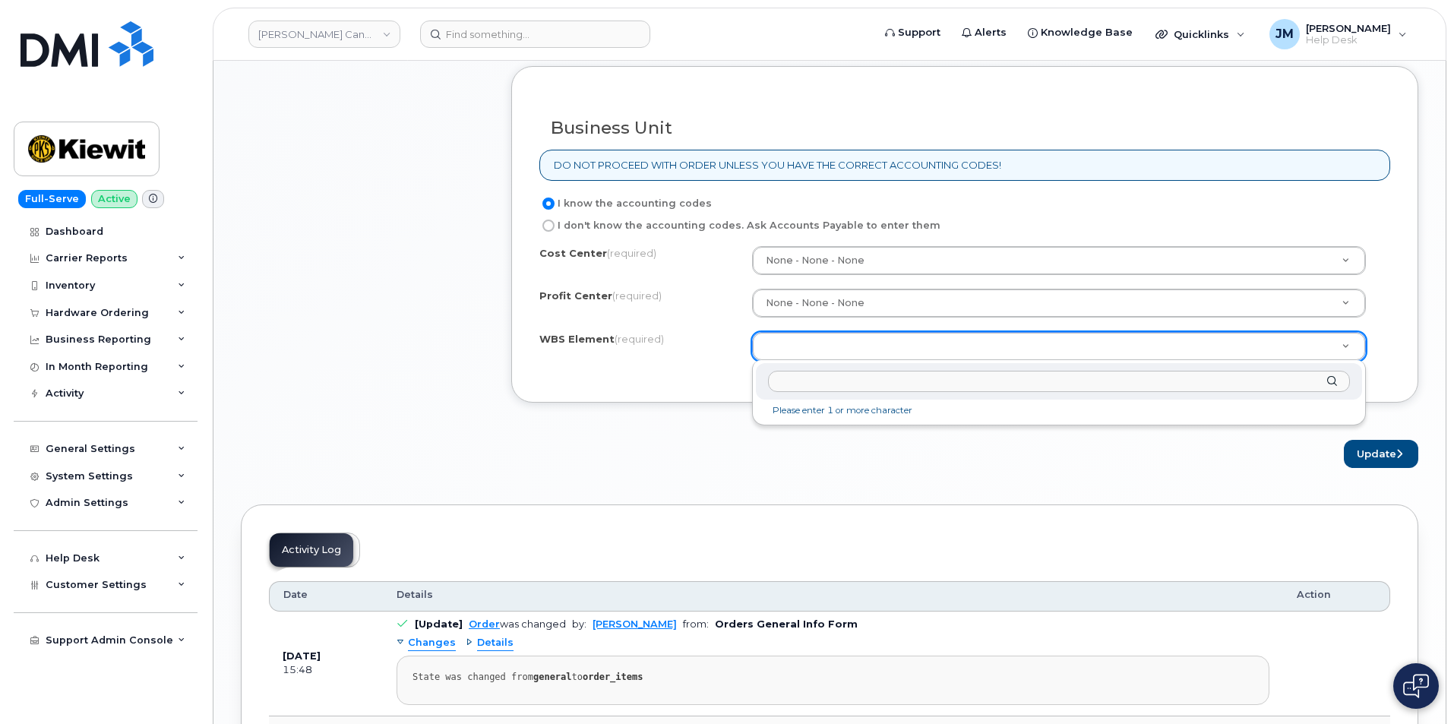
type input "121015.2680"
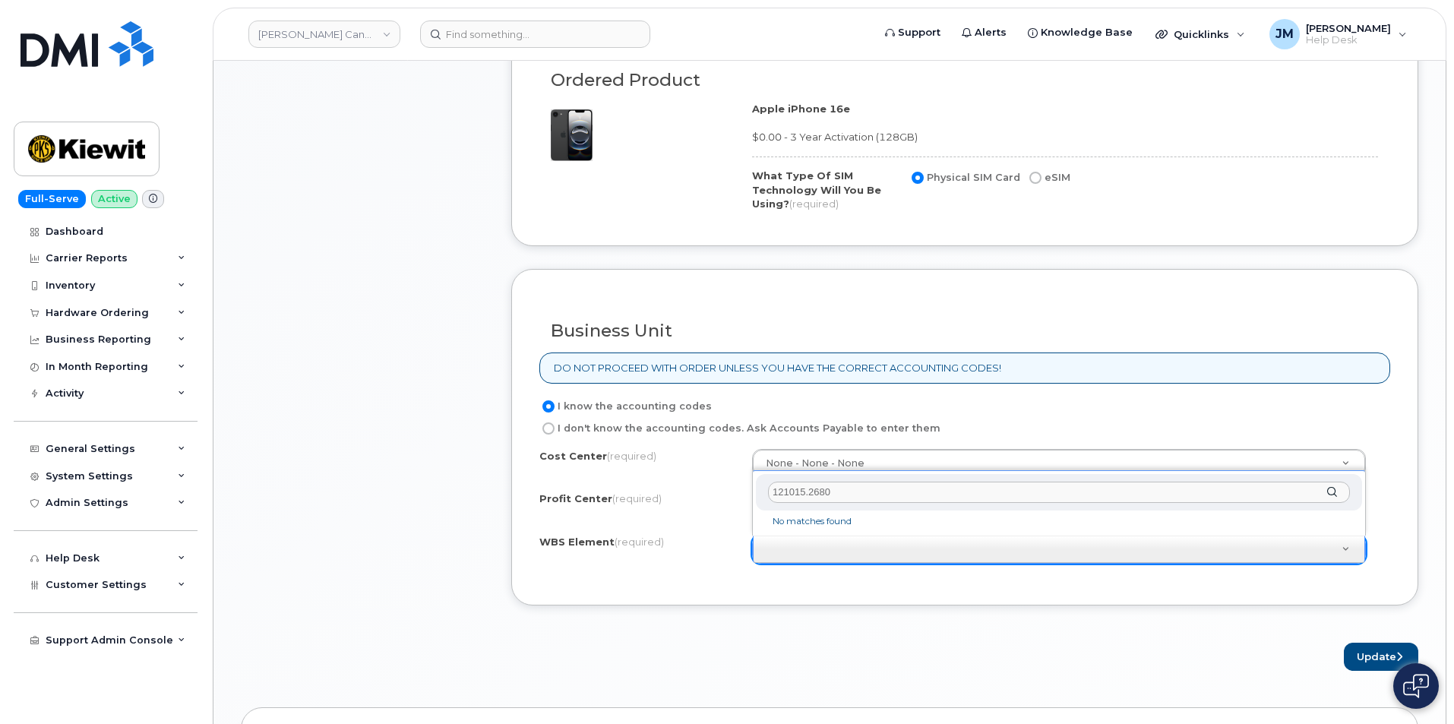
scroll to position [987, 0]
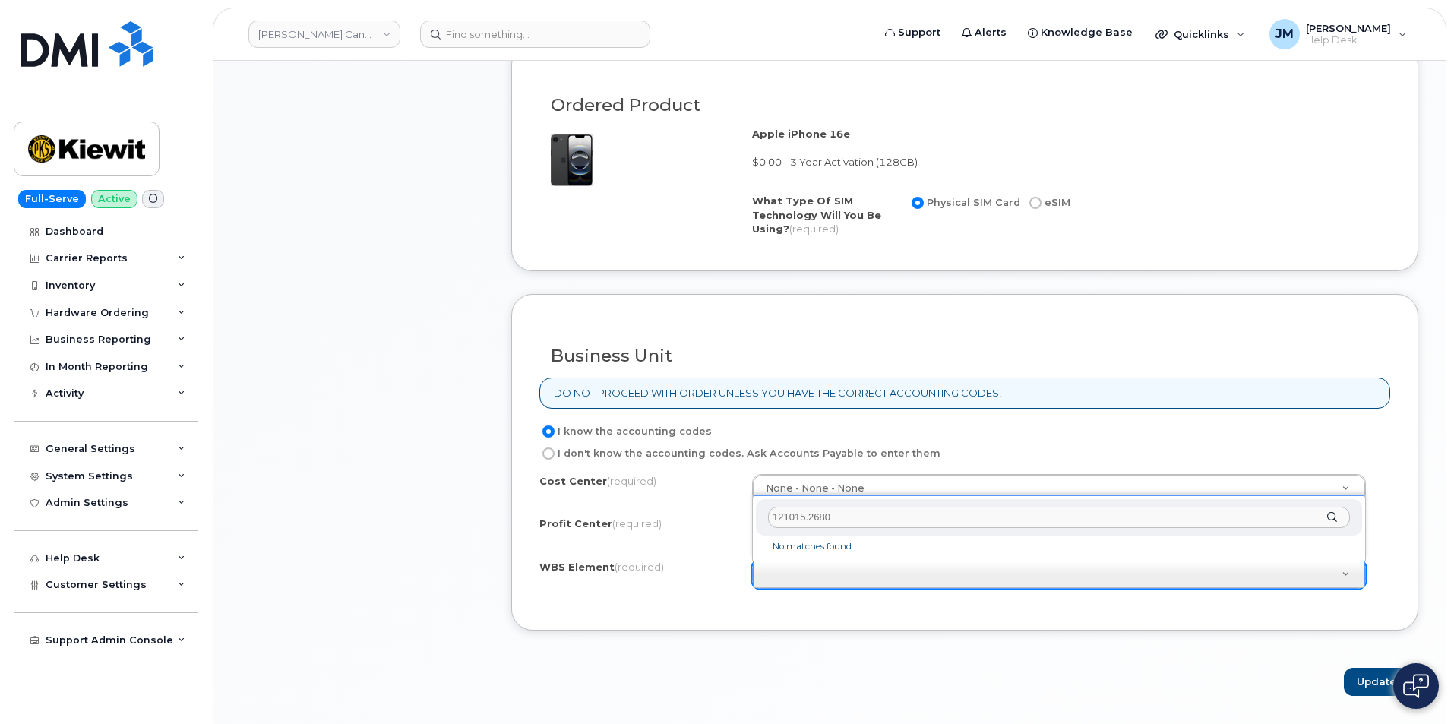
click at [851, 513] on input "121015.2680" at bounding box center [1059, 518] width 582 height 22
drag, startPoint x: 848, startPoint y: 515, endPoint x: 768, endPoint y: 507, distance: 80.9
click at [768, 507] on div "121015.2680" at bounding box center [1059, 517] width 606 height 37
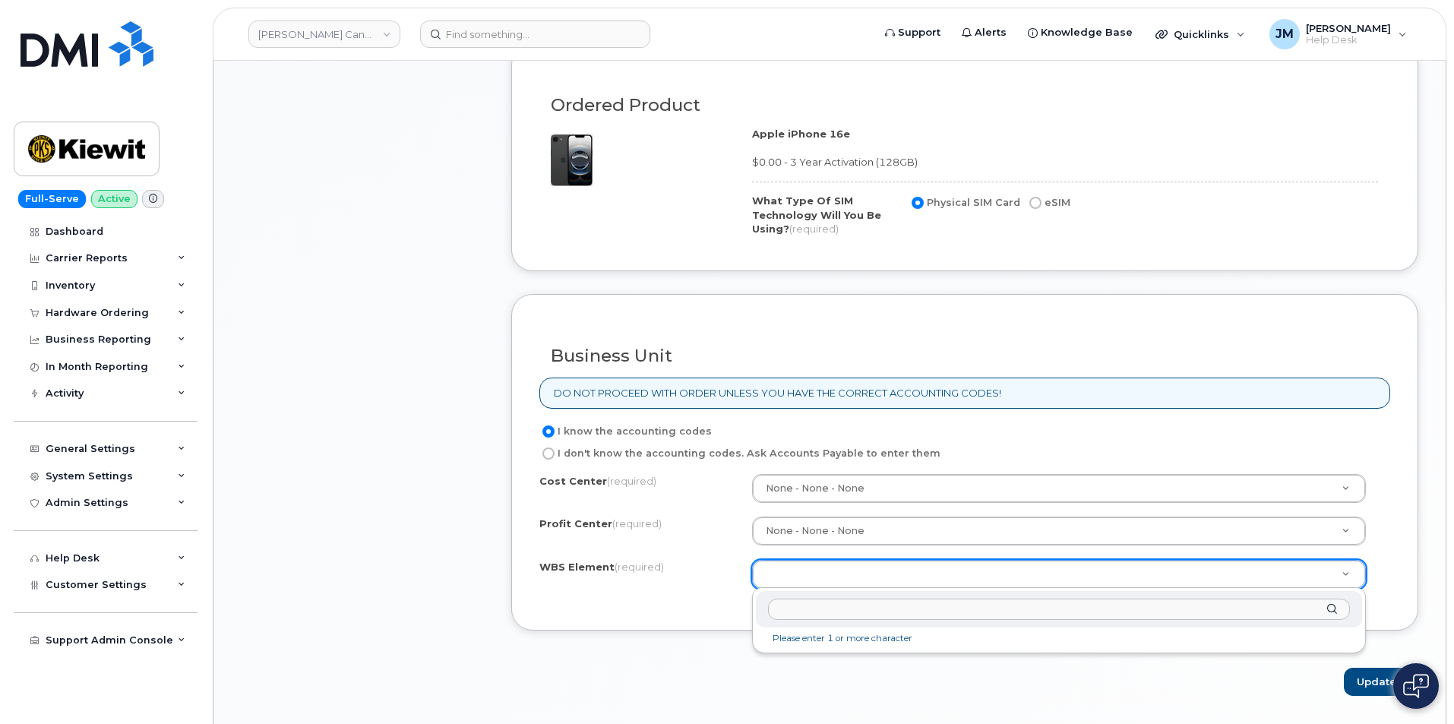
click at [807, 613] on input "text" at bounding box center [1059, 610] width 582 height 22
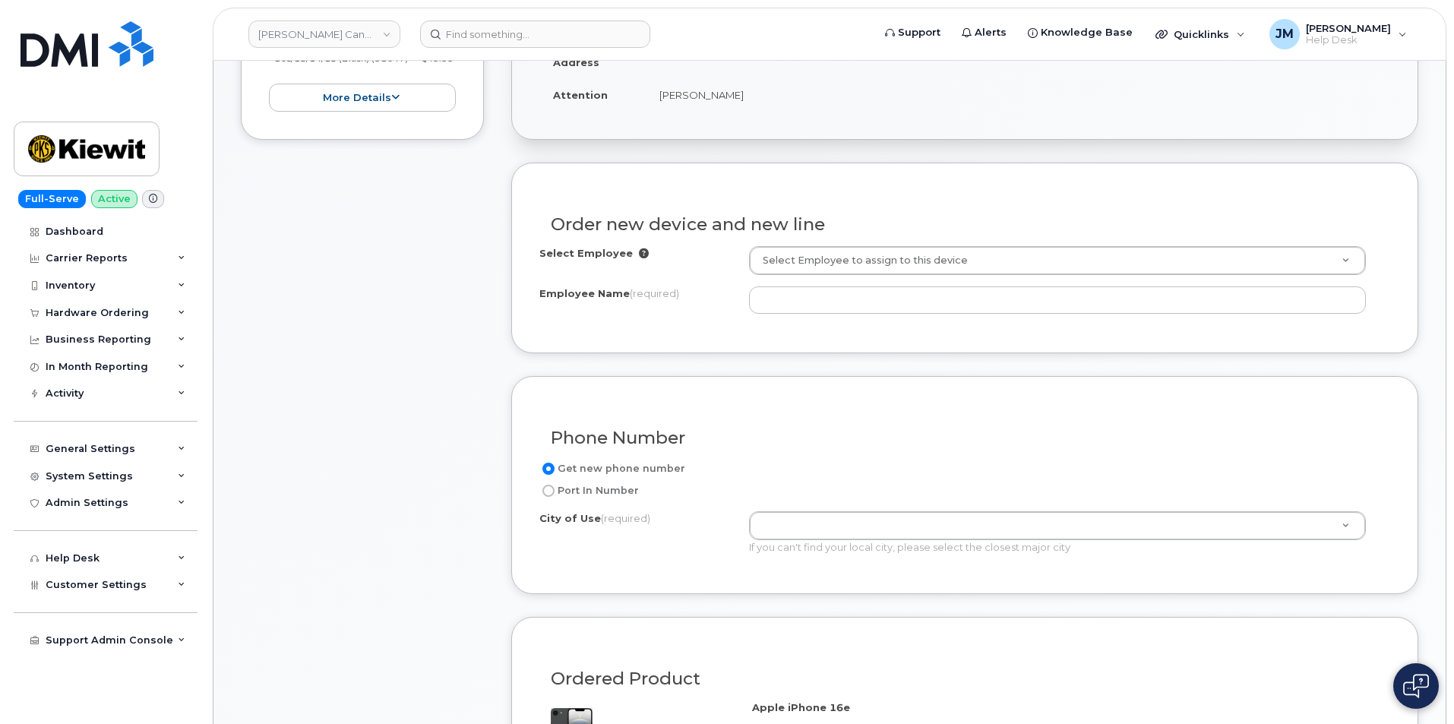
scroll to position [275, 0]
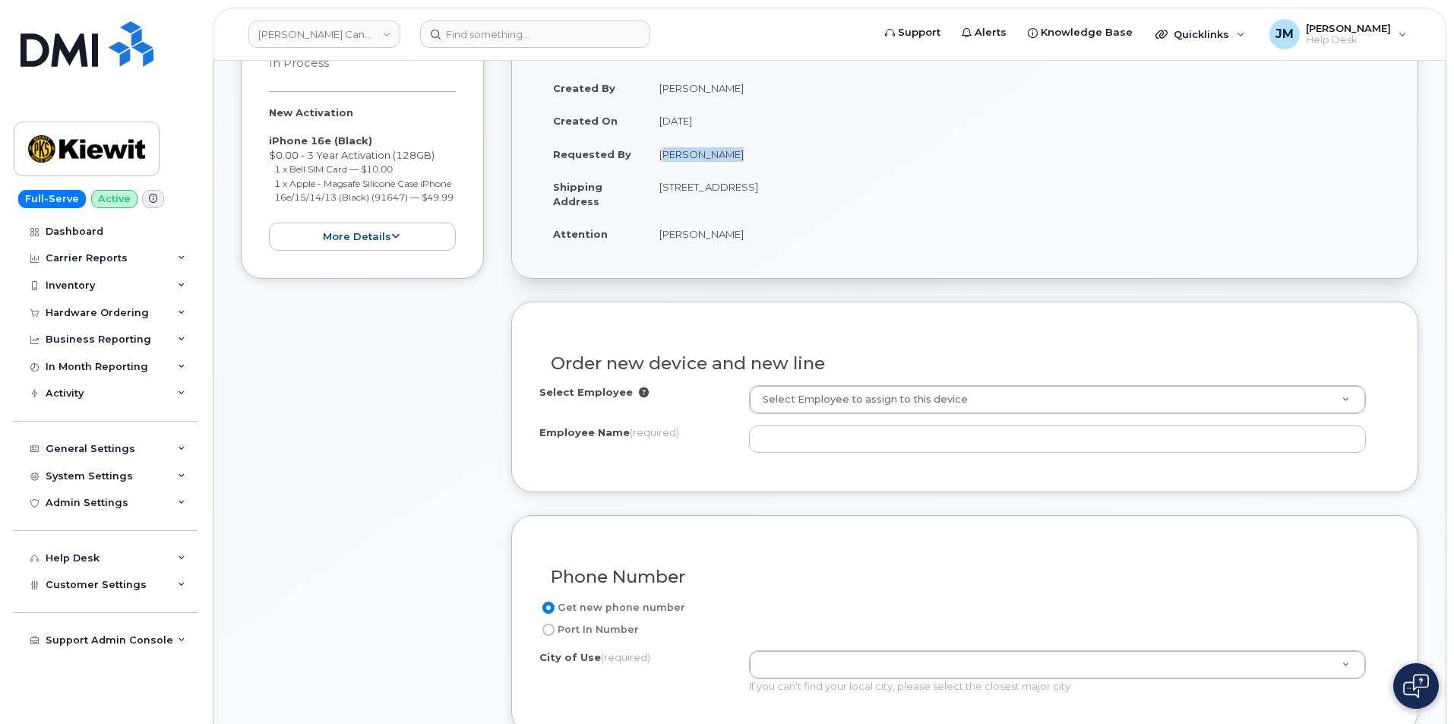
drag, startPoint x: 726, startPoint y: 155, endPoint x: 656, endPoint y: 148, distance: 70.2
click at [656, 148] on td "[PERSON_NAME]" at bounding box center [1018, 153] width 744 height 33
copy td "[PERSON_NAME]"
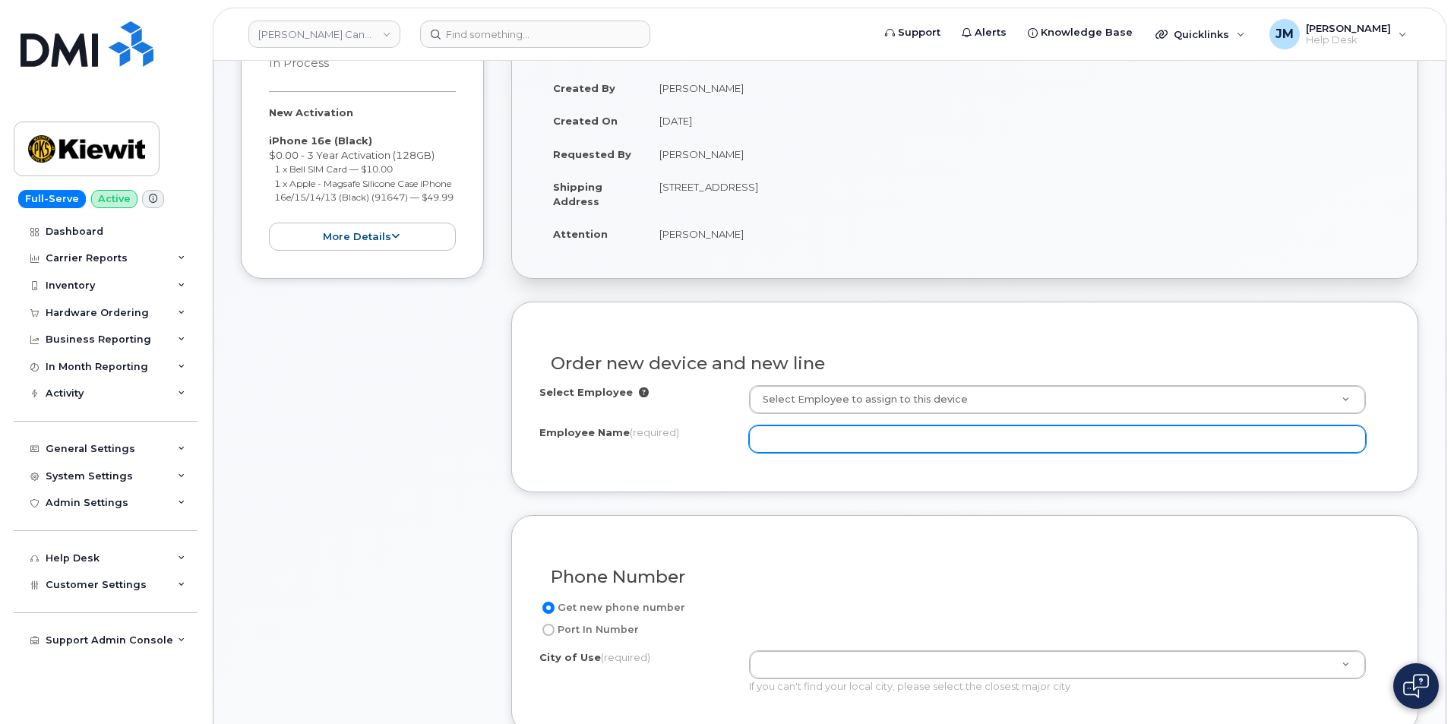
click at [782, 431] on input "Employee Name (required)" at bounding box center [1057, 438] width 617 height 27
paste input "[PERSON_NAME]"
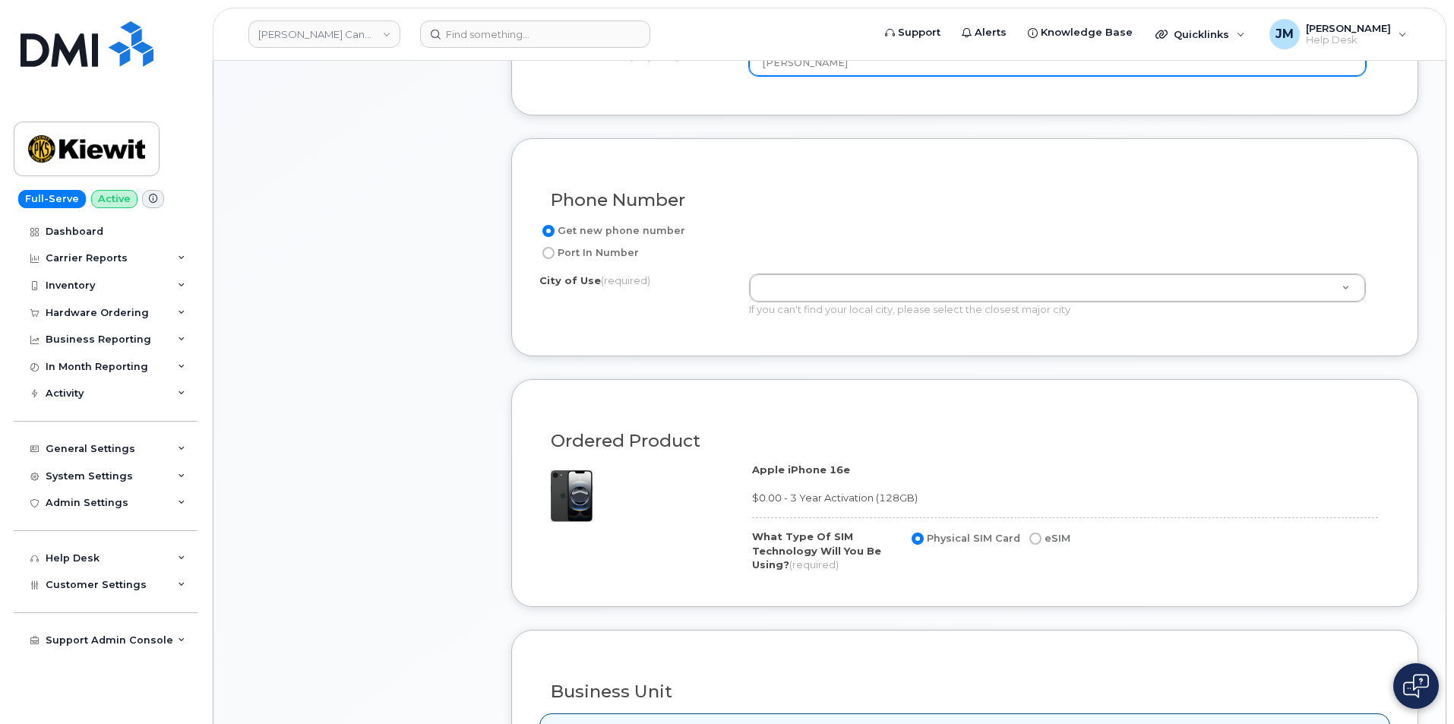
scroll to position [655, 0]
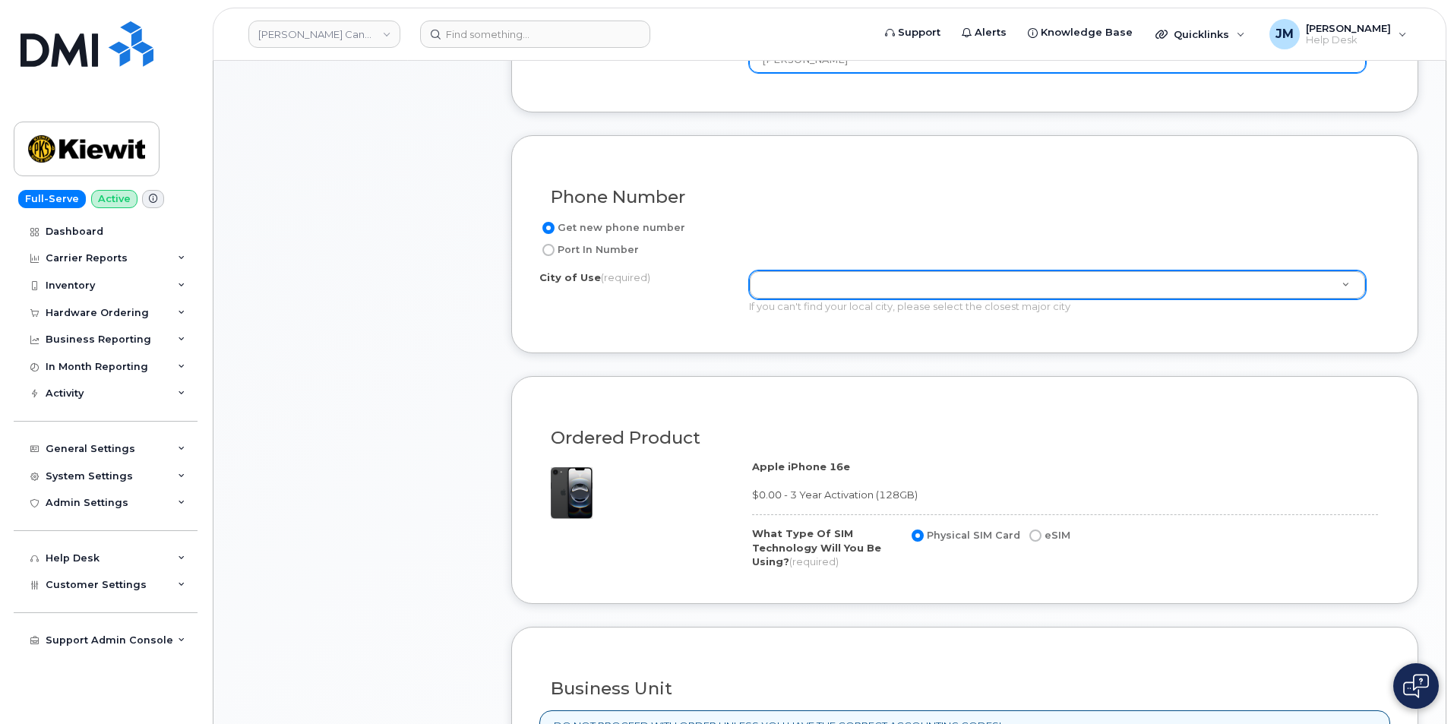
type input "[PERSON_NAME]"
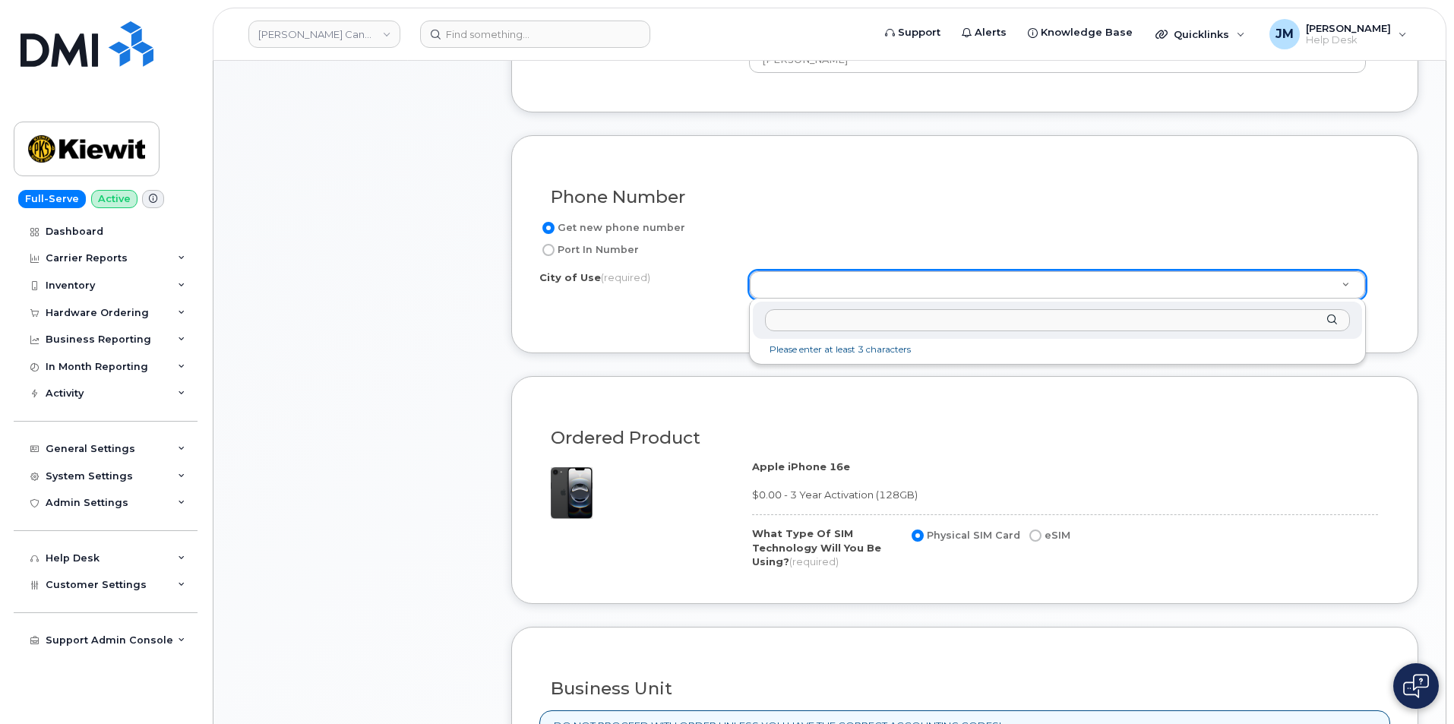
click at [783, 320] on input "text" at bounding box center [1057, 320] width 585 height 22
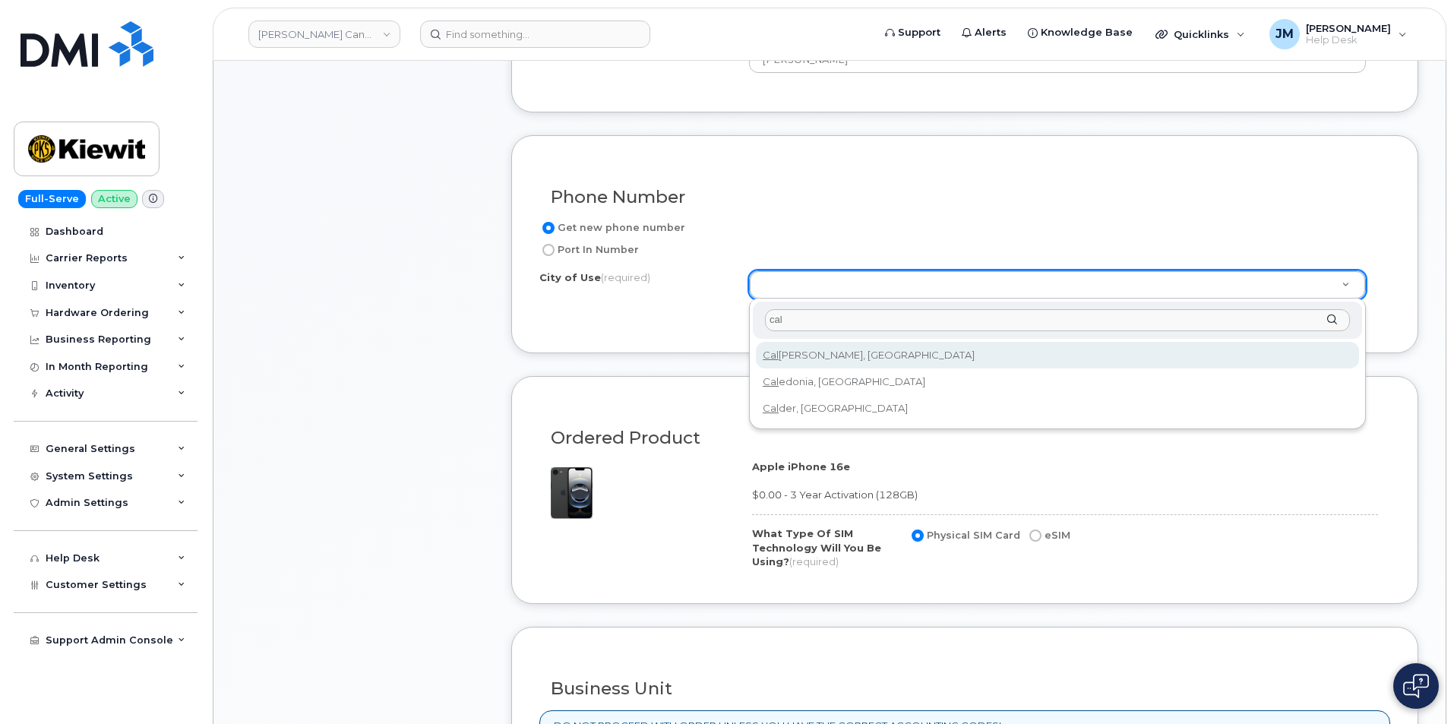
type input "cal"
type input "88"
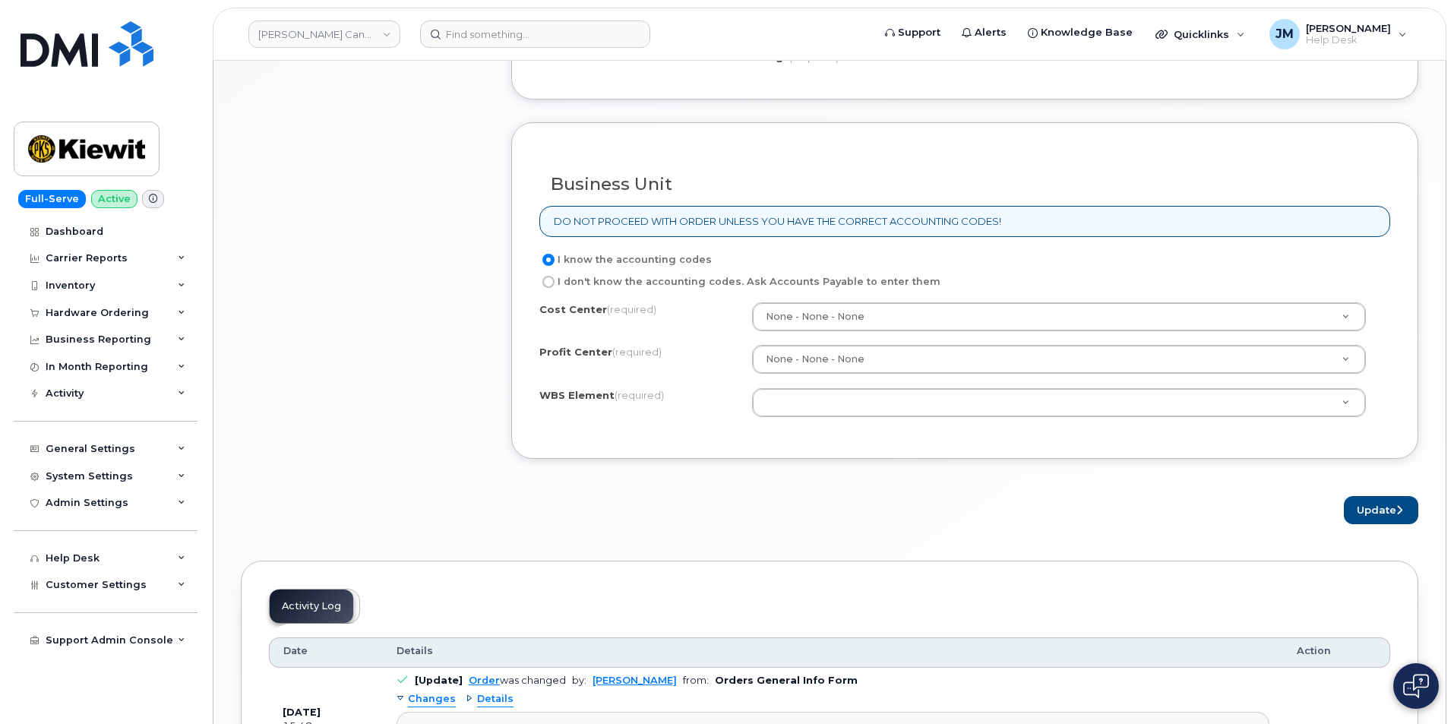
scroll to position [1186, 0]
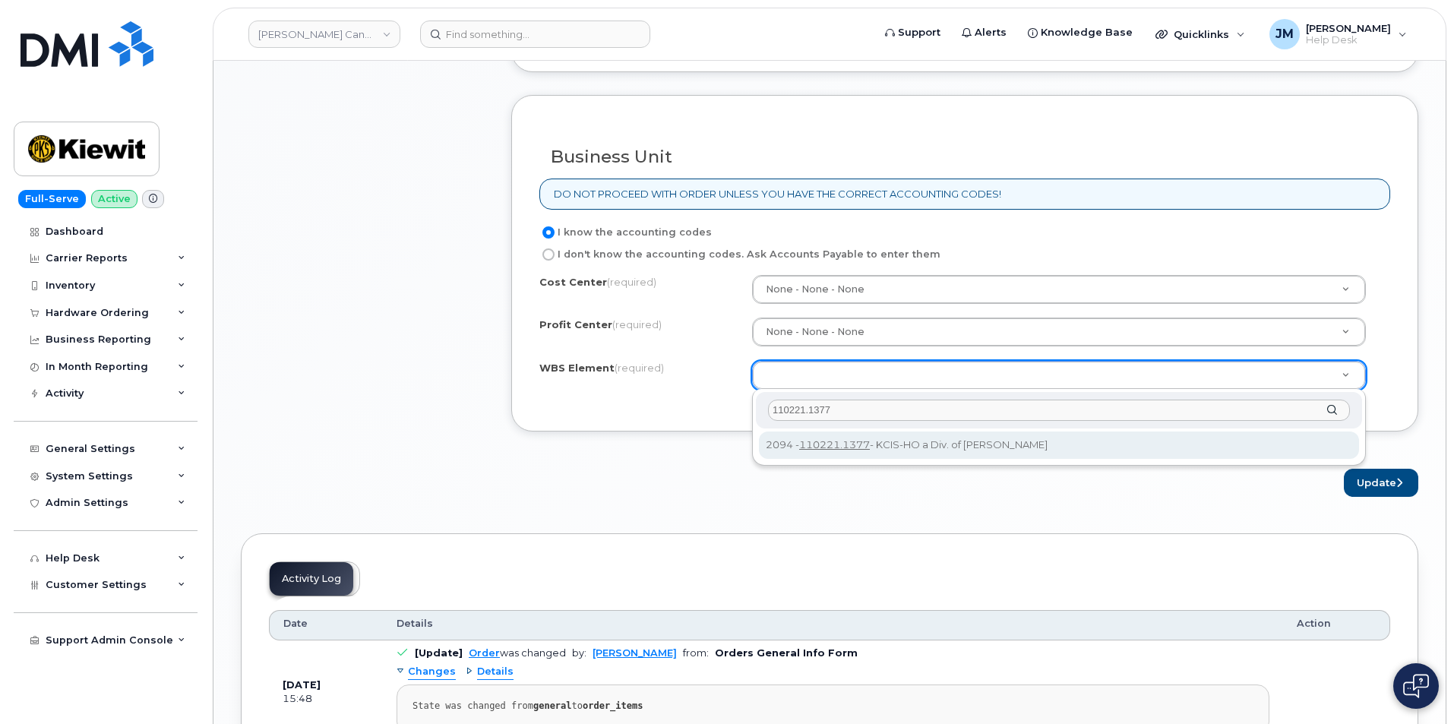
drag, startPoint x: 851, startPoint y: 408, endPoint x: 738, endPoint y: 399, distance: 113.5
click at [738, 399] on body "Kiewit Canada Inc Support Alerts Knowledge Base Quicklinks Suspend / Cancel Dev…" at bounding box center [727, 8] width 1454 height 2389
type input "110221.1359"
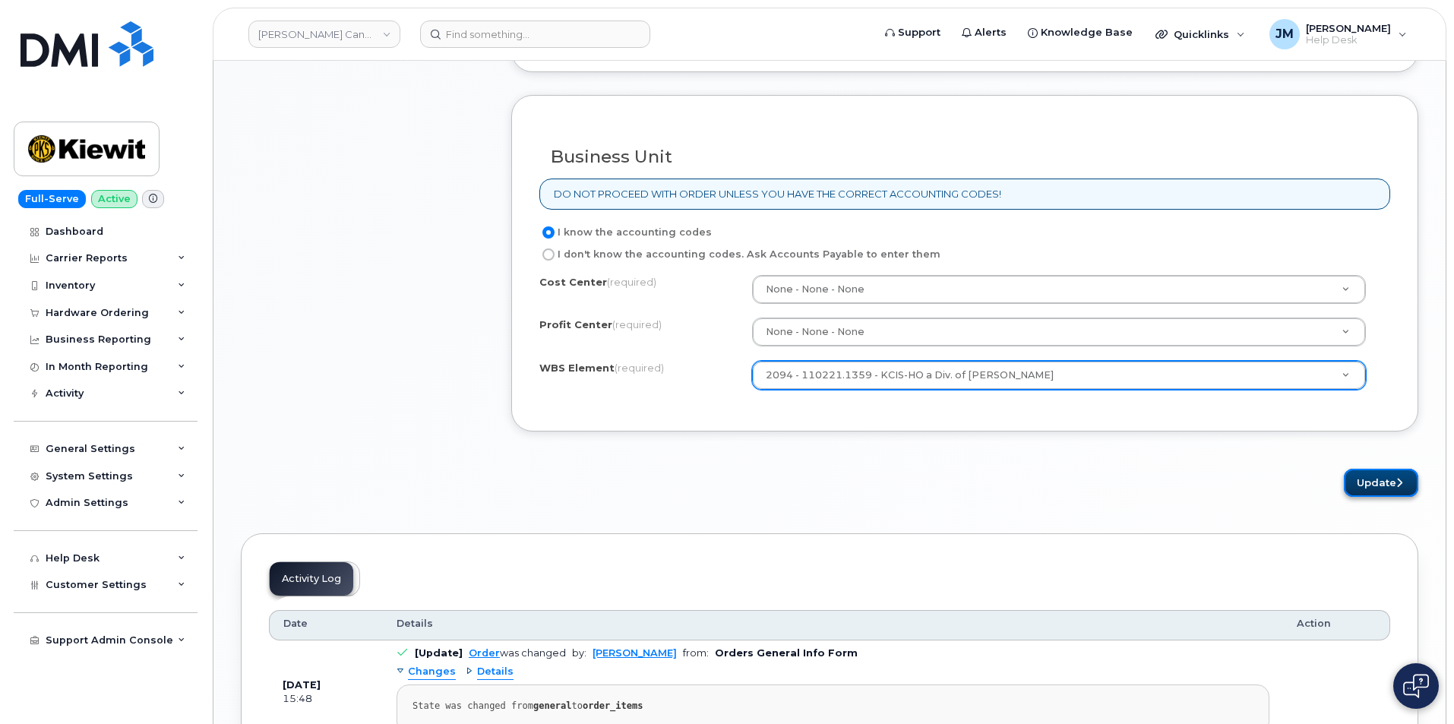
click at [1376, 488] on button "Update" at bounding box center [1381, 483] width 74 height 28
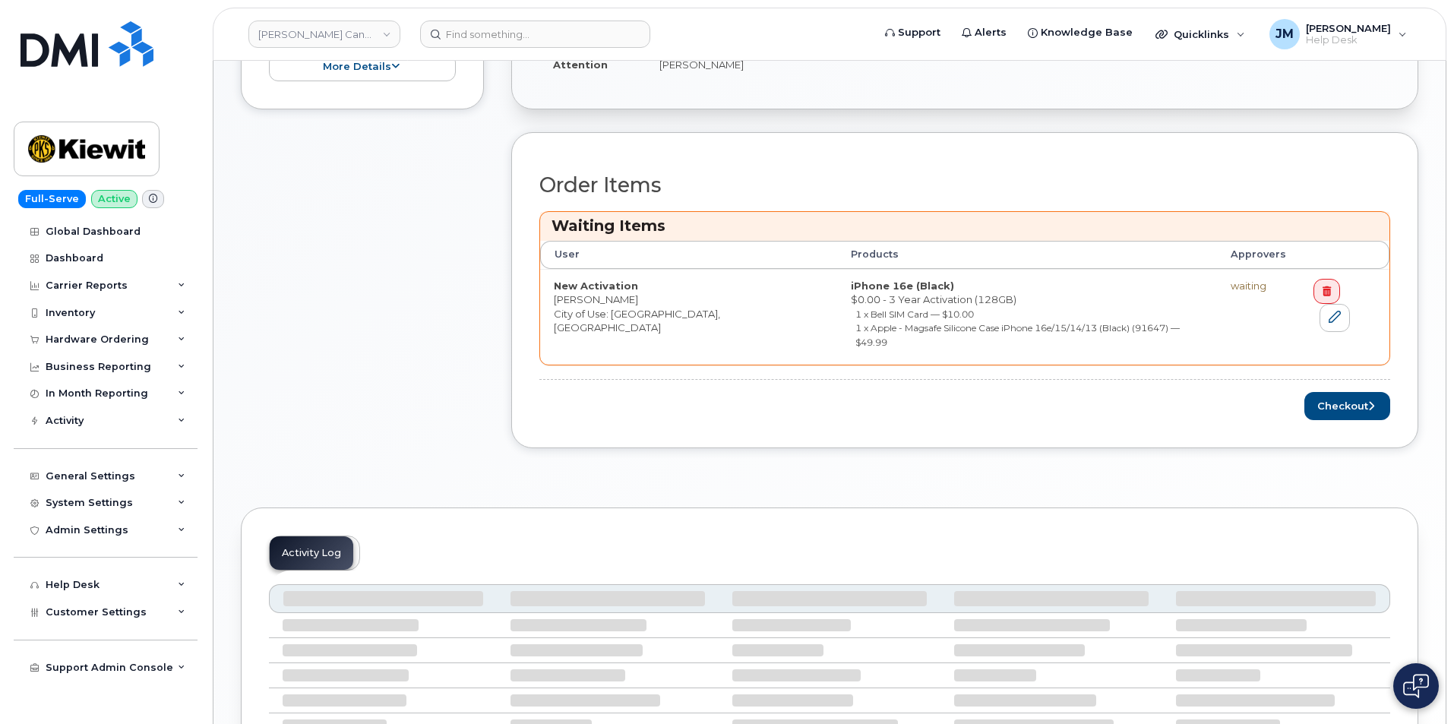
scroll to position [482, 0]
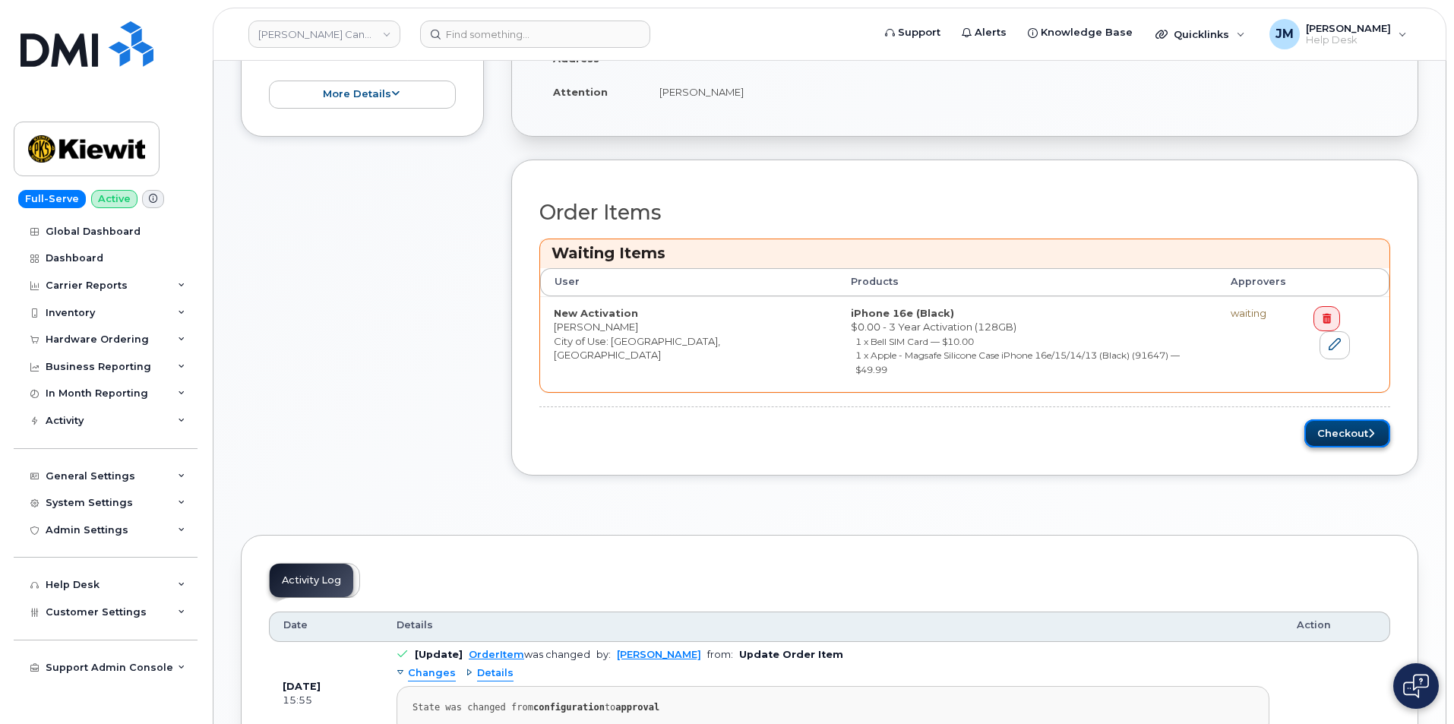
click at [1366, 419] on button "Checkout" at bounding box center [1347, 433] width 86 height 28
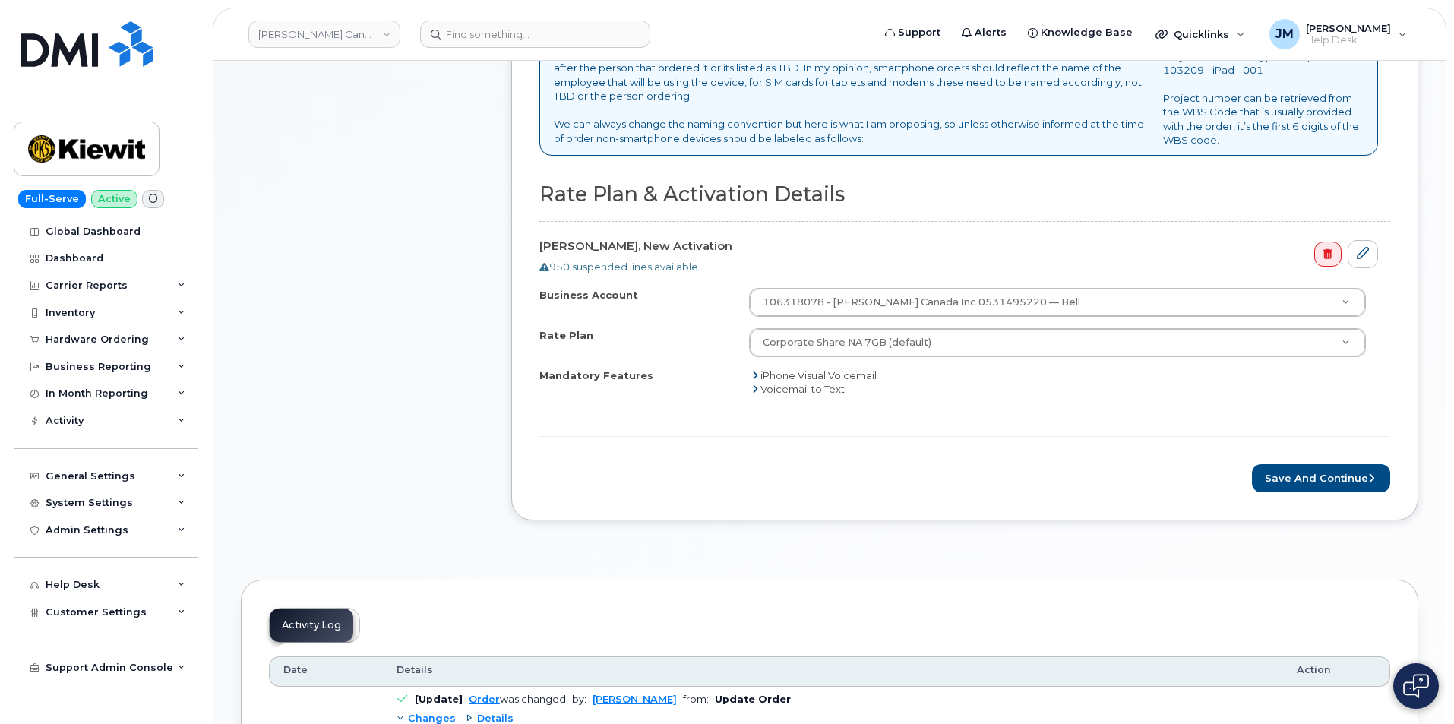
scroll to position [532, 0]
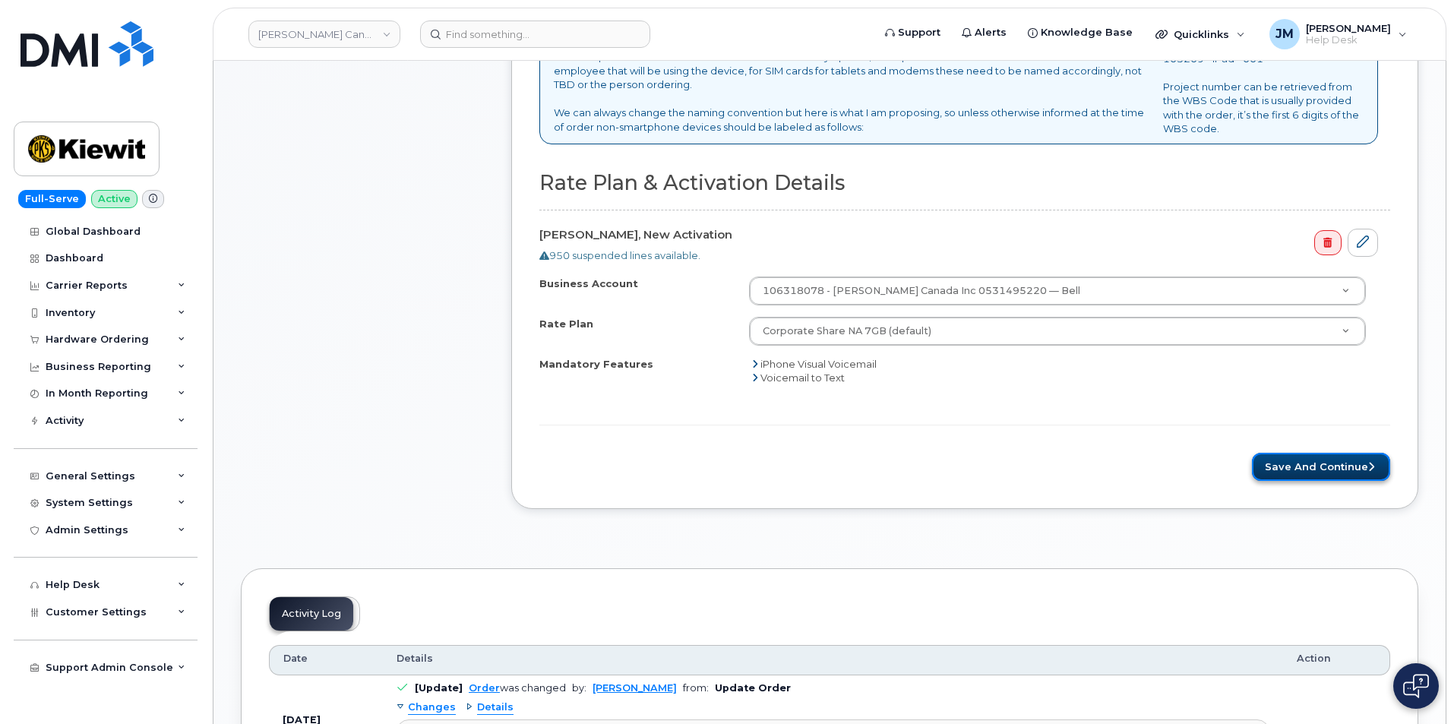
click at [1281, 467] on button "Save and Continue" at bounding box center [1321, 467] width 138 height 28
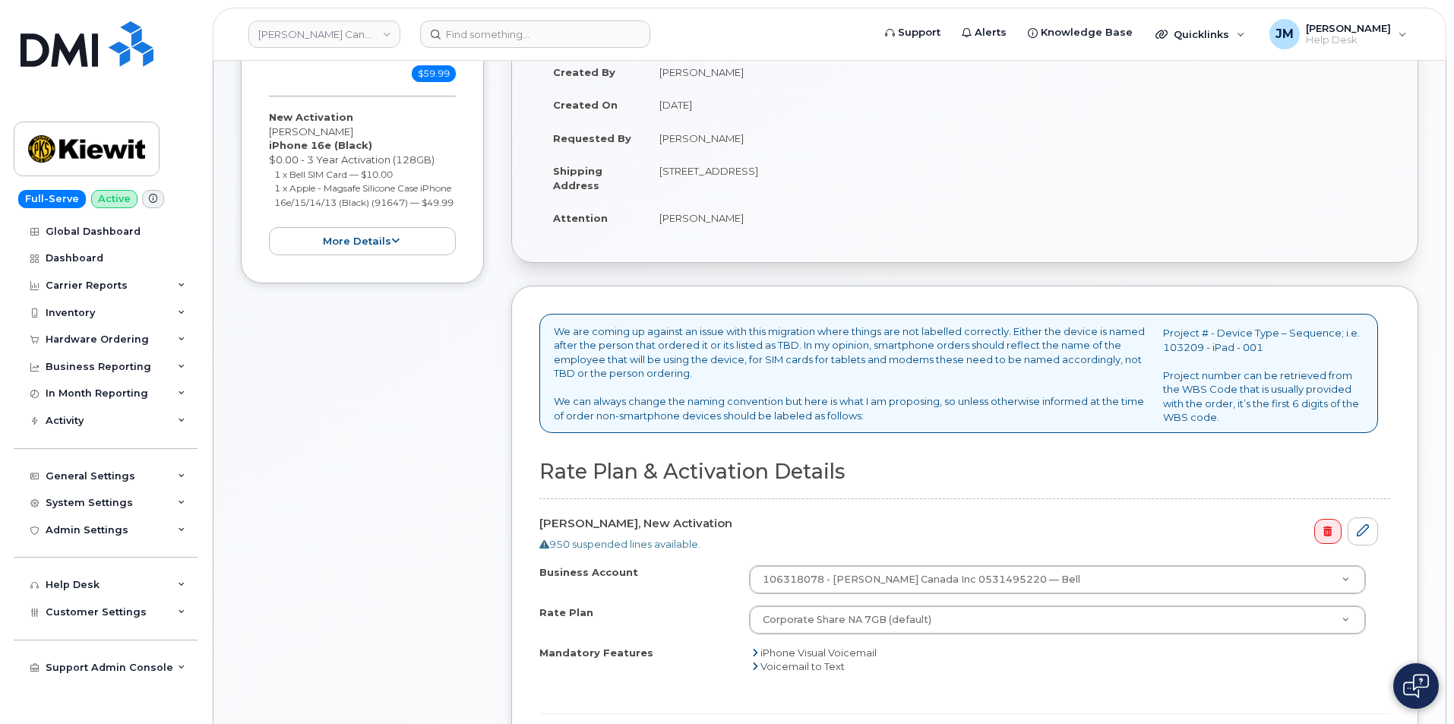
scroll to position [76, 0]
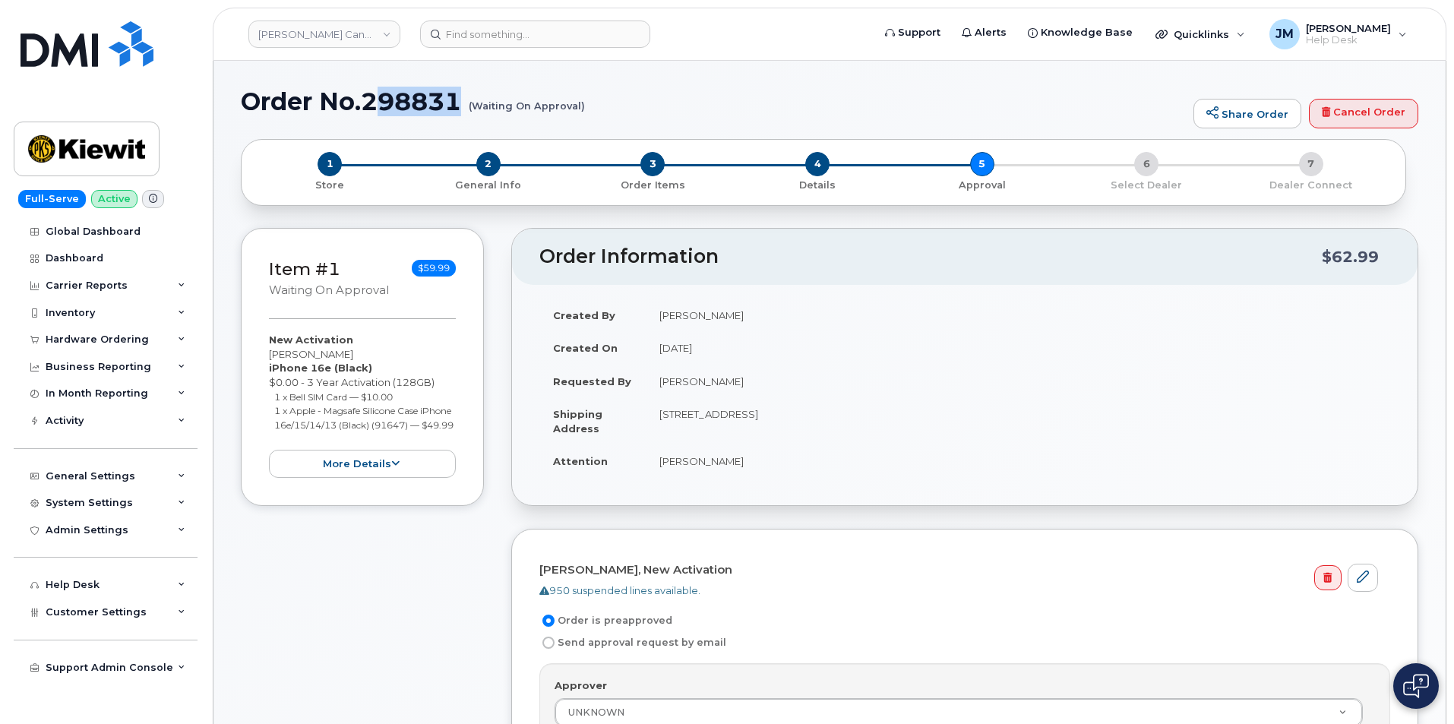
drag, startPoint x: 578, startPoint y: 109, endPoint x: 372, endPoint y: 100, distance: 206.0
click at [372, 100] on h1 "Order No.298831 (Waiting On Approval)" at bounding box center [713, 101] width 945 height 27
drag, startPoint x: 245, startPoint y: 95, endPoint x: 581, endPoint y: 108, distance: 336.7
click at [581, 108] on h1 "Order No.298831 (Waiting On Approval)" at bounding box center [713, 101] width 945 height 27
click at [583, 106] on small "(Waiting On Approval)" at bounding box center [527, 100] width 116 height 24
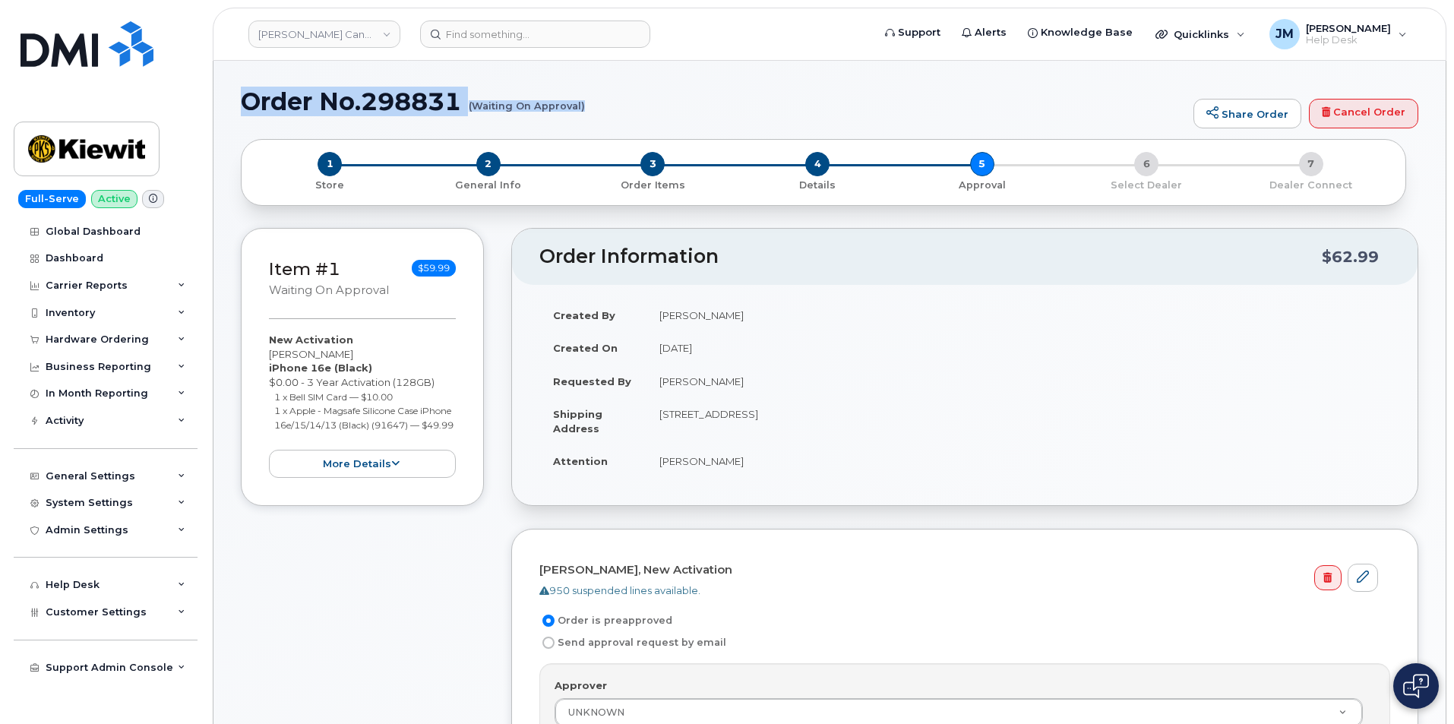
drag, startPoint x: 583, startPoint y: 106, endPoint x: 245, endPoint y: 109, distance: 338.8
click at [245, 109] on h1 "Order No.298831 (Waiting On Approval)" at bounding box center [713, 101] width 945 height 27
copy h1 "Order No.298831 (Waiting On Approval)"
